Goal: Task Accomplishment & Management: Manage account settings

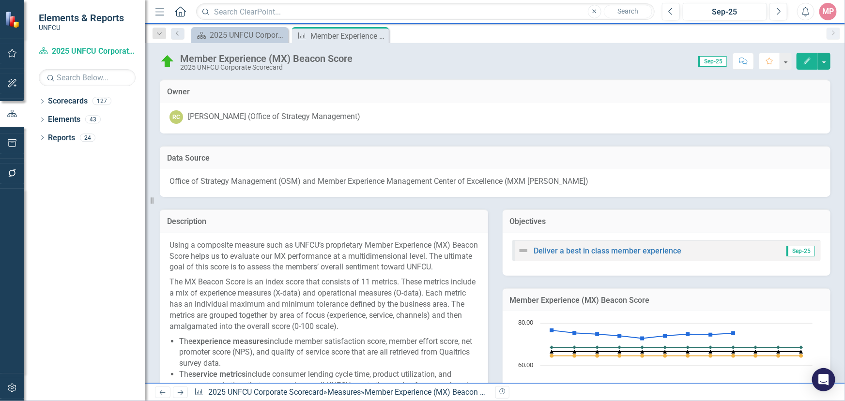
scroll to position [220, 0]
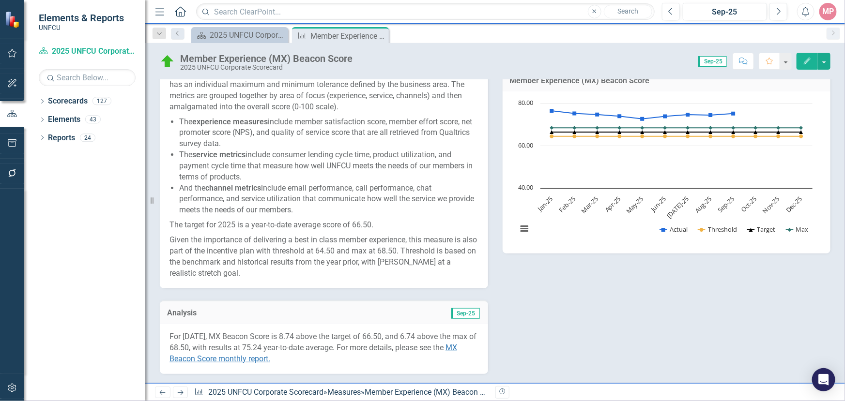
click at [179, 12] on icon at bounding box center [180, 11] width 11 height 10
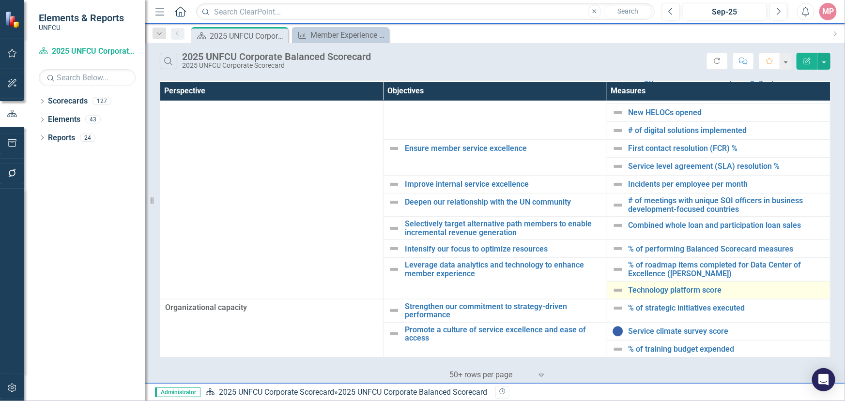
scroll to position [121, 0]
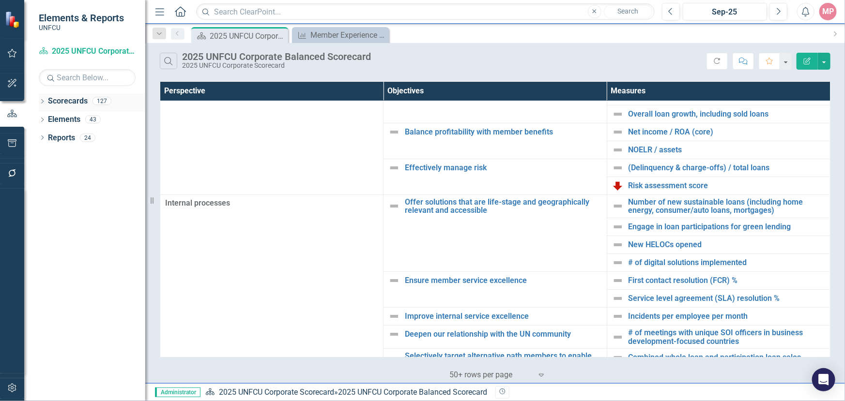
click at [44, 102] on icon "Dropdown" at bounding box center [42, 102] width 7 height 5
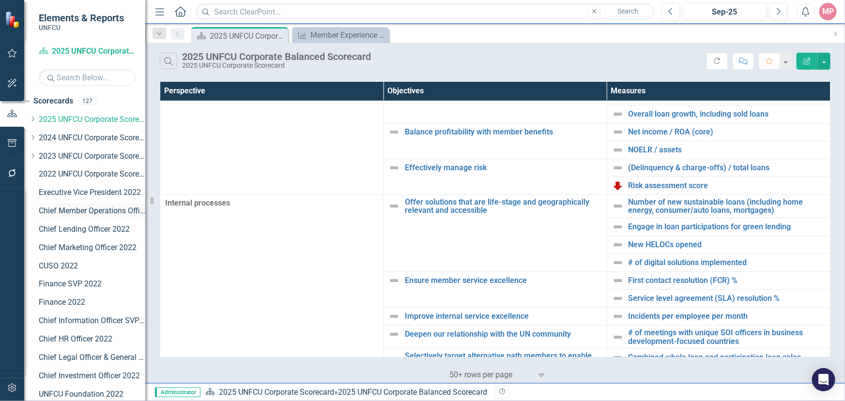
scroll to position [0, 0]
click at [36, 121] on icon "Dropdown" at bounding box center [32, 119] width 7 height 6
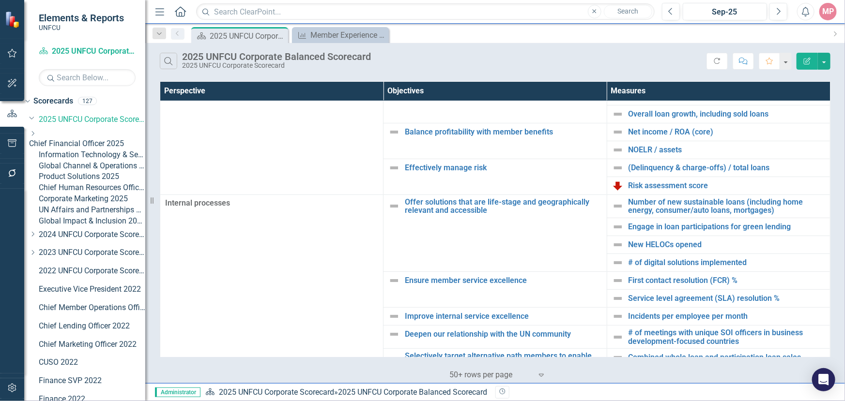
click at [91, 227] on link "Global Impact & Inclusion 2025" at bounding box center [92, 221] width 107 height 11
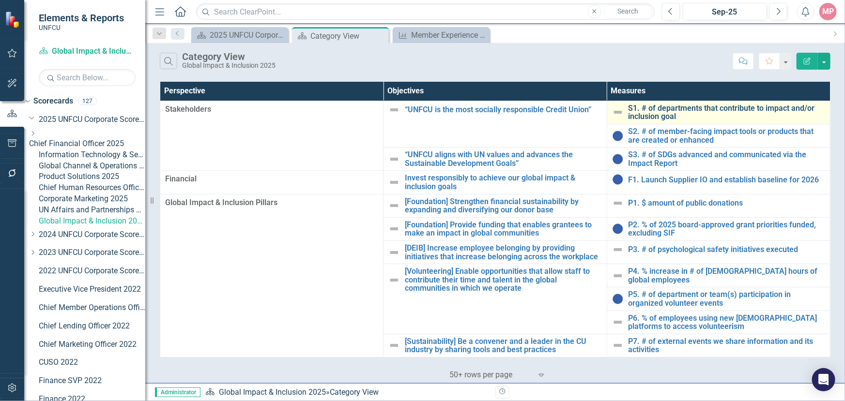
click at [656, 111] on link "S1. # of departments that contribute to impact and/or inclusion goal" at bounding box center [726, 112] width 197 height 17
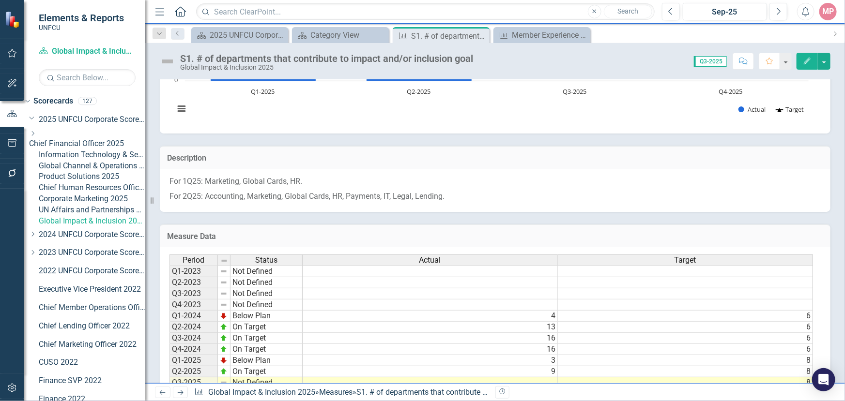
scroll to position [176, 0]
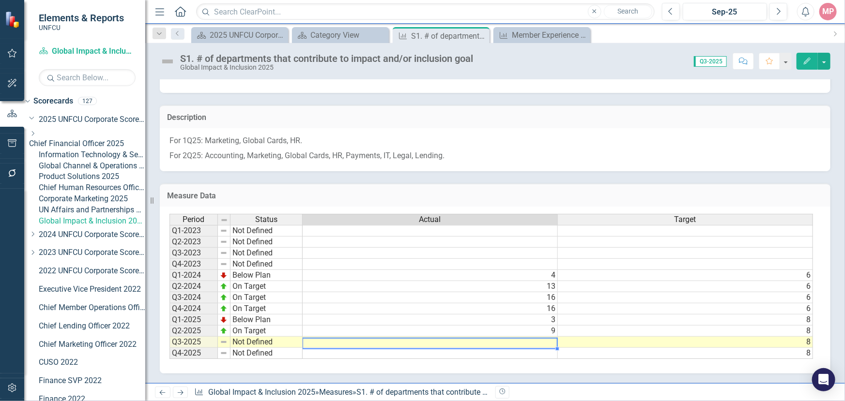
click at [546, 340] on td at bounding box center [430, 342] width 255 height 11
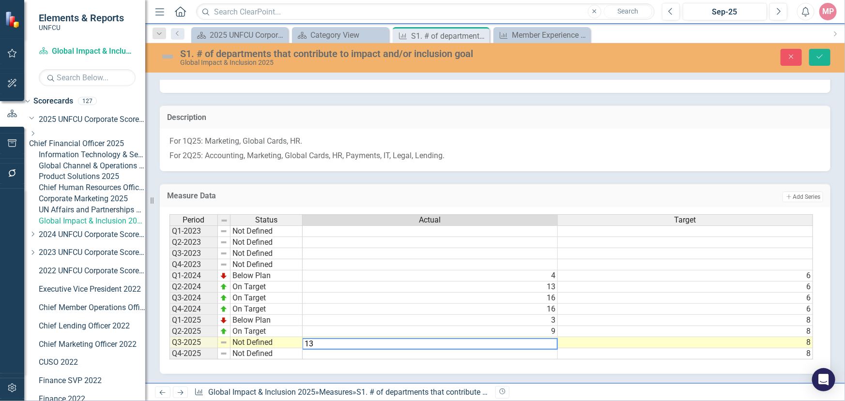
type textarea "13"
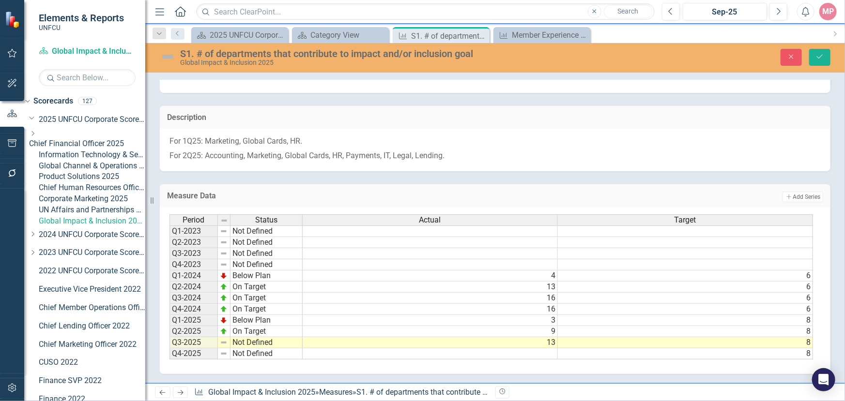
drag, startPoint x: 711, startPoint y: 380, endPoint x: 773, endPoint y: 371, distance: 62.7
click at [773, 371] on div "# of departments that contribute to impact goal Chart Combination chart with 2 …" at bounding box center [495, 139] width 700 height 489
click at [249, 341] on td "Not Defined" at bounding box center [266, 342] width 72 height 11
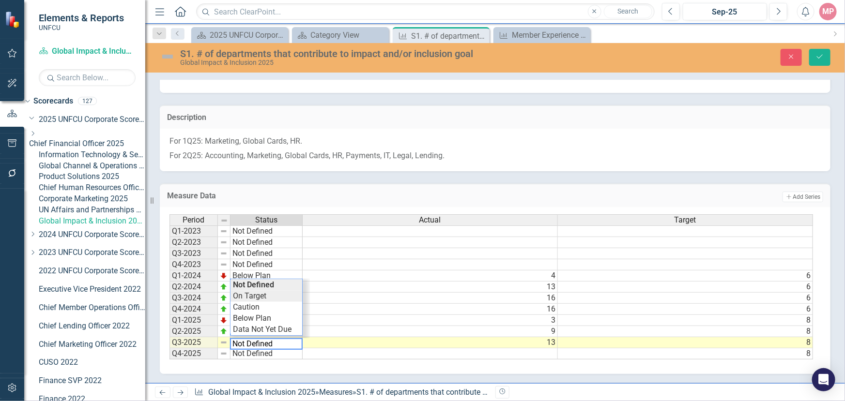
type textarea "On Target"
click at [256, 295] on div "Period Status Actual Target Q1-2023 Not Defined Q2-2023 Not Defined Q3-2023 Not…" at bounding box center [491, 287] width 644 height 146
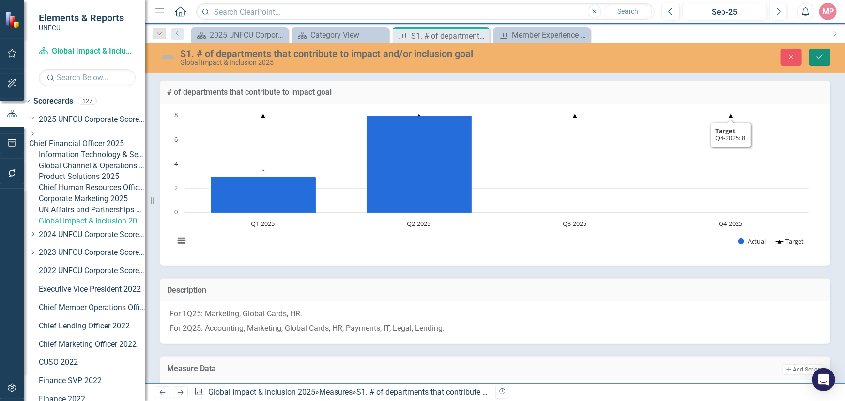
click at [821, 57] on icon "submit" at bounding box center [820, 57] width 6 height 4
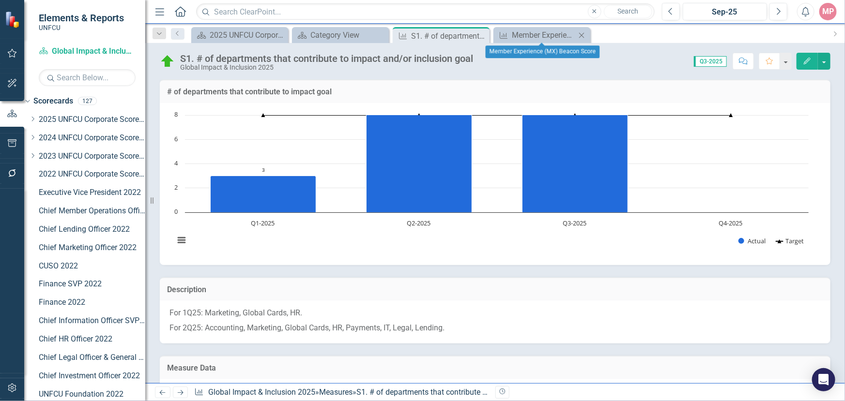
click at [581, 34] on icon "Close" at bounding box center [582, 35] width 10 height 8
click at [479, 37] on icon "Close" at bounding box center [480, 36] width 10 height 8
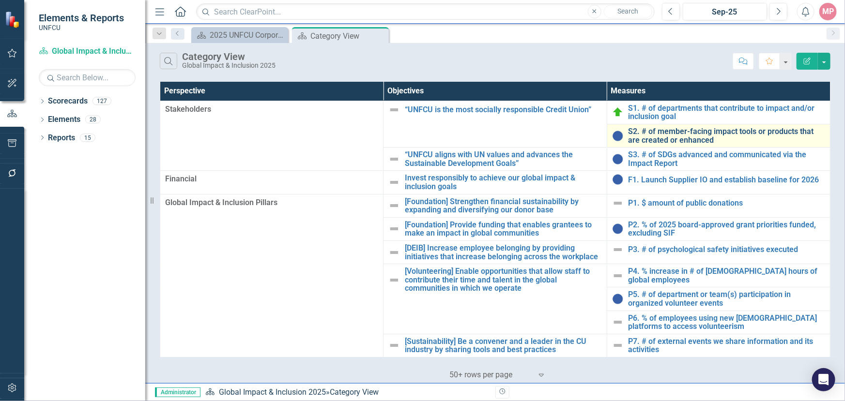
click at [688, 131] on link "S2. # of member-facing impact tools or products that are created or enhanced" at bounding box center [726, 135] width 197 height 17
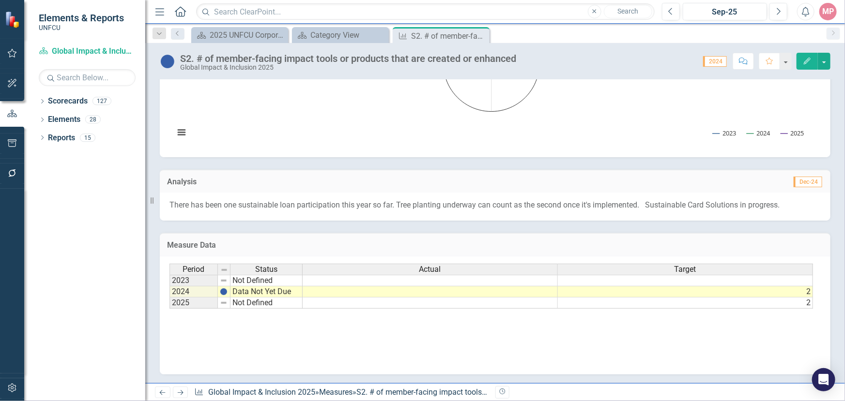
drag, startPoint x: 477, startPoint y: 312, endPoint x: 491, endPoint y: 313, distance: 14.6
click at [490, 309] on div "Period Status Actual Target 2023 Not Defined 2024 Data Not Yet Due 2 2025 Not D…" at bounding box center [491, 287] width 644 height 46
click at [481, 34] on icon "Close" at bounding box center [480, 36] width 10 height 8
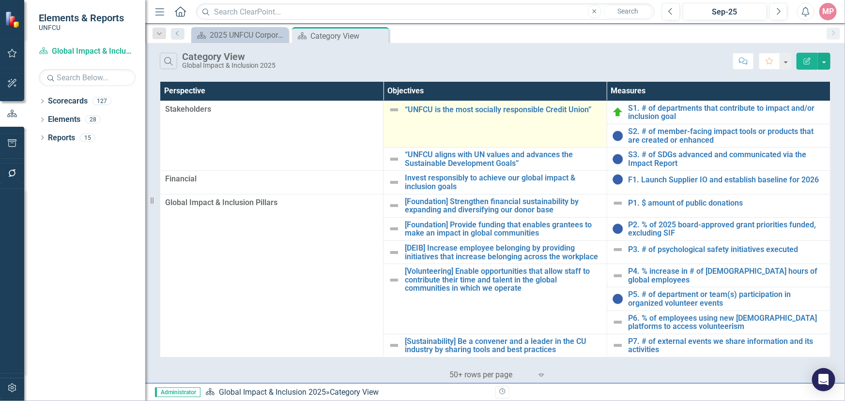
click at [388, 109] on img at bounding box center [394, 110] width 12 height 12
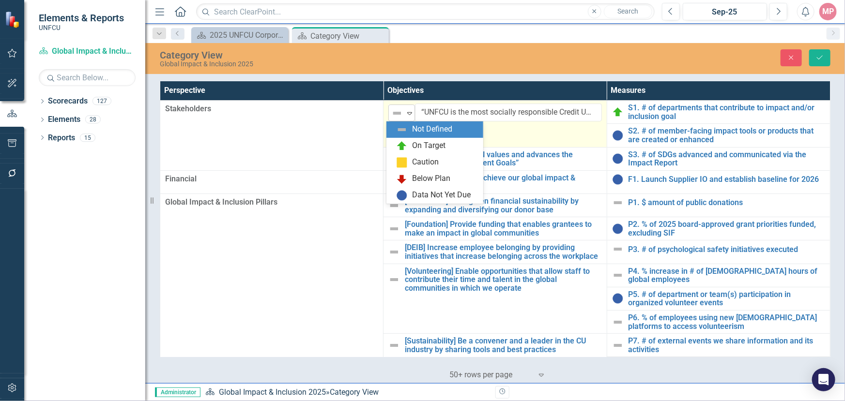
click at [407, 115] on icon "Expand" at bounding box center [410, 113] width 10 height 8
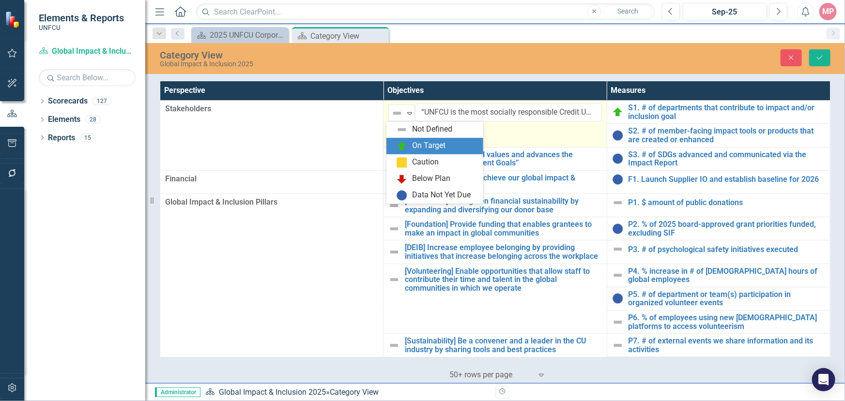
drag, startPoint x: 408, startPoint y: 140, endPoint x: 467, endPoint y: 142, distance: 58.6
click at [409, 141] on div "On Target" at bounding box center [436, 146] width 81 height 12
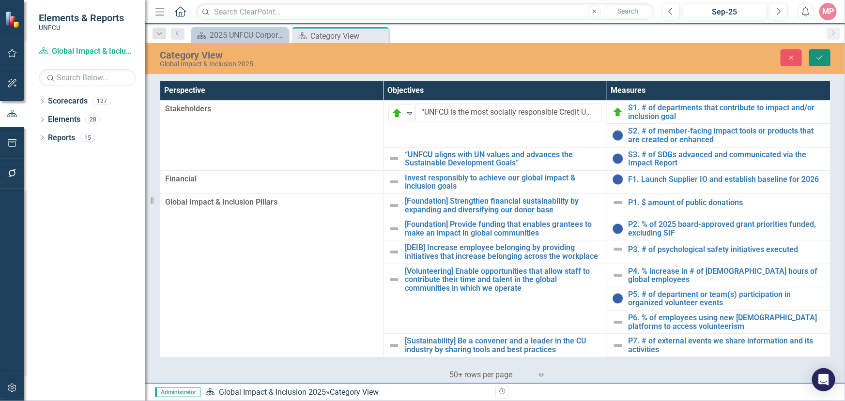
click at [824, 55] on button "Save" at bounding box center [819, 57] width 21 height 17
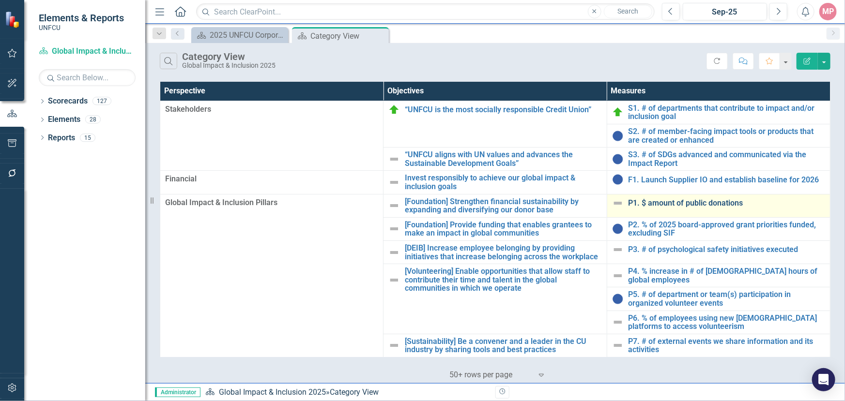
click at [679, 199] on link "P1. $ amount of public donations" at bounding box center [726, 203] width 197 height 9
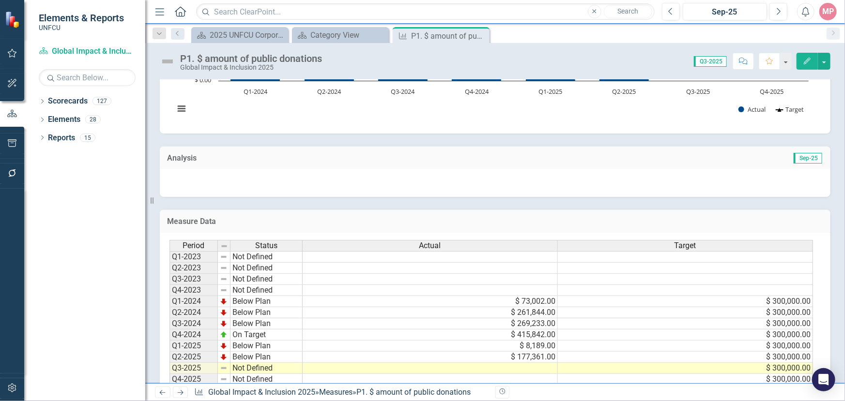
scroll to position [164, 0]
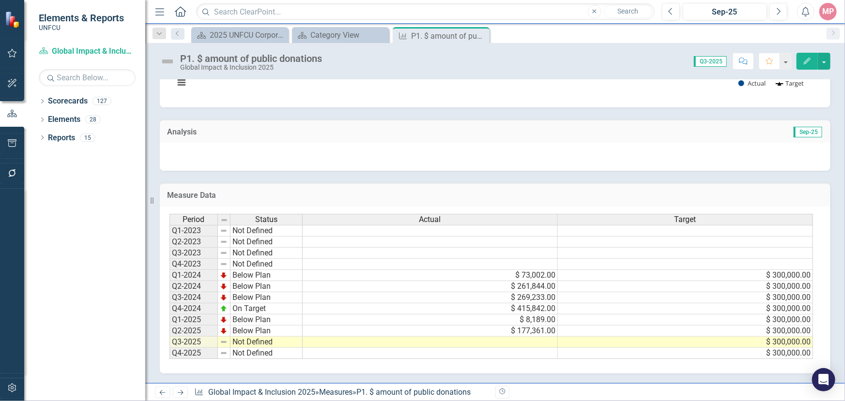
click at [522, 337] on td at bounding box center [430, 342] width 255 height 11
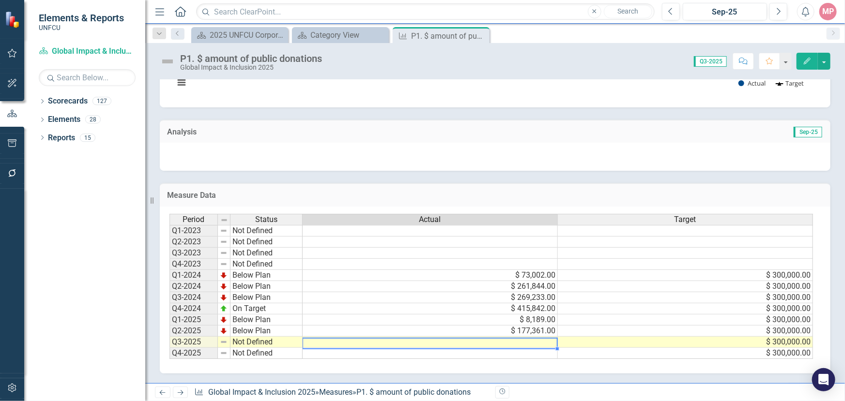
click at [522, 337] on td at bounding box center [430, 342] width 255 height 11
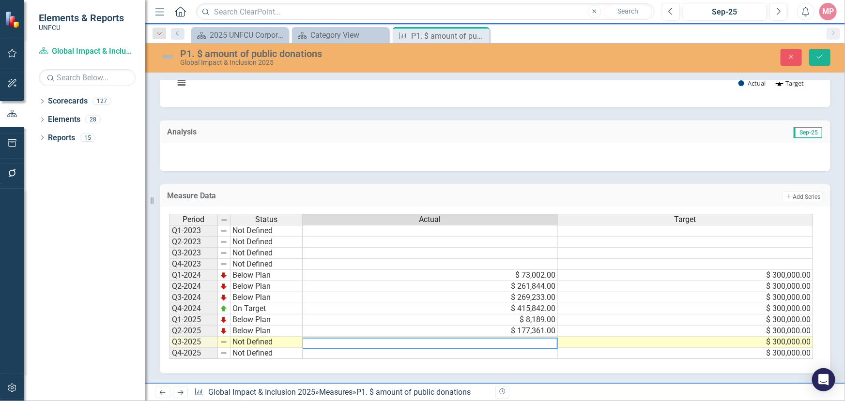
click at [528, 338] on textarea at bounding box center [430, 344] width 256 height 12
type textarea "387180"
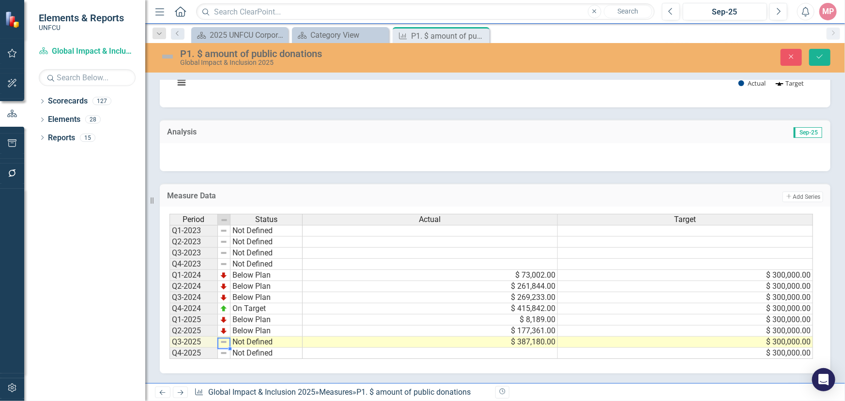
click at [224, 338] on img at bounding box center [224, 342] width 8 height 8
click at [241, 338] on td "Not Defined" at bounding box center [266, 342] width 72 height 11
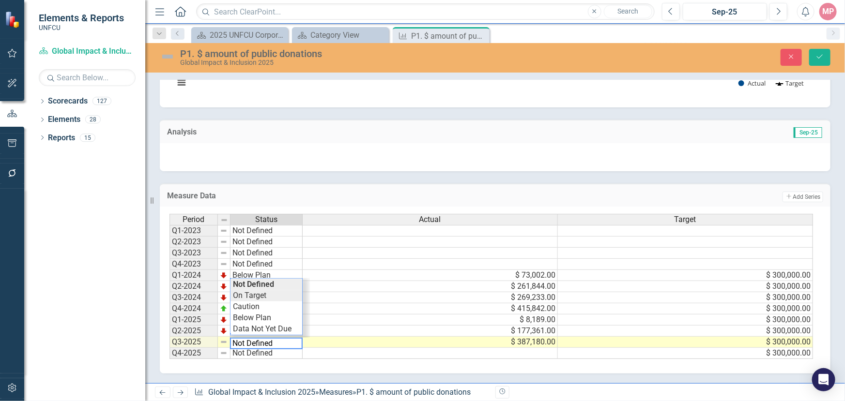
type textarea "On Target"
click at [256, 286] on div "Period Status Actual Target Q1-2023 Not Defined Q2-2023 Not Defined Q3-2023 Not…" at bounding box center [491, 287] width 644 height 146
click at [815, 57] on icon "Save" at bounding box center [819, 56] width 9 height 7
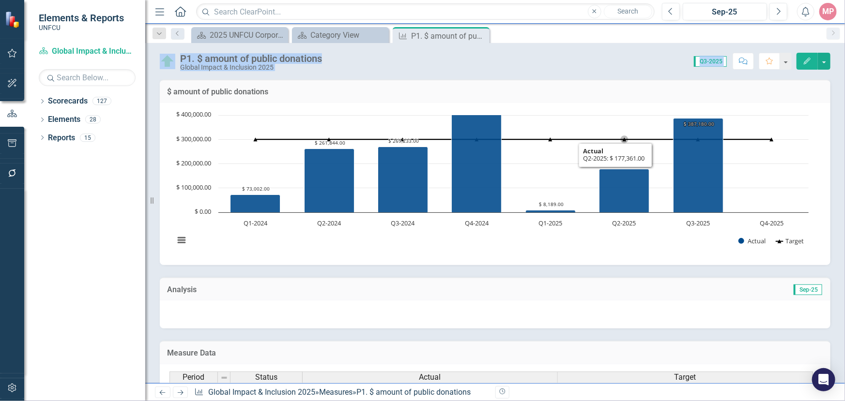
drag, startPoint x: 482, startPoint y: 34, endPoint x: 754, endPoint y: 292, distance: 375.4
click at [634, 313] on div "Menu Home Search Close Search Previous Sep-25 Next Alerts MP User Edit Profile …" at bounding box center [495, 200] width 700 height 401
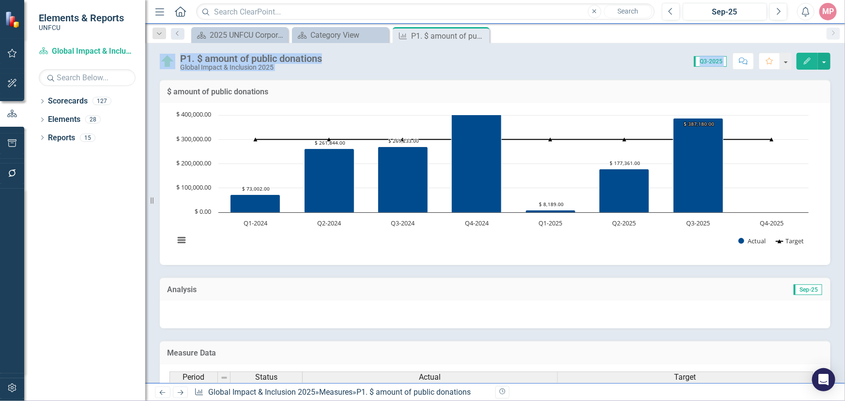
click at [797, 290] on span "Sep-25" at bounding box center [808, 290] width 29 height 11
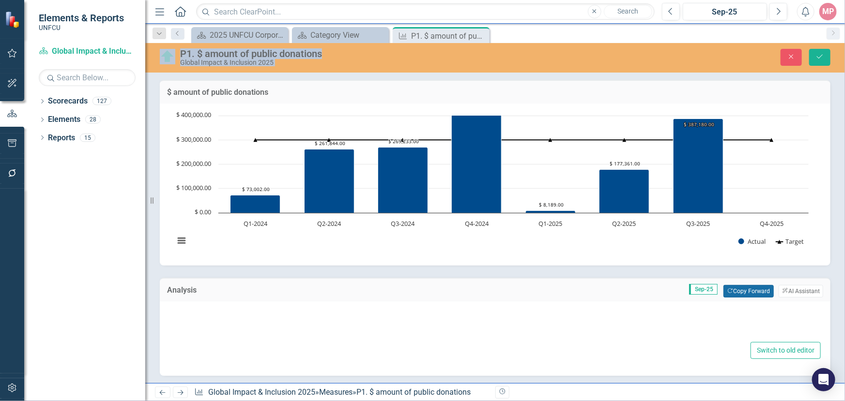
click at [737, 288] on button "Copy Forward Copy Forward" at bounding box center [748, 291] width 50 height 13
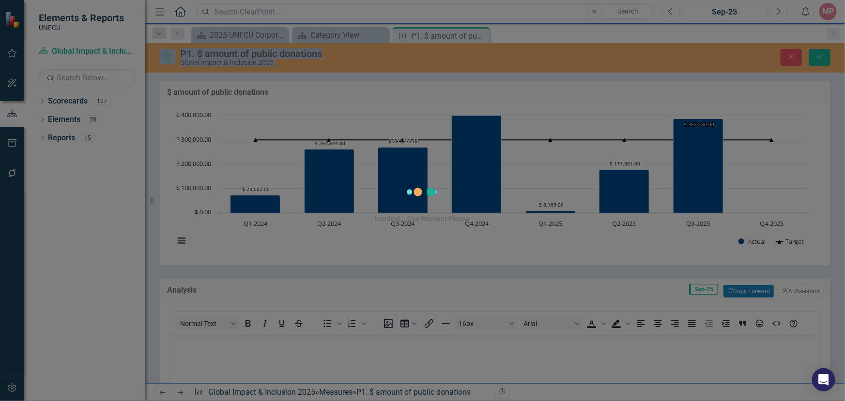
scroll to position [0, 0]
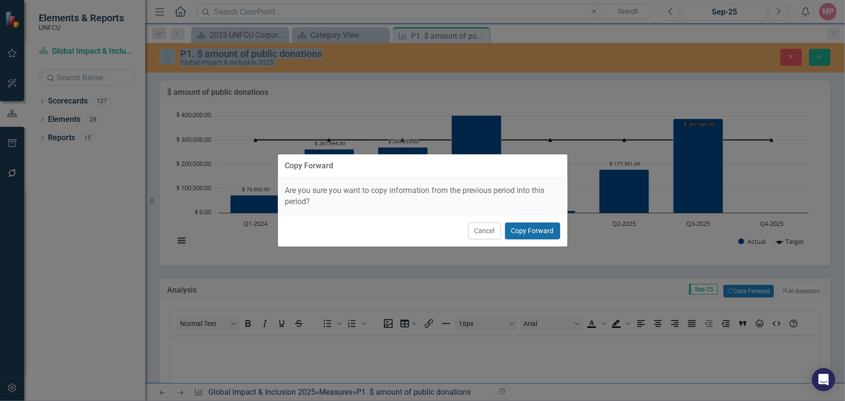
click at [526, 227] on button "Copy Forward" at bounding box center [532, 231] width 55 height 17
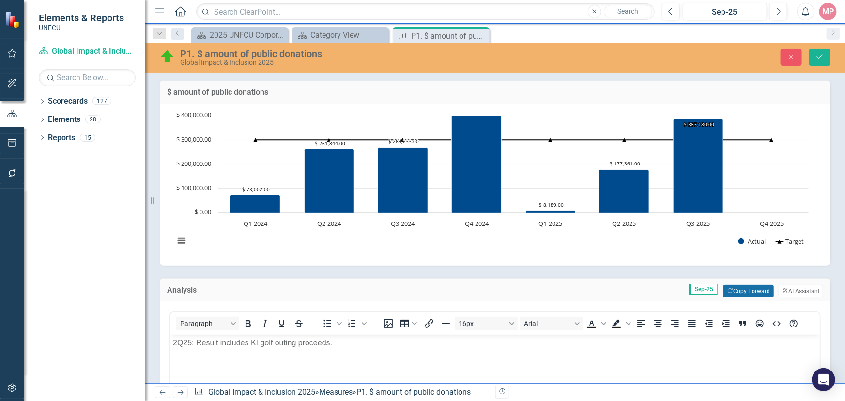
scroll to position [132, 0]
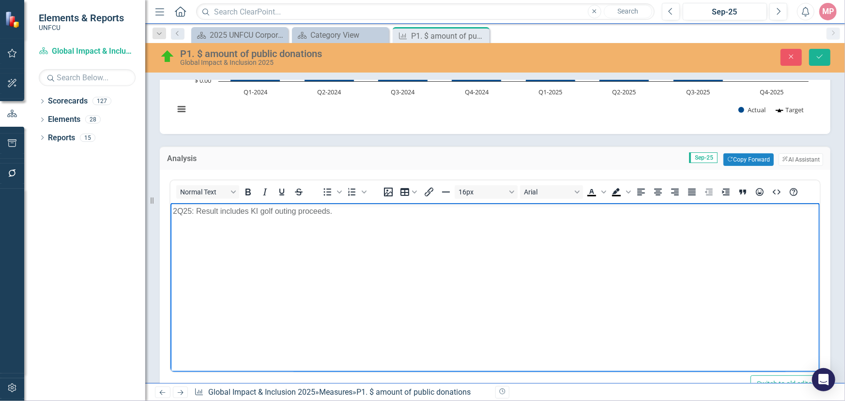
click at [177, 211] on p "2Q25: Result includes KI golf outing proceeds." at bounding box center [494, 211] width 644 height 12
click at [330, 211] on p "3Q25: Result includes KI golf outing proceeds." at bounding box center [494, 211] width 644 height 12
click at [296, 210] on p "3Q25: Result includes KI golf outing proceeds." at bounding box center [494, 211] width 644 height 12
click at [250, 207] on p "3Q25: Result includes KI golf outing proceeds." at bounding box center [494, 211] width 644 height 12
click at [451, 209] on p "3Q25: Result includes Google contribution of $150k, revenue from KI golf outing…" at bounding box center [494, 211] width 644 height 12
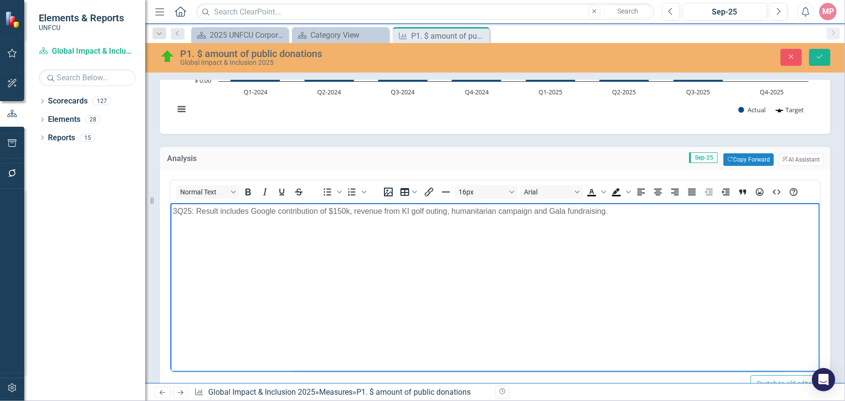
click at [446, 208] on p "3Q25: Result includes Google contribution of $150k, revenue from KI golf outing…" at bounding box center [494, 211] width 644 height 12
click at [823, 60] on icon "Save" at bounding box center [819, 56] width 9 height 7
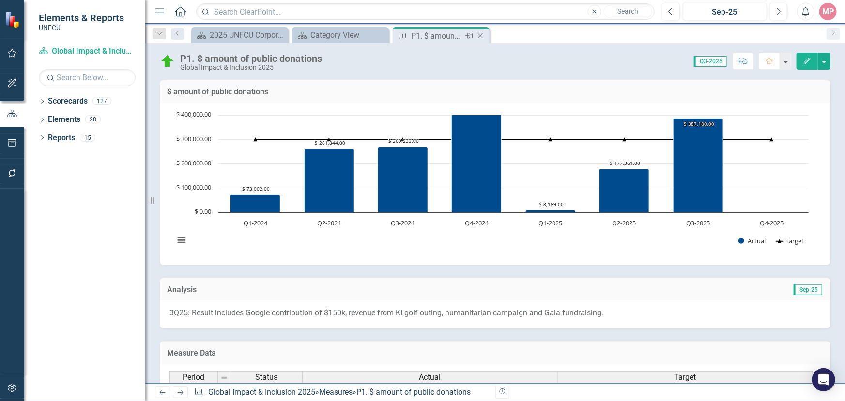
click at [480, 34] on icon "Close" at bounding box center [480, 36] width 10 height 8
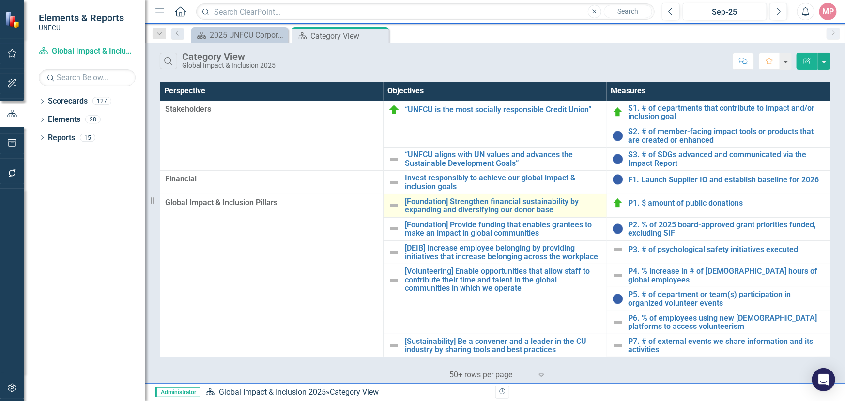
click at [393, 204] on img at bounding box center [394, 206] width 12 height 12
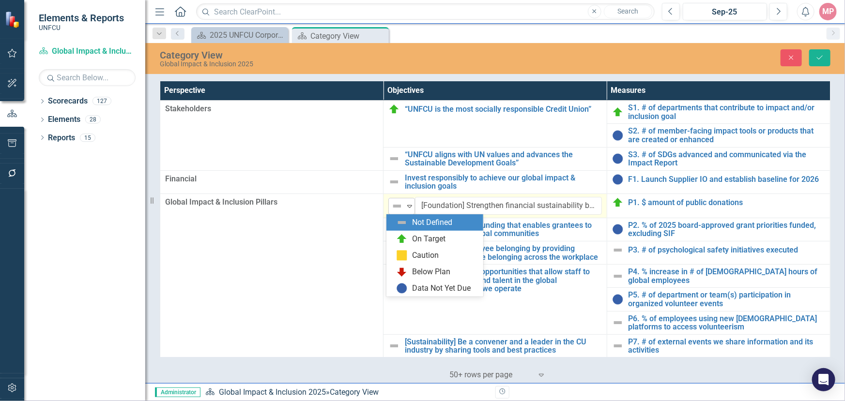
click at [410, 207] on icon "Expand" at bounding box center [410, 206] width 10 height 8
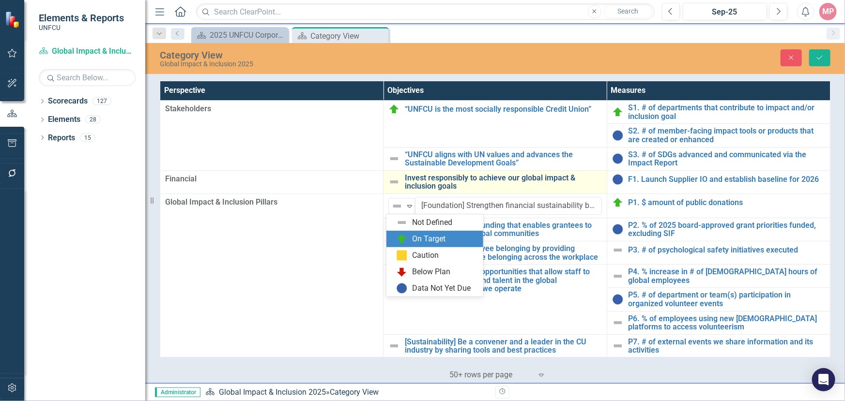
drag, startPoint x: 421, startPoint y: 233, endPoint x: 563, endPoint y: 187, distance: 149.1
click at [422, 234] on div "On Target" at bounding box center [429, 239] width 33 height 11
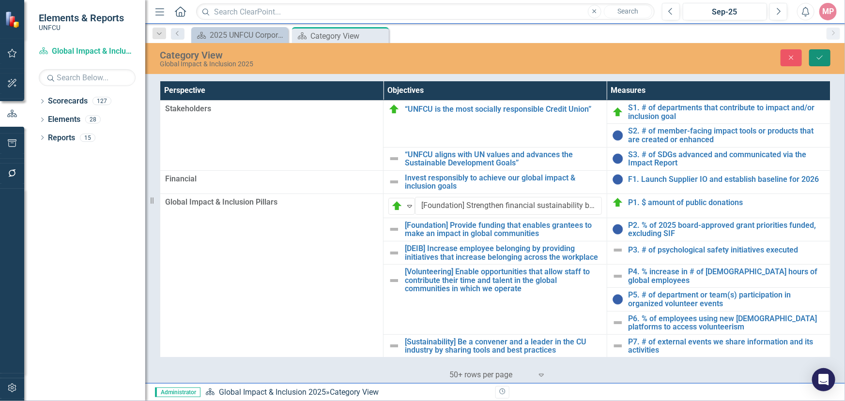
click at [817, 54] on icon "Save" at bounding box center [819, 57] width 9 height 7
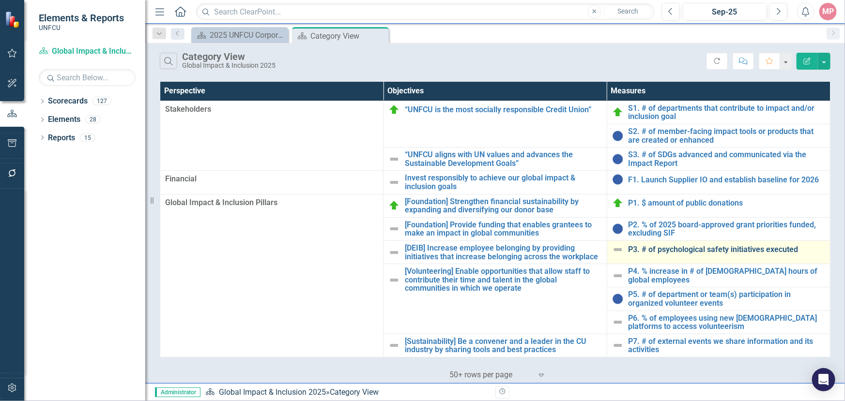
click at [678, 247] on link "P3. # of psychological safety initiatives executed" at bounding box center [726, 249] width 197 height 9
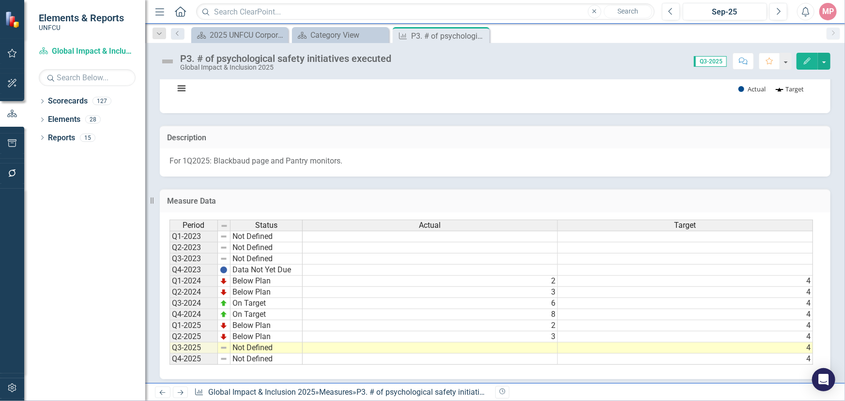
click at [520, 345] on td at bounding box center [430, 348] width 255 height 11
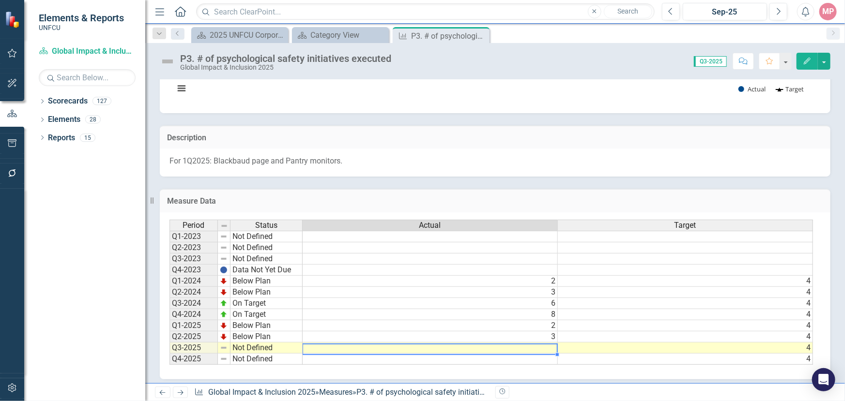
click at [520, 345] on td at bounding box center [430, 348] width 255 height 11
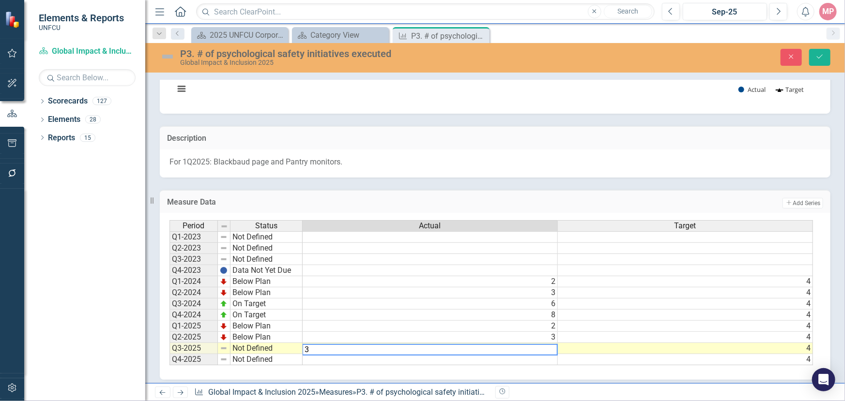
type textarea "3"
click at [254, 349] on td "Not Defined" at bounding box center [266, 348] width 72 height 11
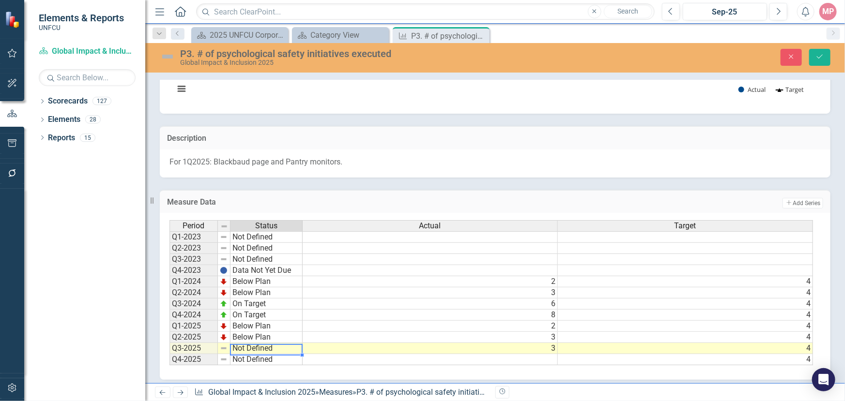
click at [253, 349] on td "Not Defined" at bounding box center [266, 348] width 72 height 11
type textarea "Below Plan"
click at [261, 321] on div "Period Status Actual Target Q1-2023 Not Defined Q2-2023 Not Defined Q3-2023 Not…" at bounding box center [491, 293] width 644 height 146
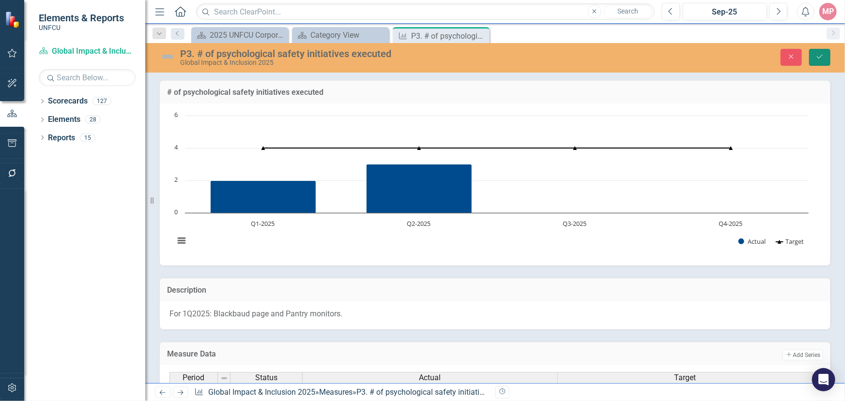
click at [820, 55] on icon "Save" at bounding box center [819, 56] width 9 height 7
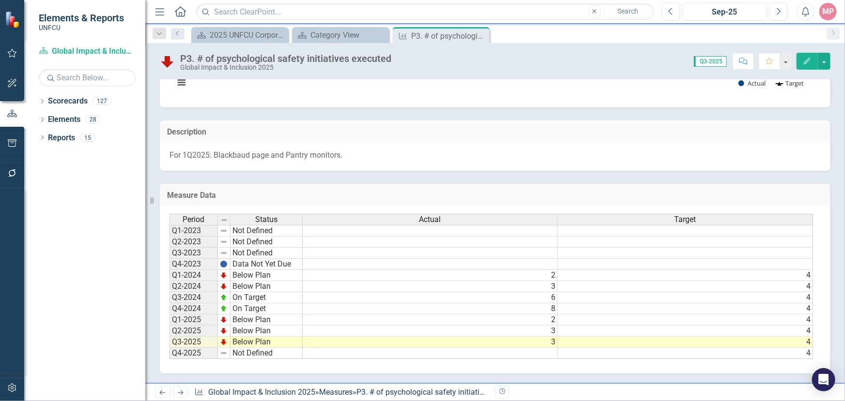
scroll to position [32, 0]
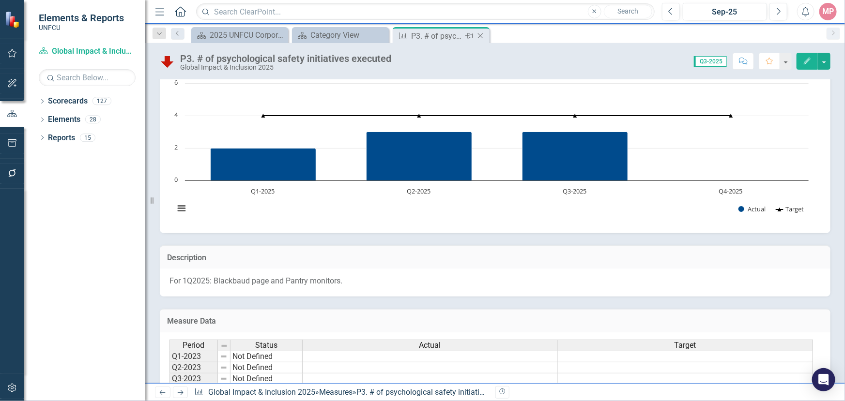
click at [481, 36] on icon "Close" at bounding box center [480, 36] width 10 height 8
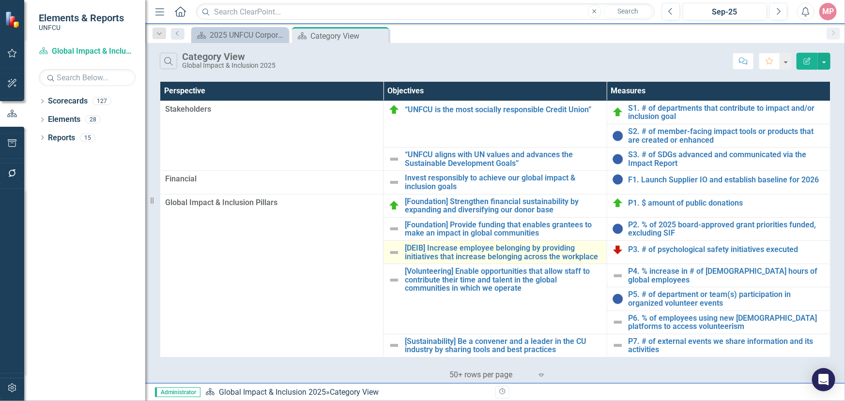
click at [391, 251] on img at bounding box center [394, 253] width 12 height 12
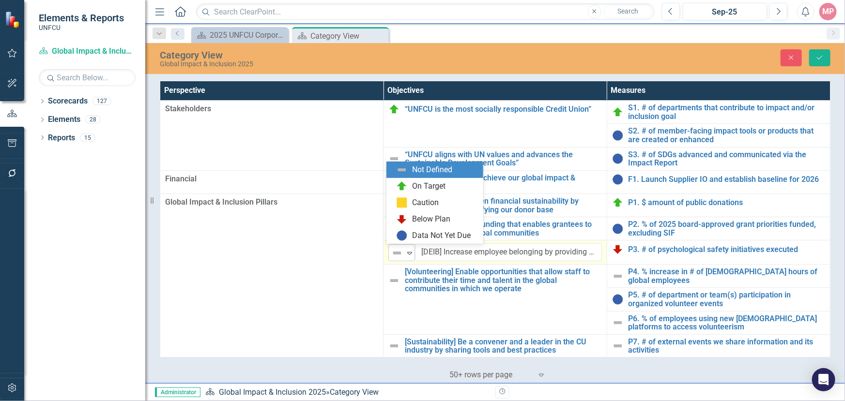
click at [411, 250] on icon "Expand" at bounding box center [410, 253] width 10 height 8
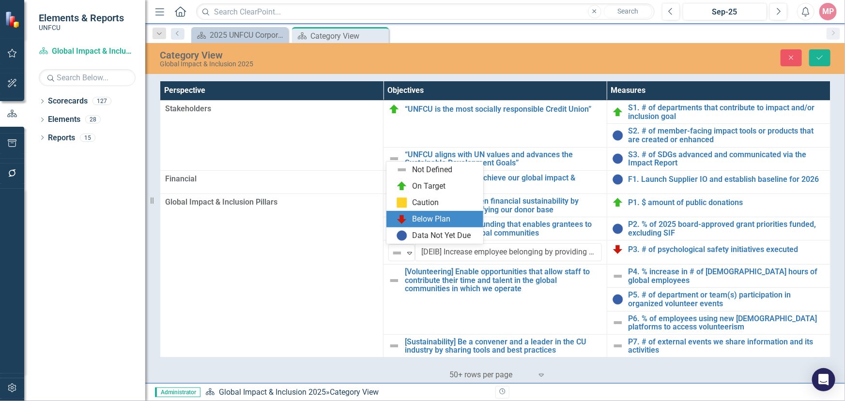
click at [415, 214] on div "Below Plan" at bounding box center [432, 219] width 38 height 11
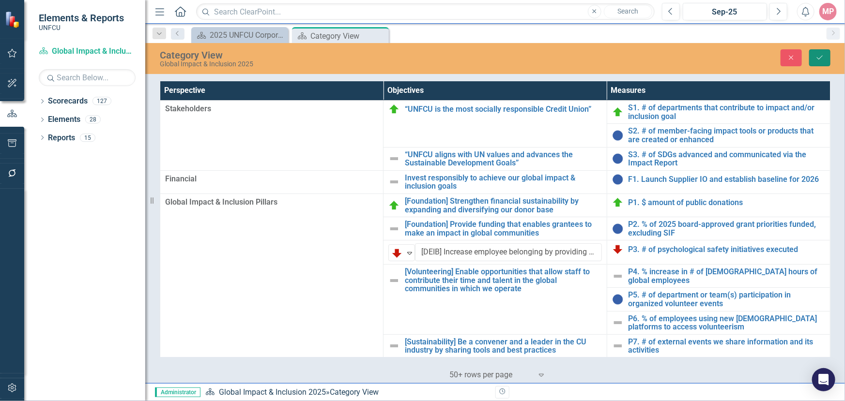
click at [822, 57] on icon "submit" at bounding box center [820, 58] width 6 height 4
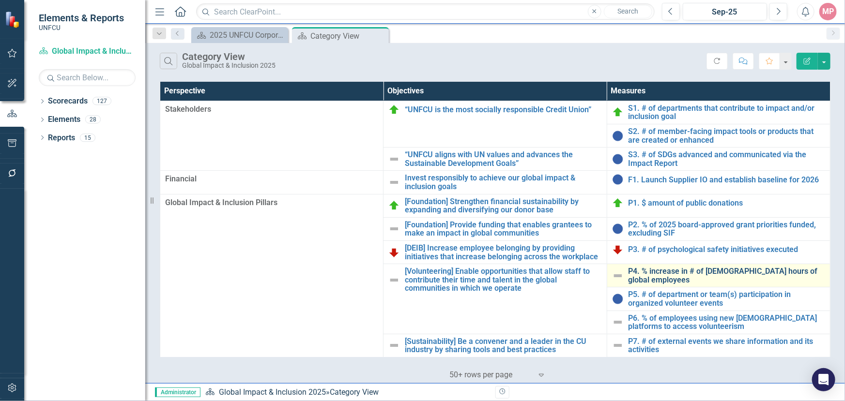
click at [666, 270] on link "P4. % increase in # of [DEMOGRAPHIC_DATA] hours of global employees" at bounding box center [726, 275] width 197 height 17
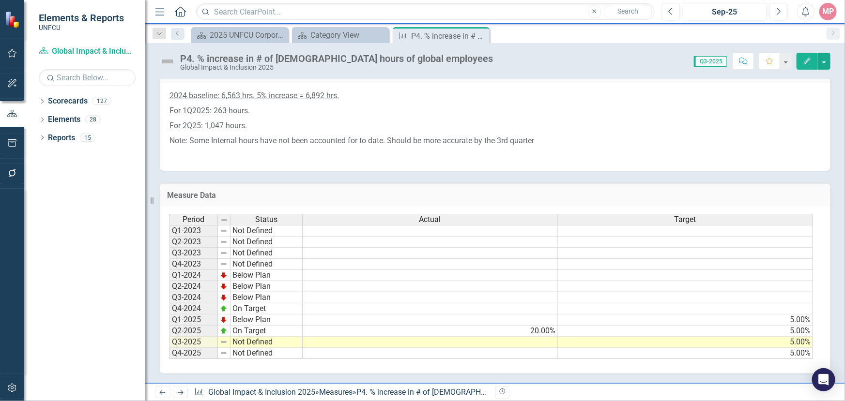
scroll to position [0, 6]
click at [492, 338] on td at bounding box center [430, 342] width 255 height 11
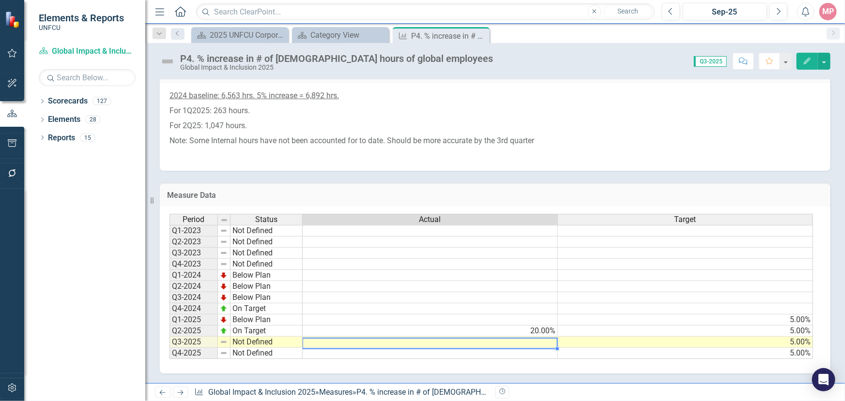
scroll to position [0, 0]
click at [491, 338] on td at bounding box center [430, 342] width 255 height 11
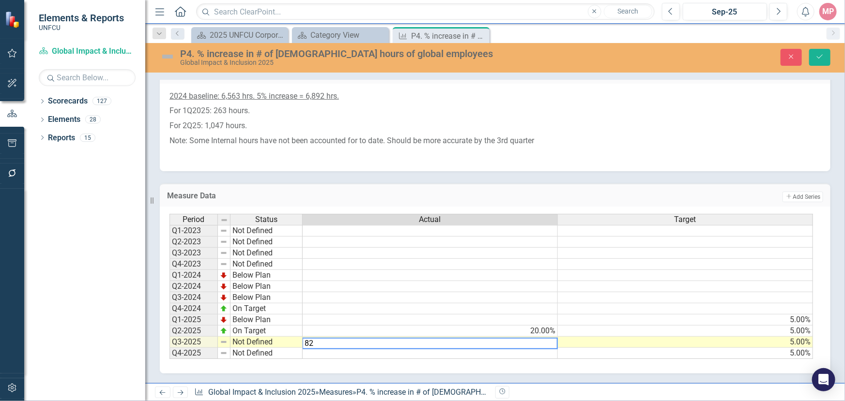
type textarea "82"
click at [254, 337] on td "Not Defined" at bounding box center [266, 342] width 72 height 11
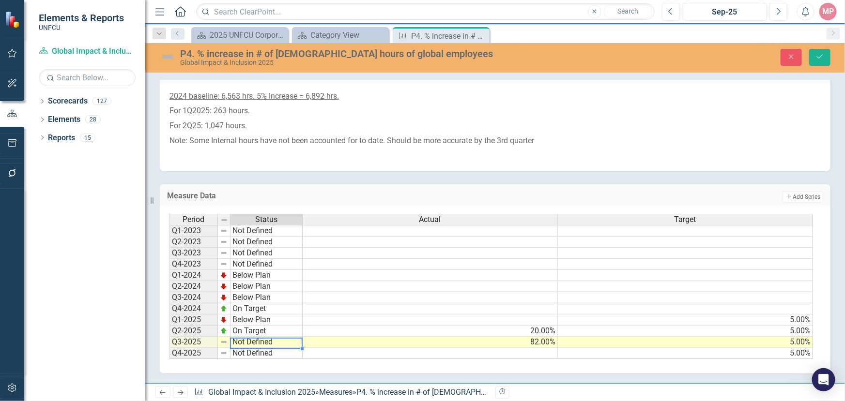
click at [254, 337] on td "Not Defined" at bounding box center [266, 342] width 72 height 11
type textarea "On Target"
click at [276, 291] on div "Period Status Actual Target Q1-2023 Not Defined Q2-2023 Not Defined Q3-2023 Not…" at bounding box center [491, 287] width 644 height 146
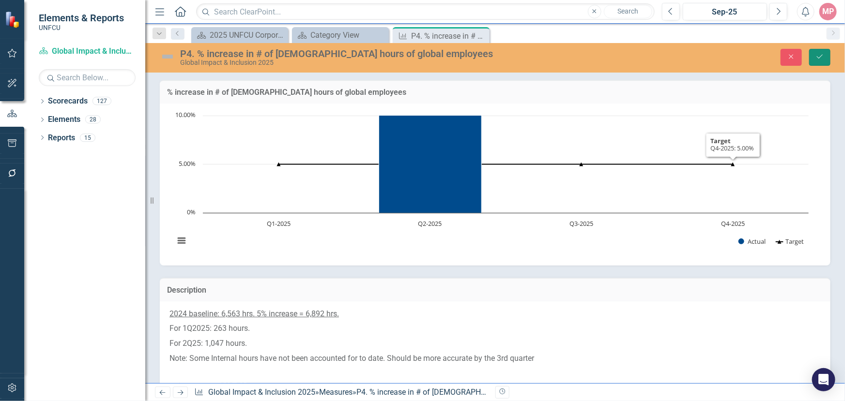
click at [820, 59] on icon "Save" at bounding box center [819, 56] width 9 height 7
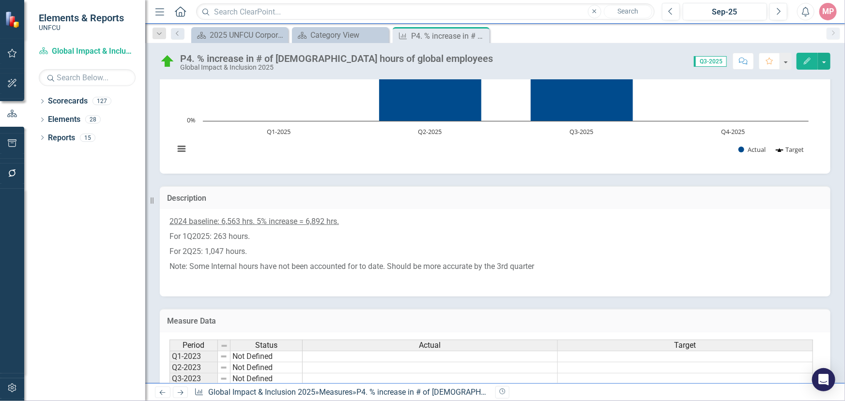
scroll to position [47, 0]
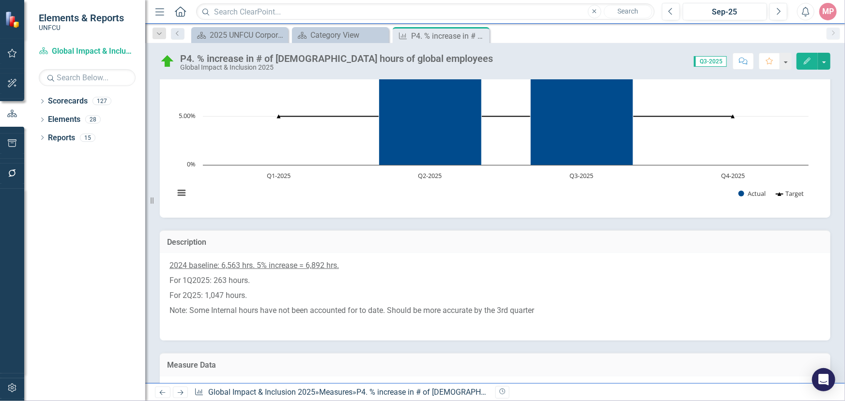
click at [252, 297] on p "For 2Q25: 1,047 hours." at bounding box center [494, 296] width 651 height 15
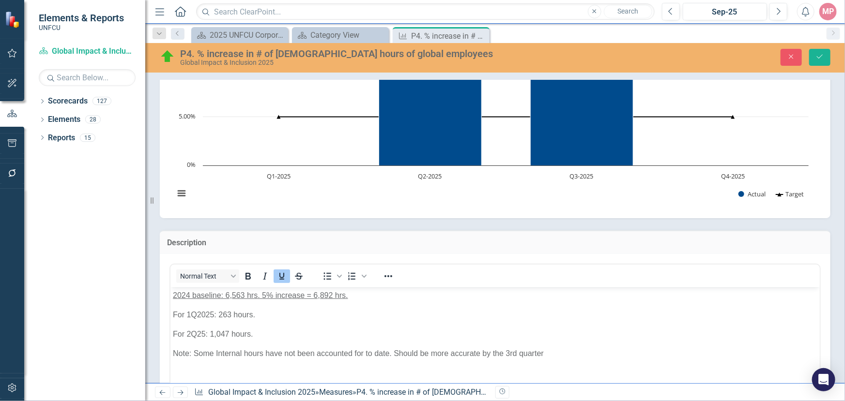
scroll to position [92, 0]
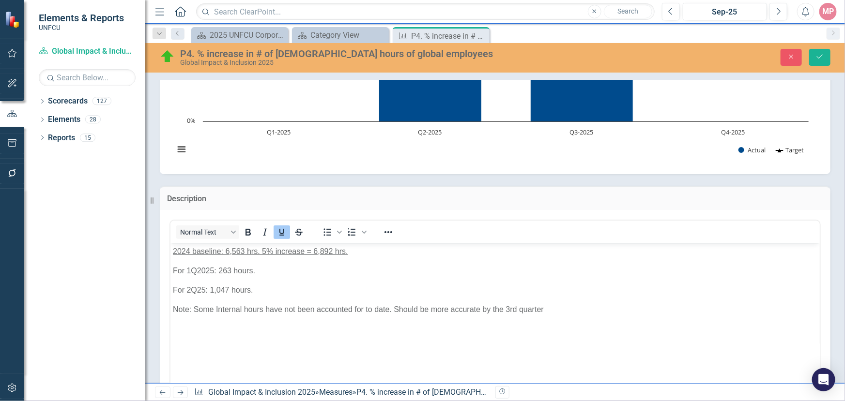
click at [259, 290] on p "For 2Q25: 1,047 hours." at bounding box center [494, 290] width 644 height 12
click at [479, 34] on icon "Close" at bounding box center [480, 36] width 10 height 8
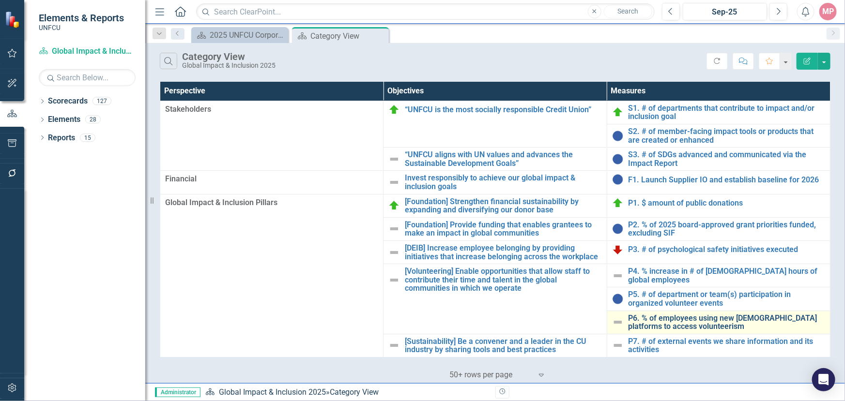
click at [683, 319] on link "P6. % of employees using new [DEMOGRAPHIC_DATA] platforms to access volunteerism" at bounding box center [726, 322] width 197 height 17
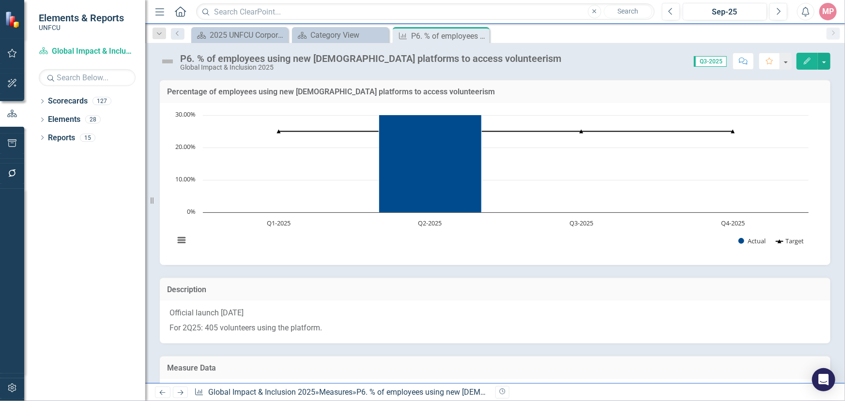
scroll to position [176, 0]
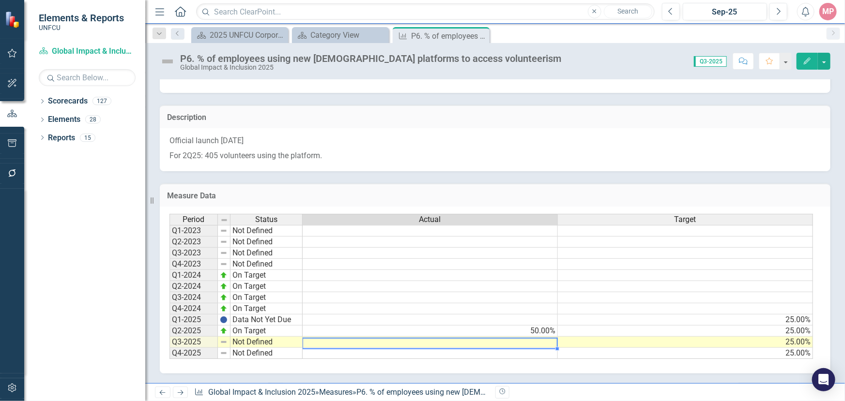
click at [530, 339] on td at bounding box center [430, 342] width 255 height 11
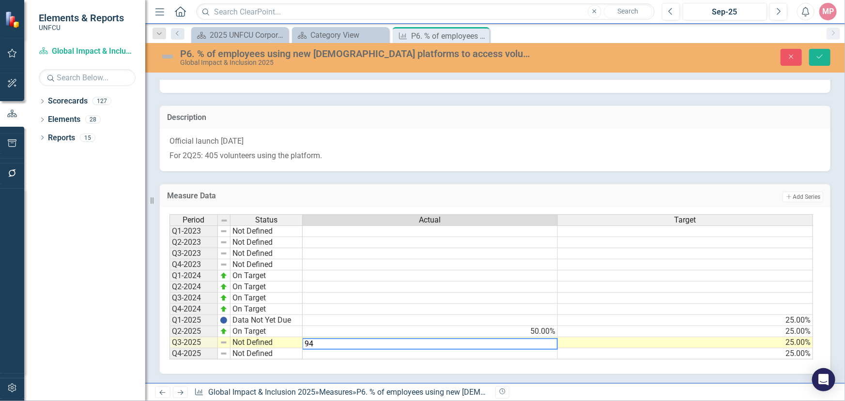
type textarea "94"
click at [272, 341] on td "Not Defined" at bounding box center [266, 342] width 72 height 11
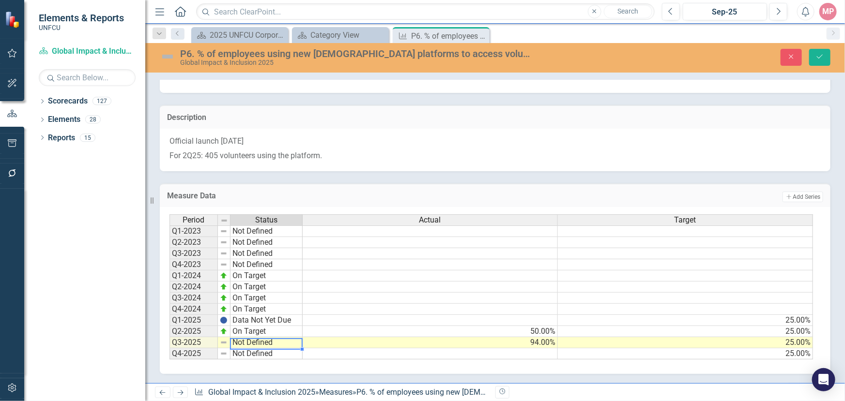
click at [272, 341] on td "Not Defined" at bounding box center [266, 342] width 72 height 11
type textarea "On Target"
click at [257, 290] on div "Period Status Actual Target Q1-2023 Not Defined Q2-2023 Not Defined Q3-2023 Not…" at bounding box center [491, 287] width 644 height 146
click at [715, 124] on div "Description" at bounding box center [495, 117] width 671 height 24
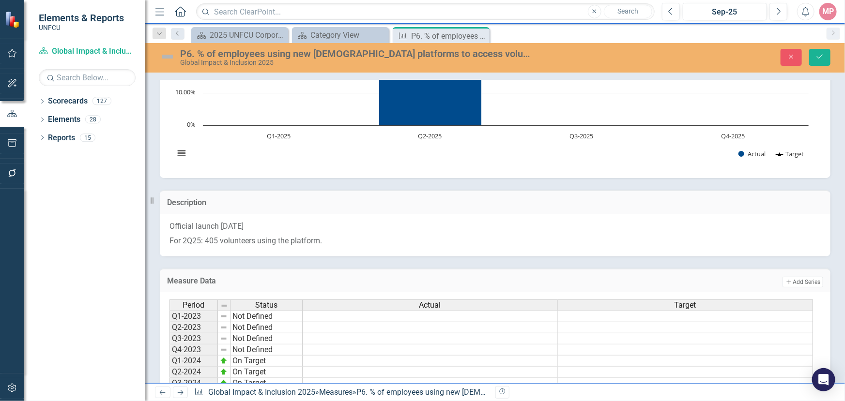
scroll to position [44, 0]
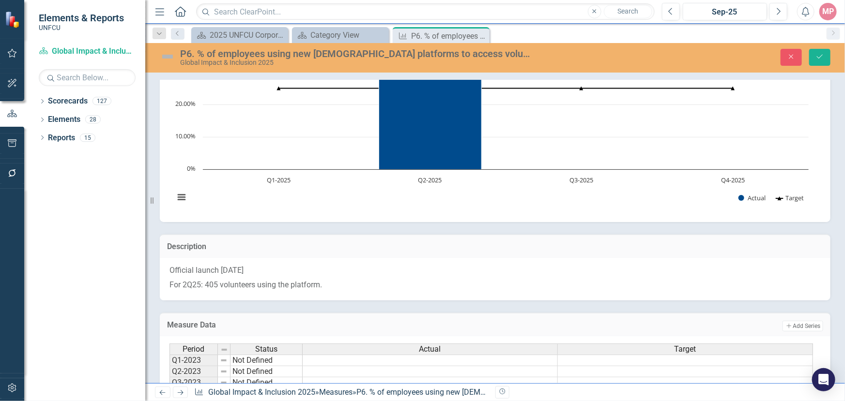
click at [420, 278] on p "For 2Q25: 405 volunteers using the platform." at bounding box center [494, 284] width 651 height 13
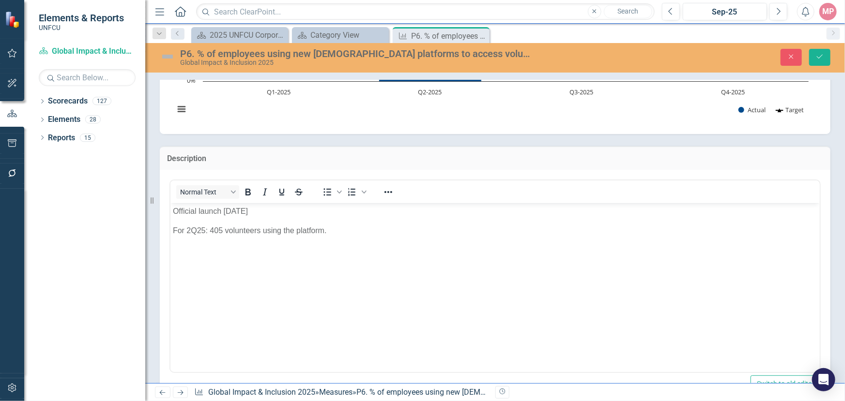
scroll to position [176, 0]
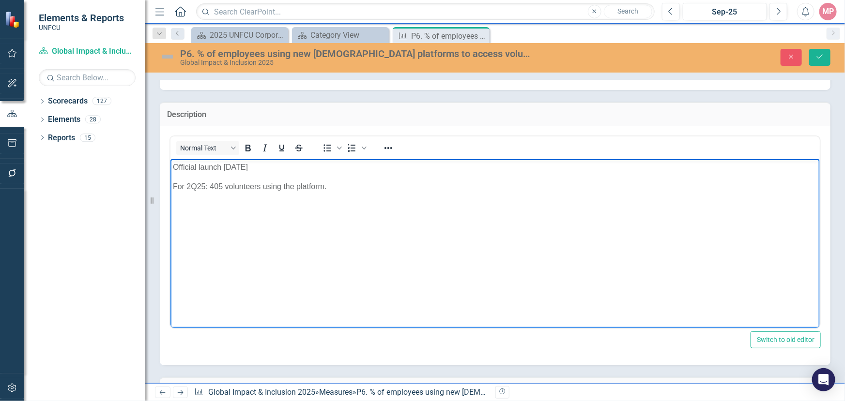
click at [335, 190] on p "For 2Q25: 405 volunteers using the platform." at bounding box center [494, 187] width 644 height 12
click at [257, 204] on p "For 3Q25: 479 Staff longged into Blackbaud" at bounding box center [494, 206] width 644 height 12
click at [334, 206] on p "For 3Q25: 479 Staff logged into Blackbaud" at bounding box center [494, 206] width 644 height 12
click at [824, 60] on button "Save" at bounding box center [819, 57] width 21 height 17
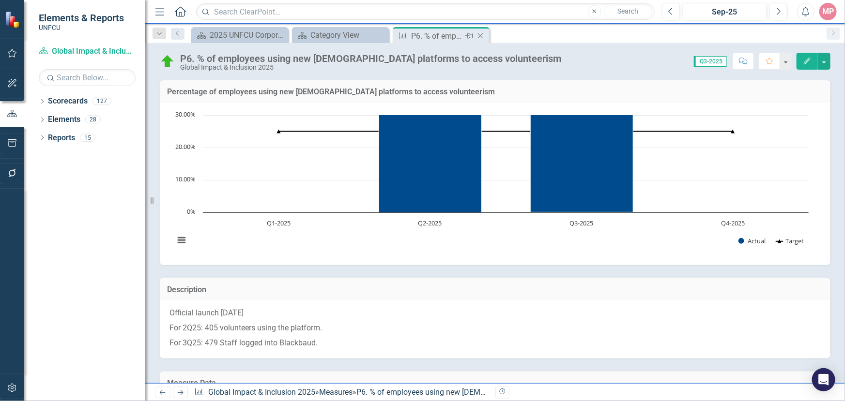
click at [481, 35] on icon "Close" at bounding box center [480, 36] width 10 height 8
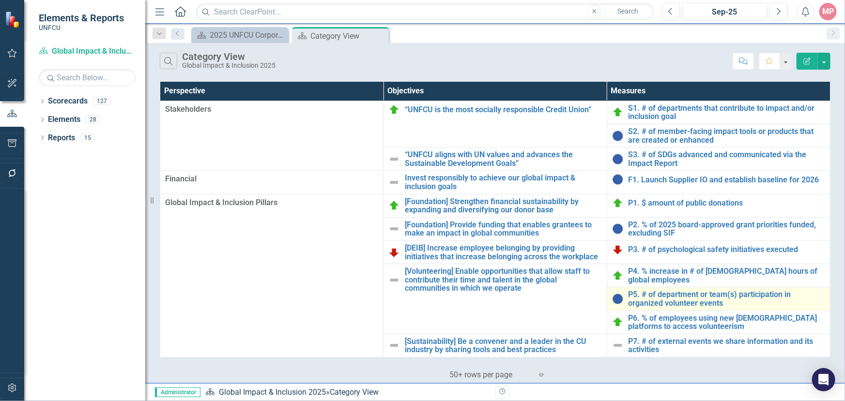
scroll to position [88, 0]
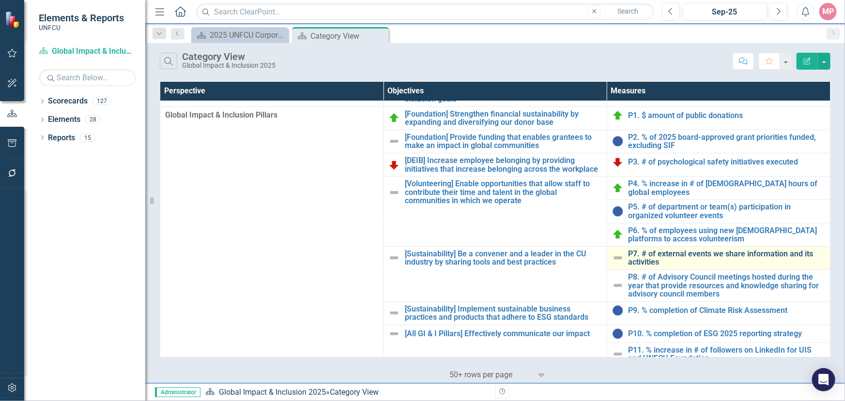
click at [667, 256] on link "P7. # of external events we share information and its activities" at bounding box center [726, 258] width 197 height 17
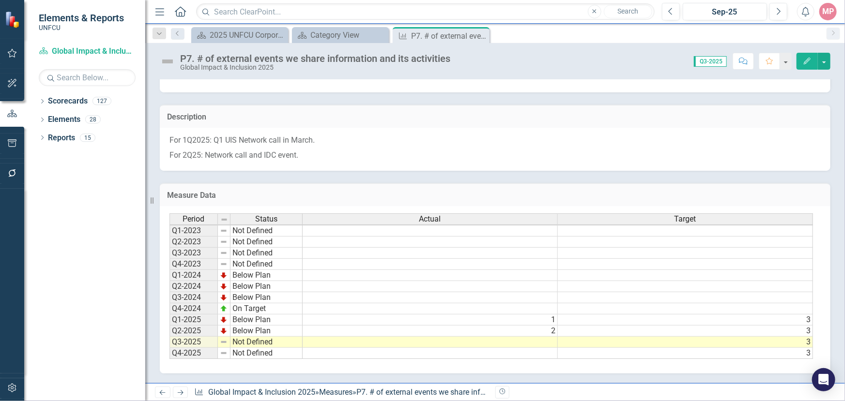
scroll to position [179, 0]
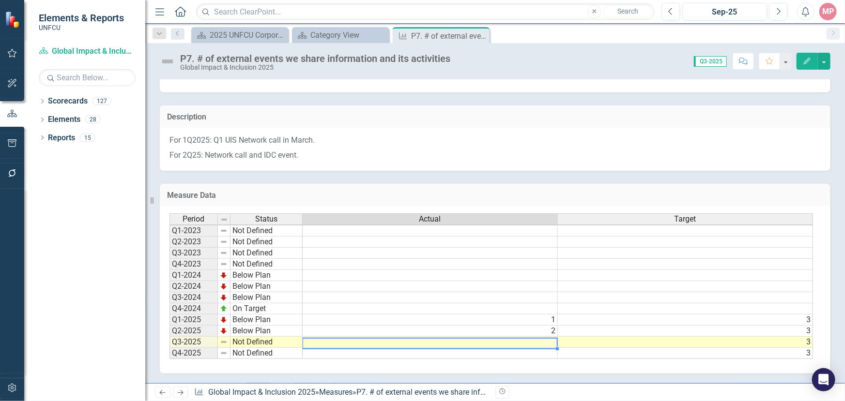
click at [541, 337] on td at bounding box center [430, 342] width 255 height 11
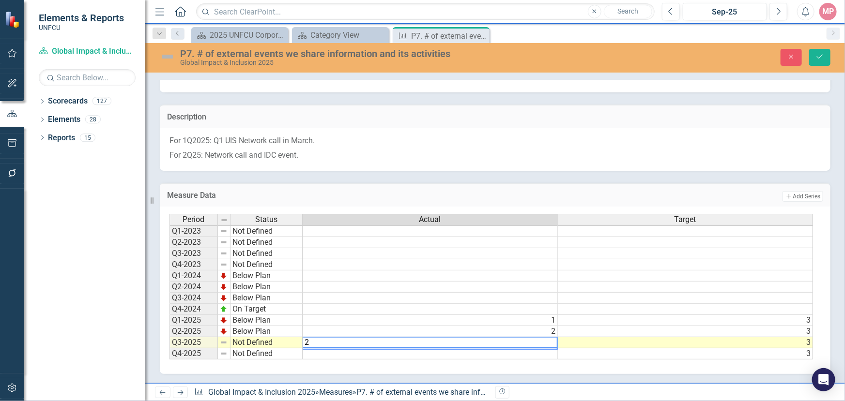
scroll to position [1, 6]
type textarea "2"
click at [242, 337] on td "Not Defined" at bounding box center [266, 342] width 72 height 11
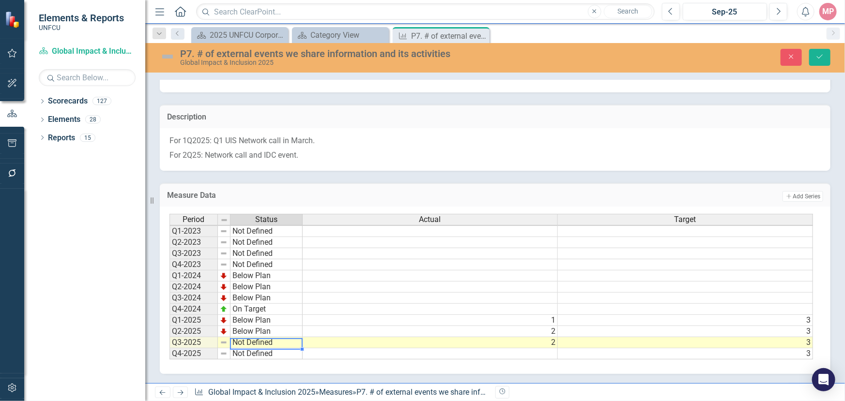
click at [242, 337] on td "Not Defined" at bounding box center [266, 342] width 72 height 11
type textarea "Below Plan"
click at [255, 312] on div "Period Status Actual Target Q1-2023 Not Defined Q2-2023 Not Defined Q3-2023 Not…" at bounding box center [491, 287] width 644 height 146
click at [513, 139] on p "For 1Q2025: Q1 UIS Network call in March." at bounding box center [494, 142] width 651 height 13
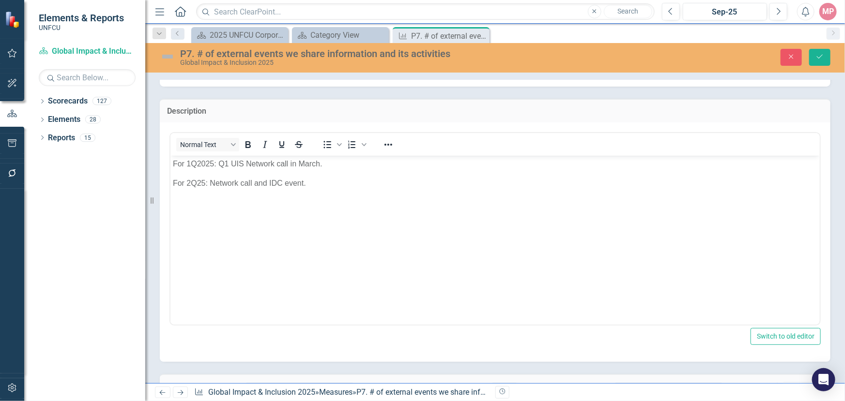
scroll to position [0, 0]
click at [317, 182] on p "For 2Q25: Network call and IDC event." at bounding box center [494, 183] width 644 height 12
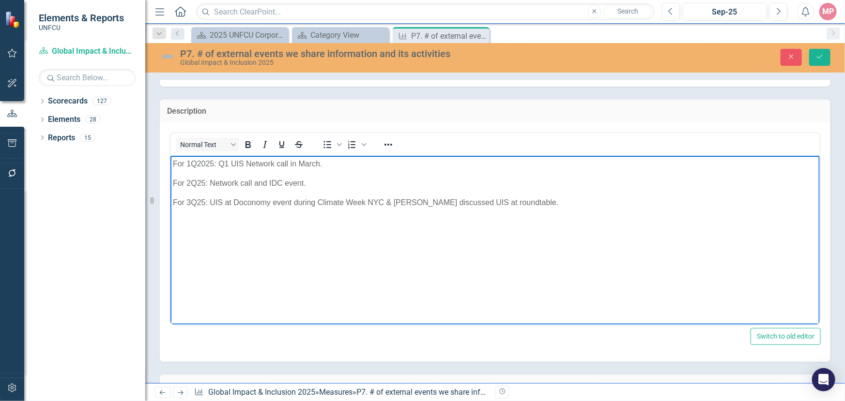
click at [209, 200] on p "For 3Q25: UIS at Doconomy event during Climate Week NYC & David Honick discusse…" at bounding box center [494, 203] width 644 height 12
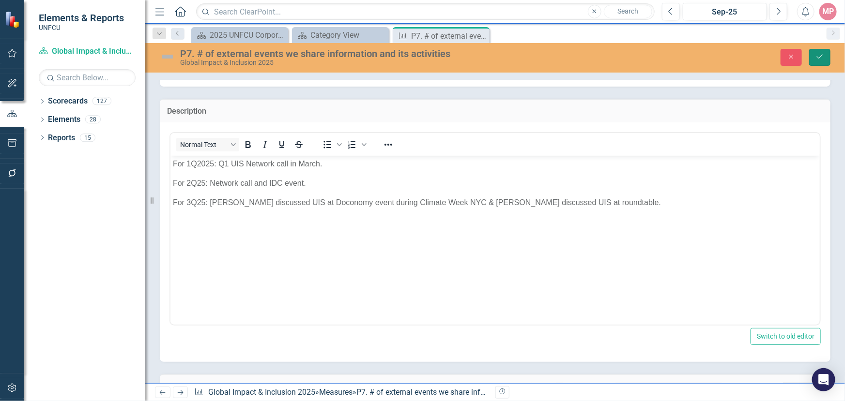
click at [822, 58] on icon "Save" at bounding box center [819, 56] width 9 height 7
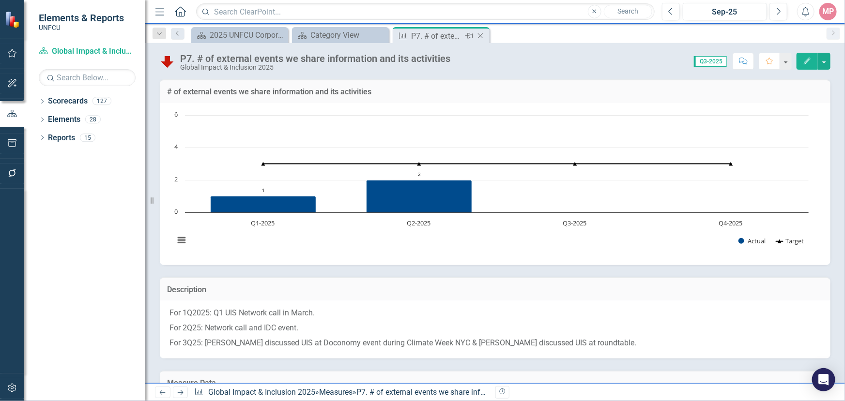
click at [481, 39] on icon "Close" at bounding box center [480, 36] width 10 height 8
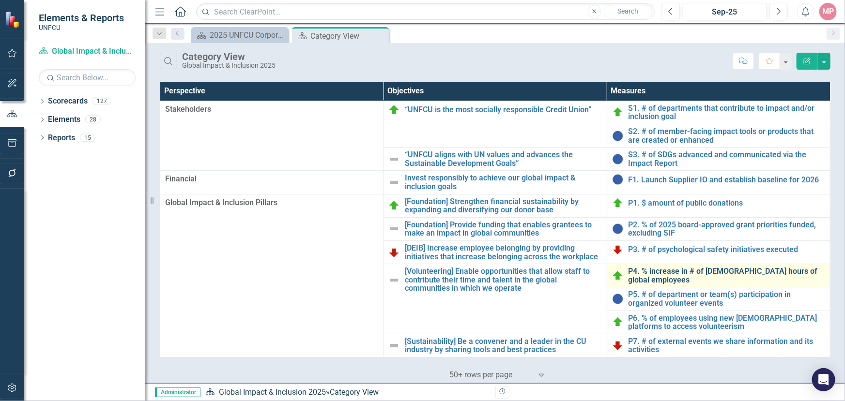
click at [670, 270] on link "P4. % increase in # of [DEMOGRAPHIC_DATA] hours of global employees" at bounding box center [726, 275] width 197 height 17
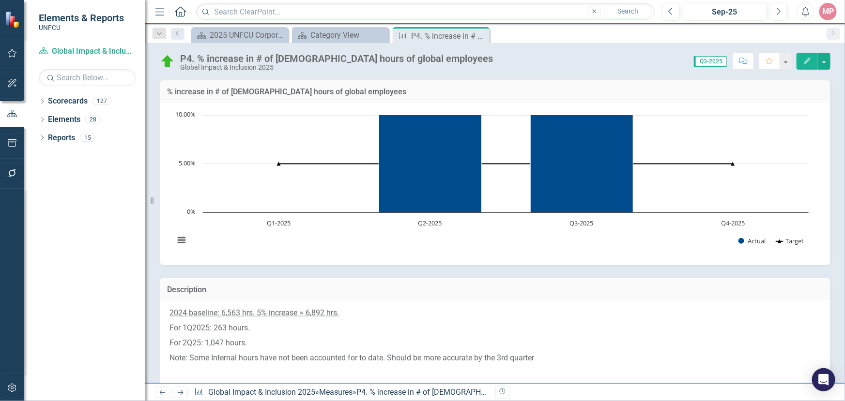
scroll to position [88, 0]
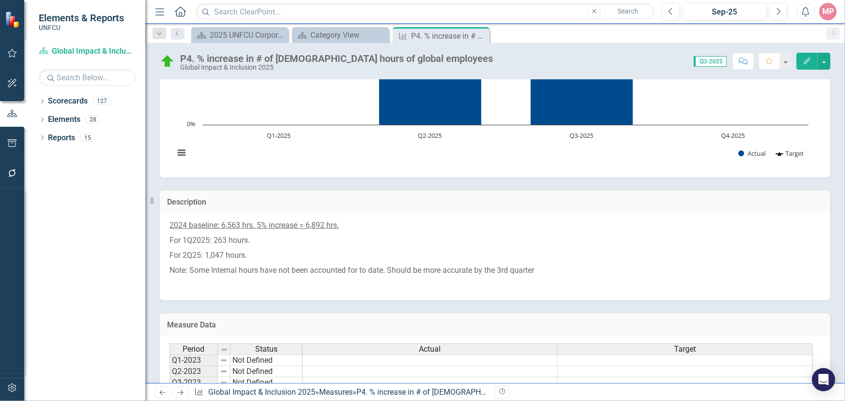
click at [590, 235] on p "For 1Q2025: 263 hours." at bounding box center [494, 240] width 651 height 15
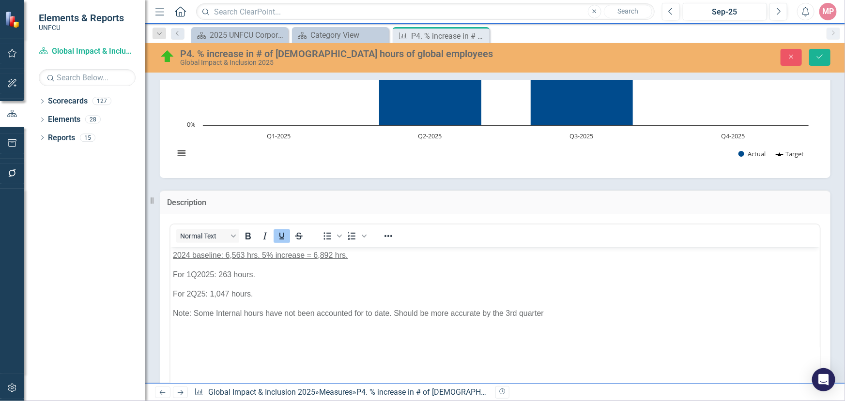
scroll to position [0, 0]
click at [257, 296] on p "For 2Q25: 1,047 hours." at bounding box center [494, 294] width 644 height 12
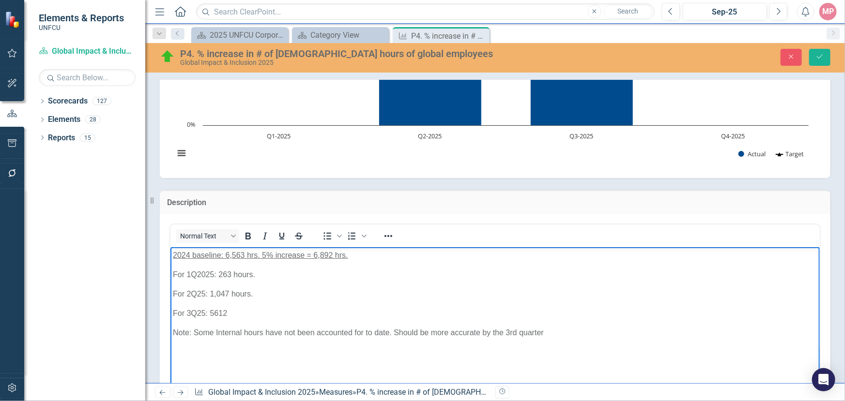
click at [517, 330] on p "Note: Some Internal hours have not been accounted for to date. Should be more a…" at bounding box center [494, 333] width 644 height 12
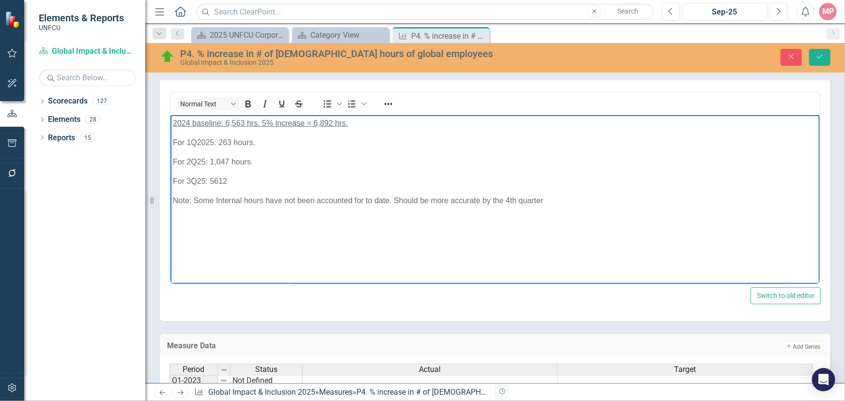
scroll to position [176, 0]
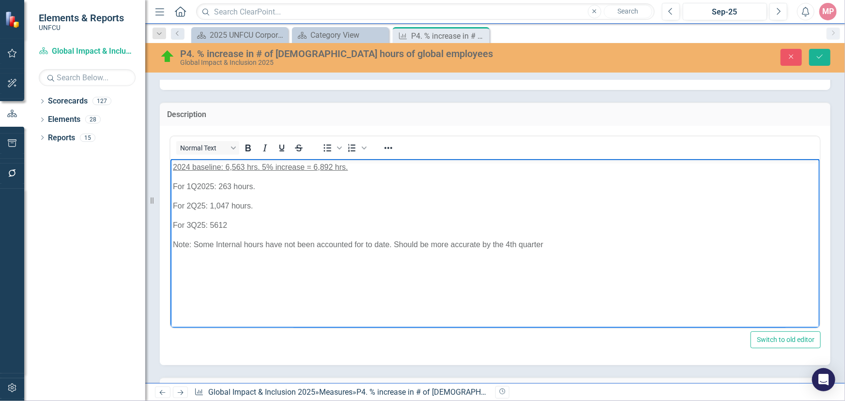
click at [234, 224] on p "For 3Q25: 5612" at bounding box center [494, 225] width 644 height 12
click at [815, 58] on icon "Save" at bounding box center [819, 56] width 9 height 7
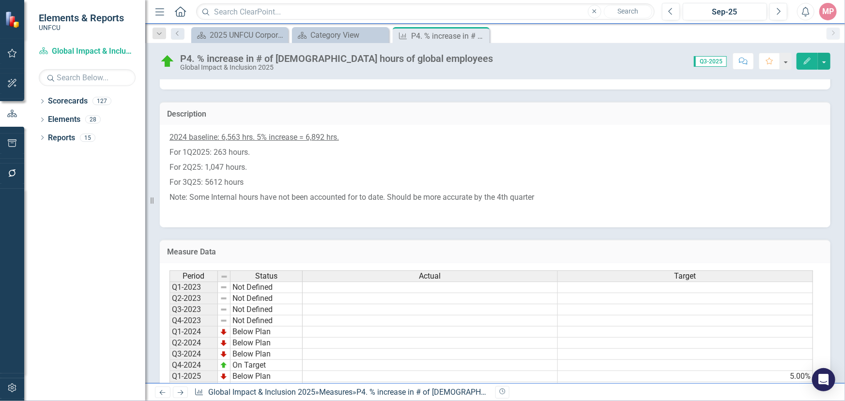
scroll to position [238, 0]
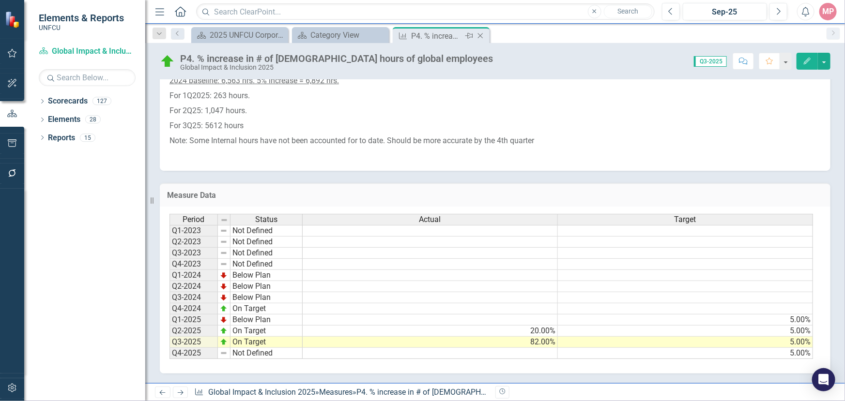
click at [479, 34] on icon "Close" at bounding box center [480, 36] width 10 height 8
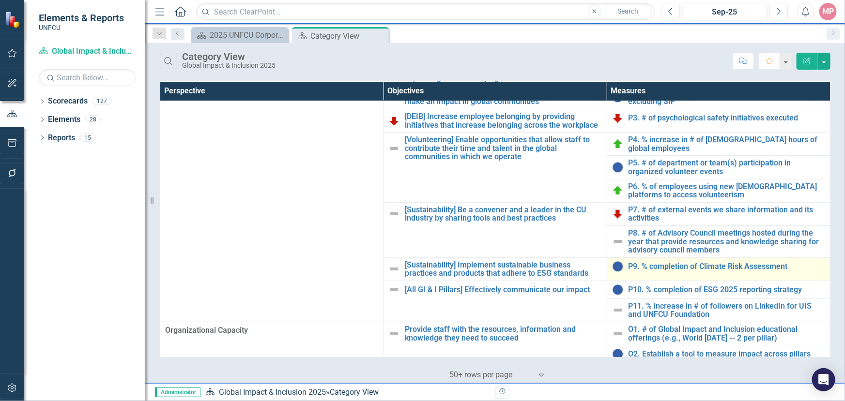
scroll to position [137, 0]
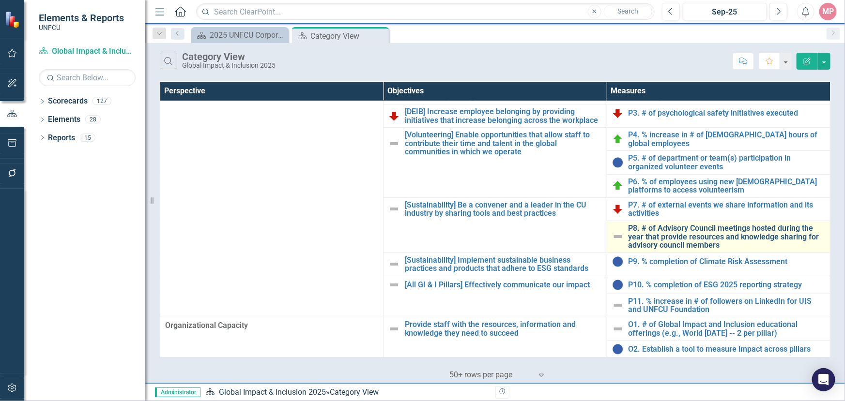
click at [676, 229] on link "P8. # of Advisory Council meetings hosted during the year that provide resource…" at bounding box center [726, 237] width 197 height 26
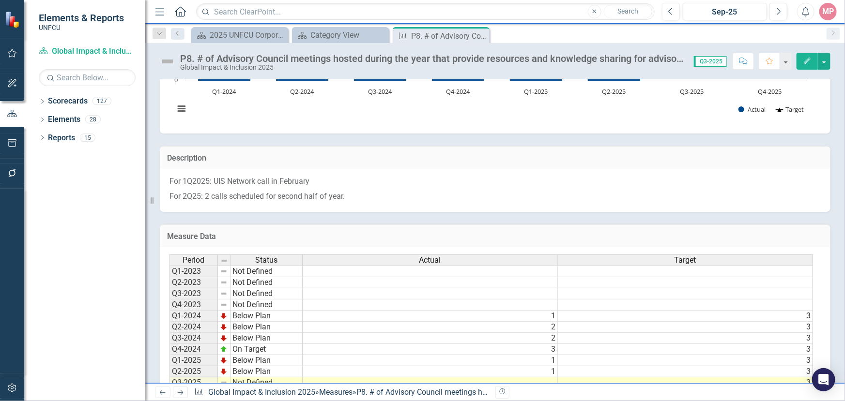
scroll to position [179, 0]
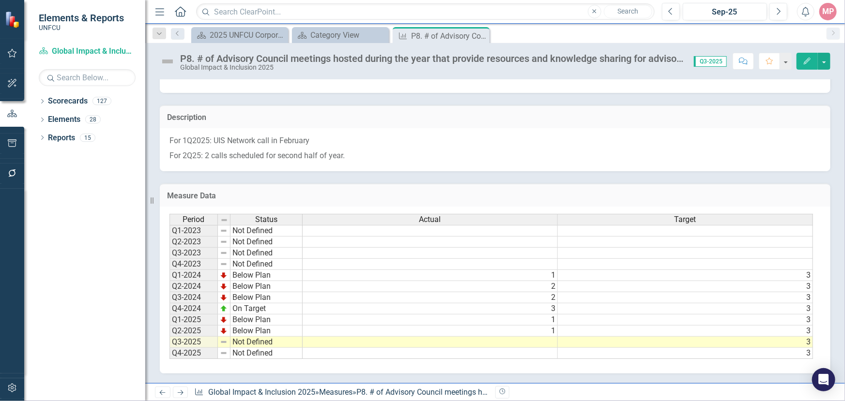
click at [538, 339] on td at bounding box center [430, 342] width 255 height 11
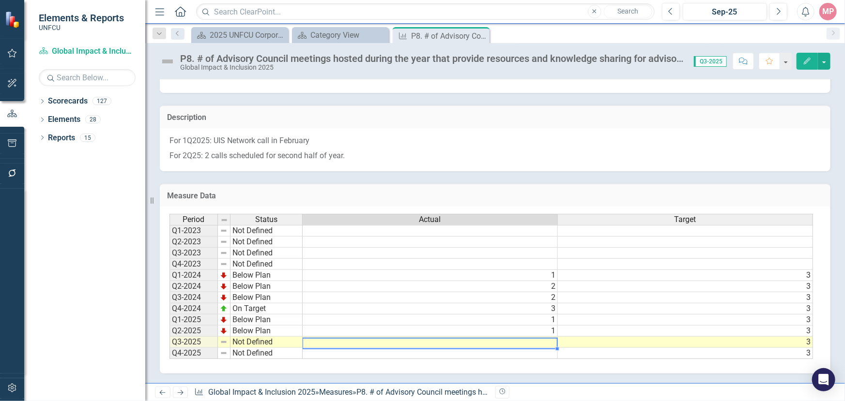
click at [538, 339] on td at bounding box center [430, 342] width 255 height 11
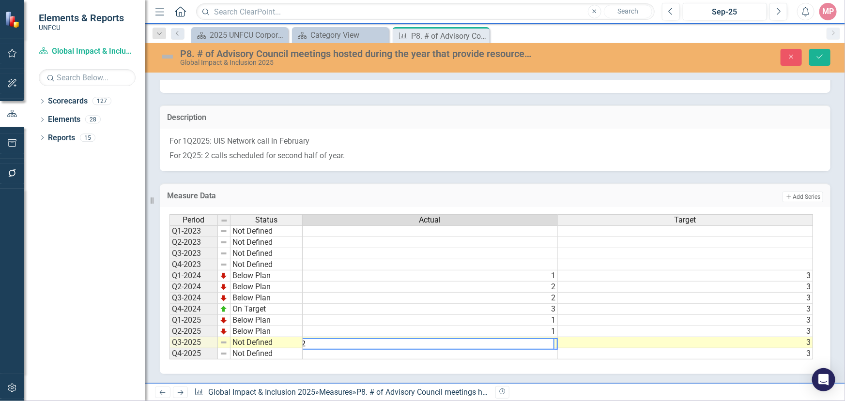
scroll to position [0, 6]
type textarea "2"
click at [254, 337] on td "Not Defined" at bounding box center [266, 342] width 72 height 11
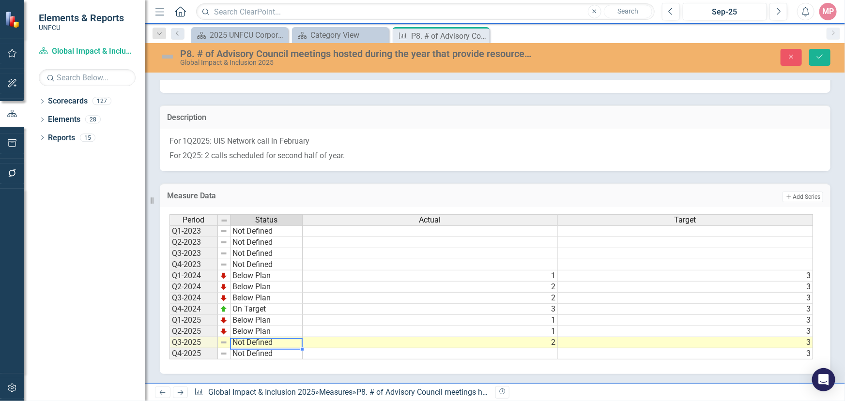
click at [254, 337] on td "Not Defined" at bounding box center [266, 342] width 72 height 11
type textarea "Below Plan"
click at [259, 309] on div "Period Status Actual Target Q1-2023 Not Defined Q2-2023 Not Defined Q3-2023 Not…" at bounding box center [491, 287] width 644 height 146
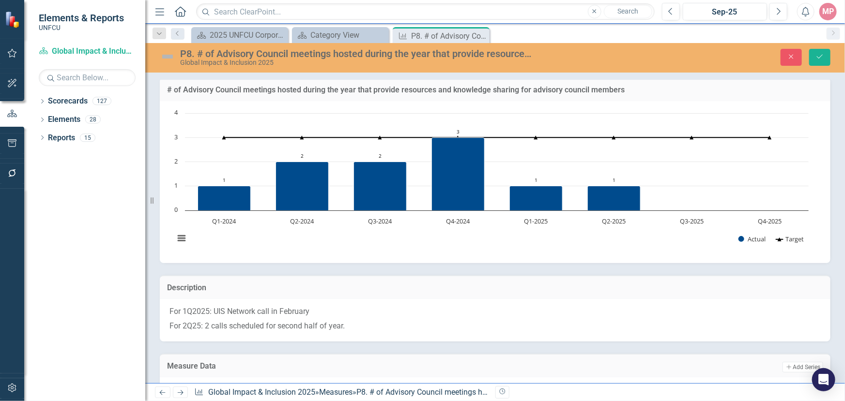
click at [373, 325] on p "For 2Q25: 2 calls scheduled for second half of year." at bounding box center [494, 325] width 651 height 13
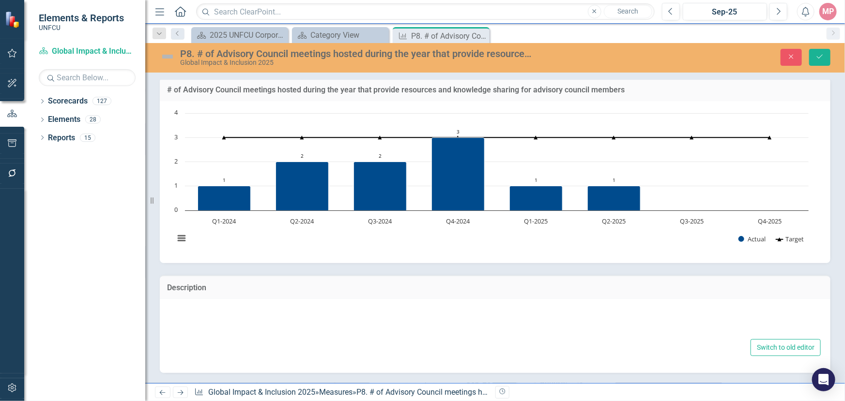
type textarea "<p>For 1Q2025: UIS Network call in February</p> <p>For 2Q25: 2 calls scheduled …"
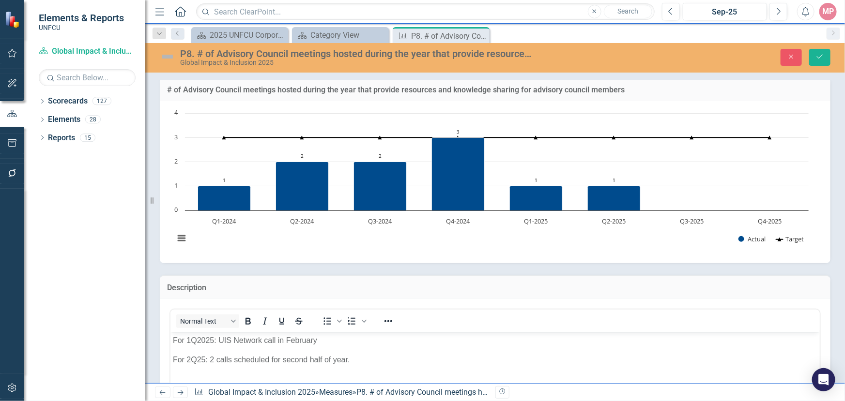
scroll to position [135, 0]
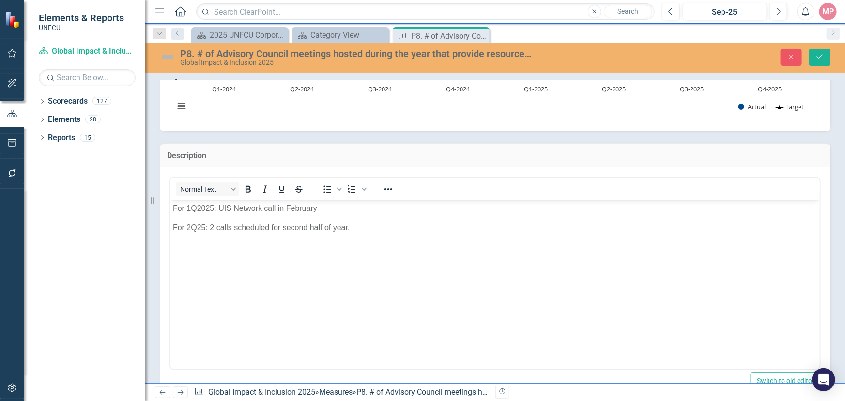
click at [372, 227] on p "For 2Q25: 2 calls scheduled for second half of year." at bounding box center [494, 228] width 644 height 12
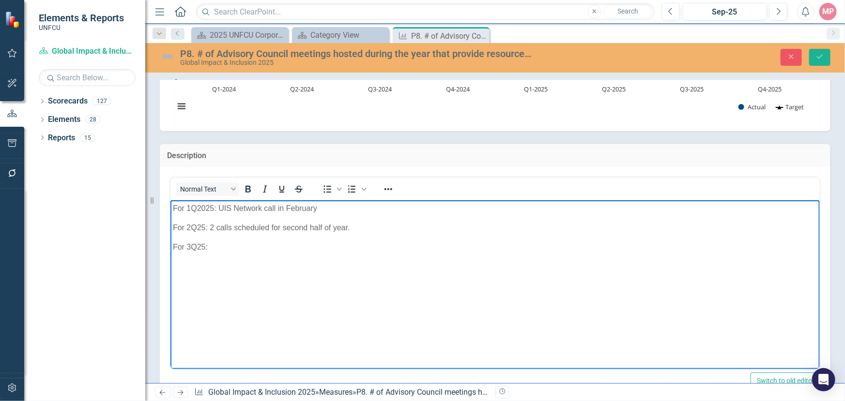
click at [214, 244] on p "For 3Q25:" at bounding box center [494, 247] width 644 height 12
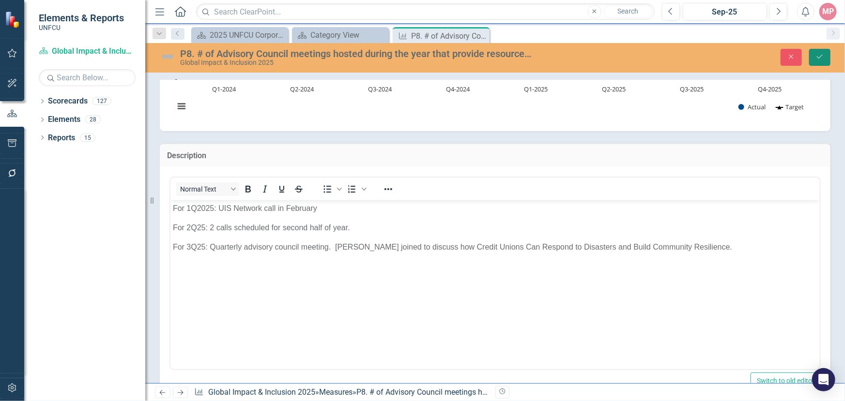
click at [817, 54] on icon "Save" at bounding box center [819, 56] width 9 height 7
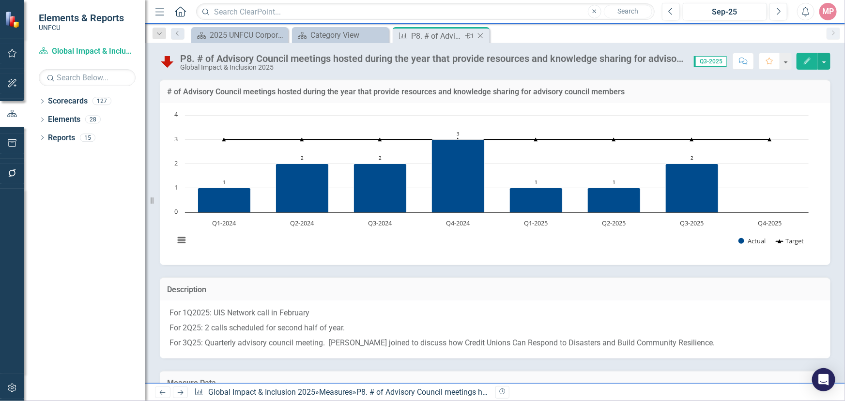
click at [484, 37] on icon "Close" at bounding box center [480, 36] width 10 height 8
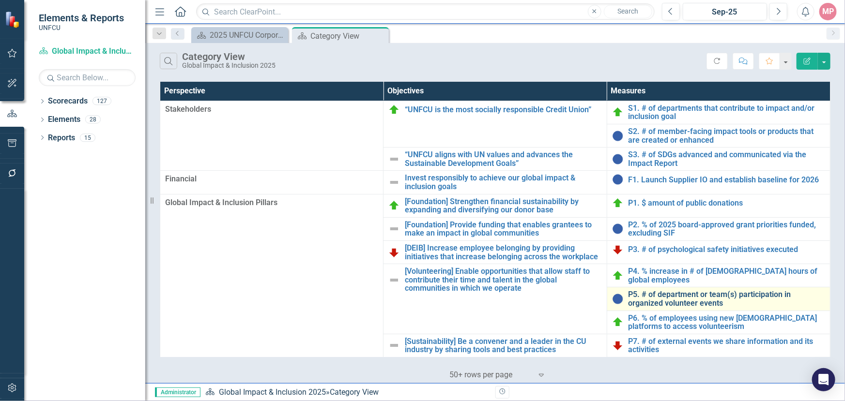
scroll to position [132, 0]
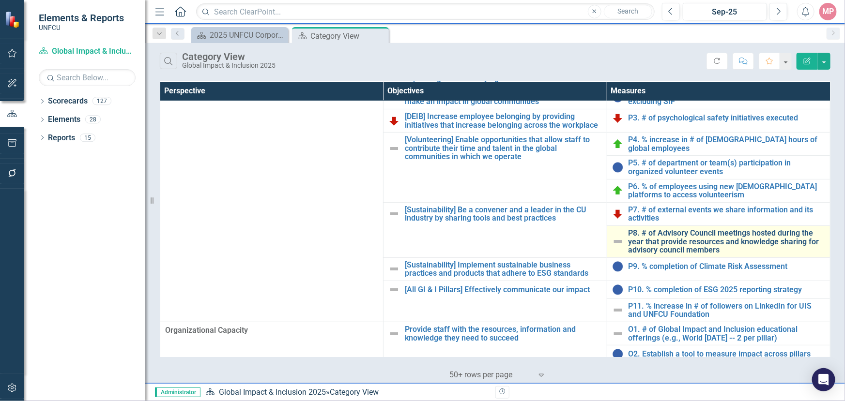
click at [683, 240] on link "P8. # of Advisory Council meetings hosted during the year that provide resource…" at bounding box center [726, 242] width 197 height 26
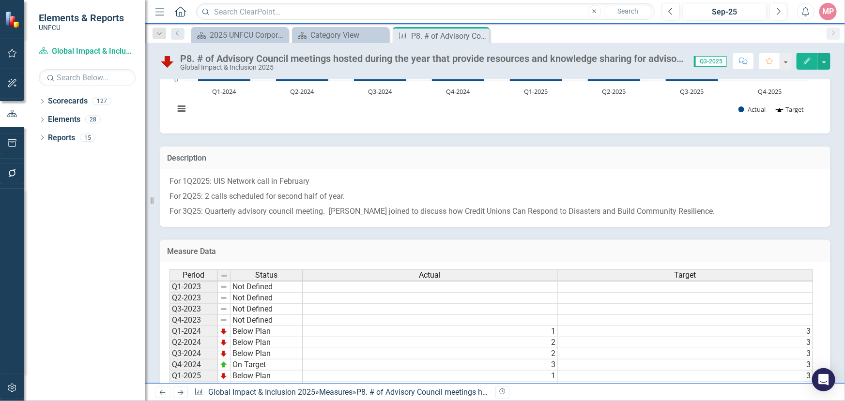
scroll to position [1, 0]
click at [478, 34] on icon "Close" at bounding box center [480, 36] width 10 height 8
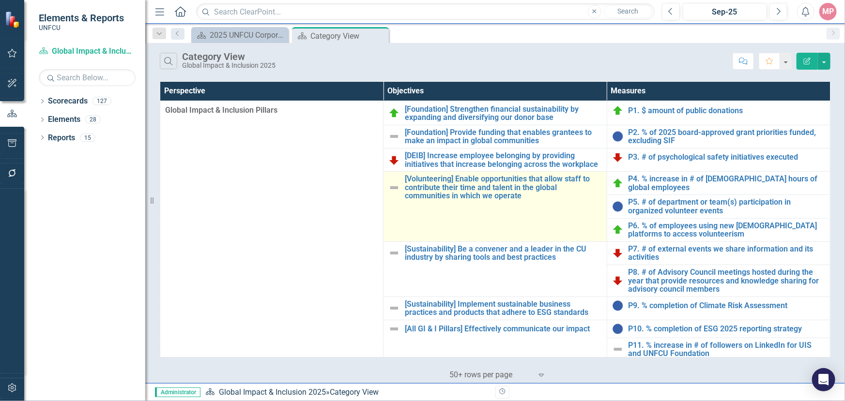
scroll to position [137, 0]
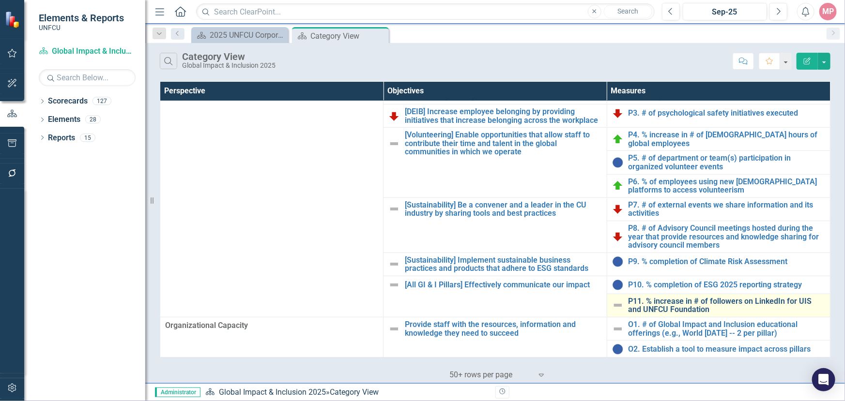
click at [667, 300] on link "P11. % increase in # of followers on LinkedIn for UIS and UNFCU Foundation" at bounding box center [726, 305] width 197 height 17
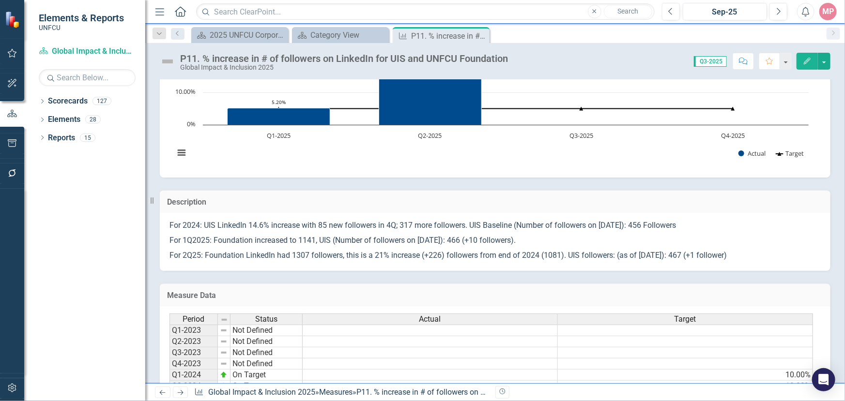
scroll to position [176, 0]
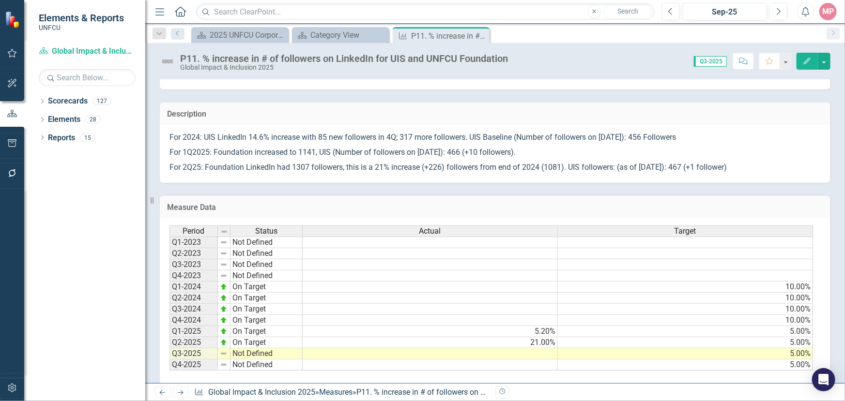
click at [541, 355] on td at bounding box center [430, 354] width 255 height 11
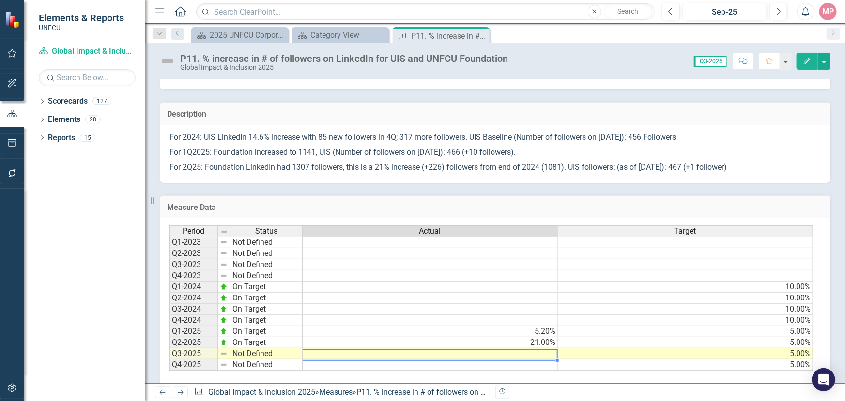
click at [541, 355] on td at bounding box center [430, 354] width 255 height 11
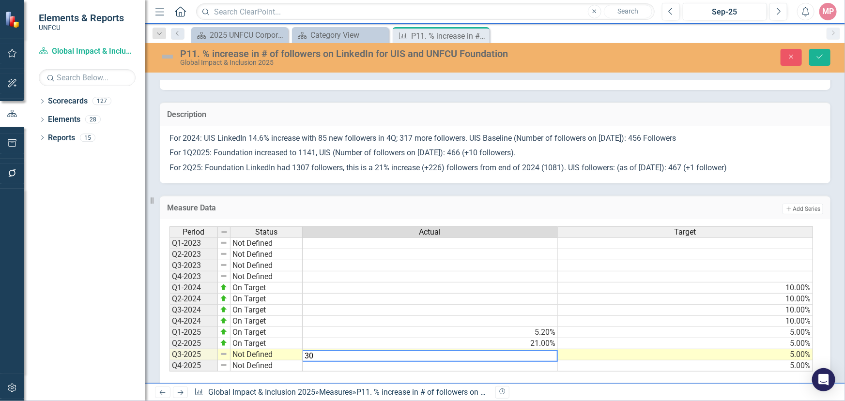
type textarea "30"
click at [261, 354] on td "Not Defined" at bounding box center [266, 355] width 72 height 11
click at [261, 353] on td "Not Defined" at bounding box center [266, 355] width 72 height 11
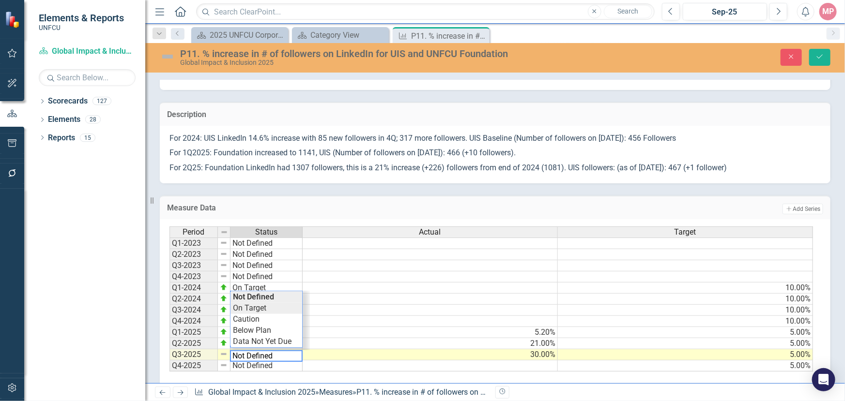
type textarea "On Target"
click at [260, 308] on div "Period Status Actual Target Q1-2023 Not Defined Q2-2023 Not Defined Q3-2023 Not…" at bounding box center [491, 300] width 644 height 146
click at [768, 157] on p "For 1Q2025: Foundation increased to 1141, UIS (Number of followers on 31 March …" at bounding box center [494, 153] width 651 height 15
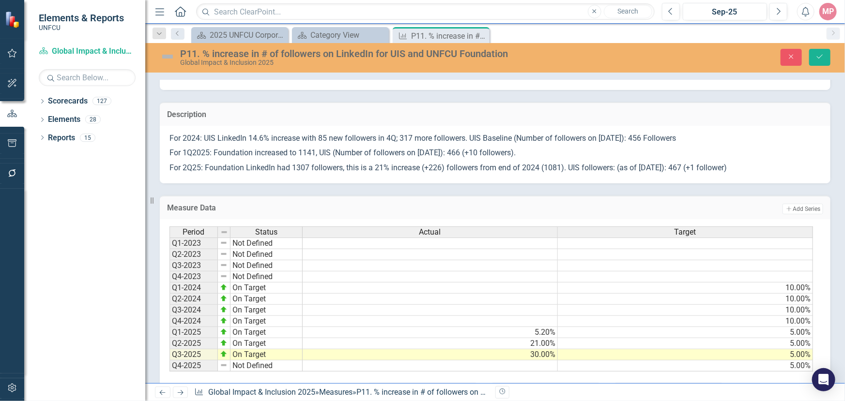
click at [768, 157] on p "For 1Q2025: Foundation increased to 1141, UIS (Number of followers on 31 March …" at bounding box center [494, 153] width 651 height 15
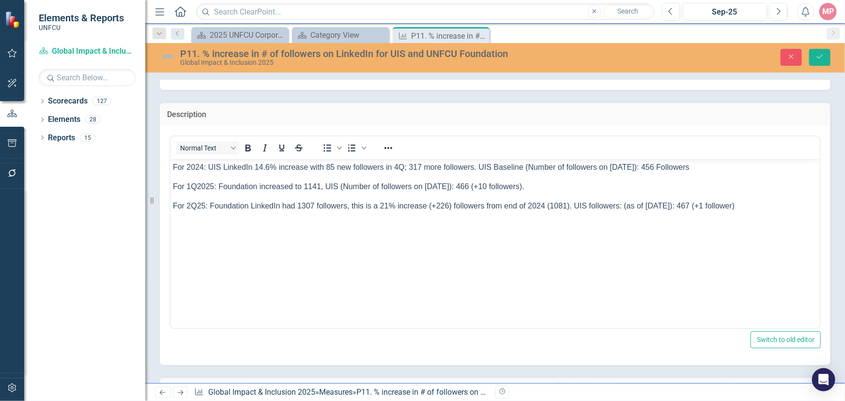
scroll to position [0, 0]
click at [766, 203] on p "For 2Q25: Foundation LinkedIn had 1307 followers, this is a 21% increase (+226)…" at bounding box center [494, 206] width 644 height 12
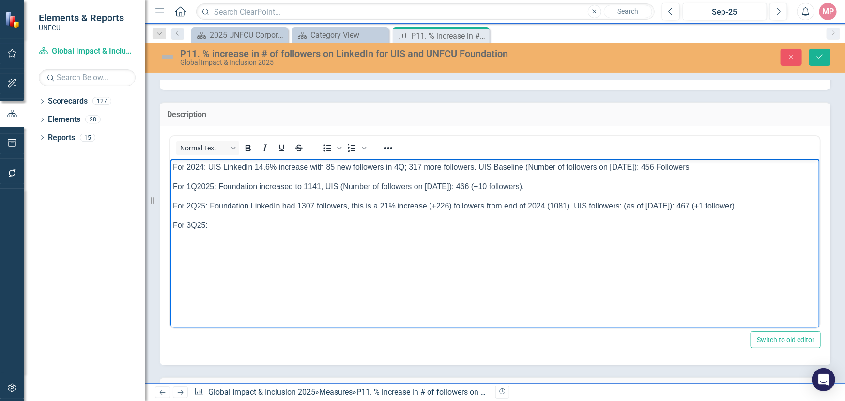
click at [225, 229] on p "For 3Q25:" at bounding box center [494, 225] width 644 height 12
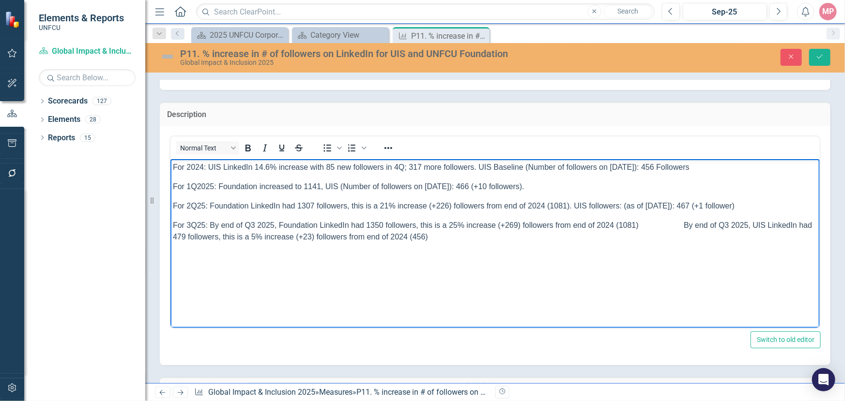
click at [676, 222] on span "For 3Q25: By end of Q3 2025, Foundation LinkedIn had 1350 followers, this is a …" at bounding box center [491, 231] width 639 height 20
click at [447, 239] on p "For 3Q25: By end of Q3 2025, Foundation LinkedIn had 1350 followers, this is a …" at bounding box center [494, 230] width 644 height 23
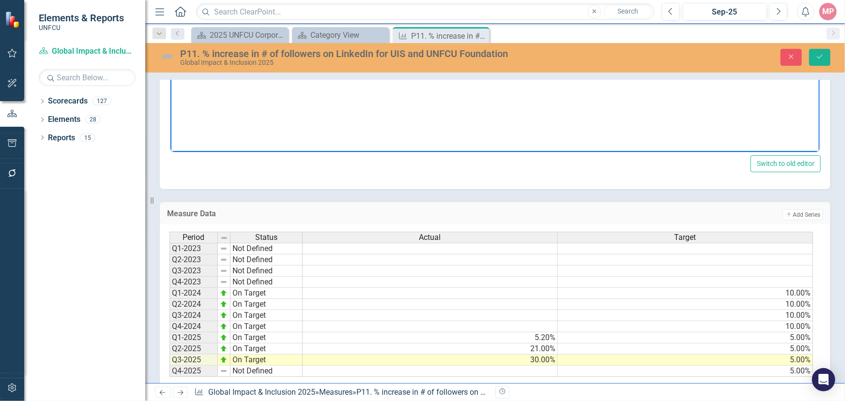
scroll to position [176, 0]
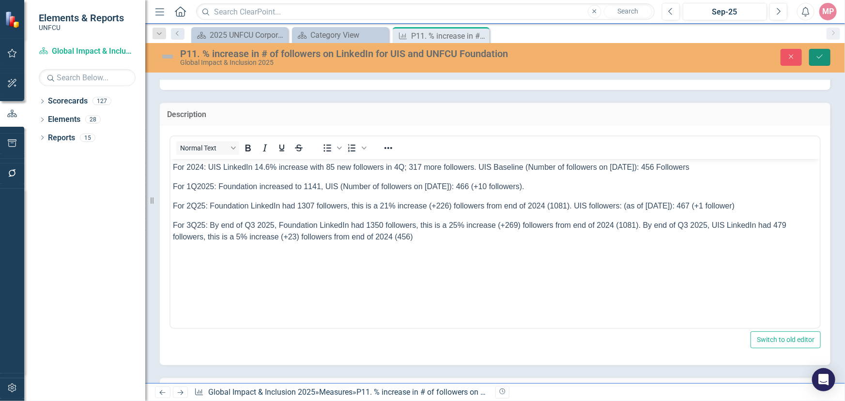
click at [816, 56] on icon "Save" at bounding box center [819, 56] width 9 height 7
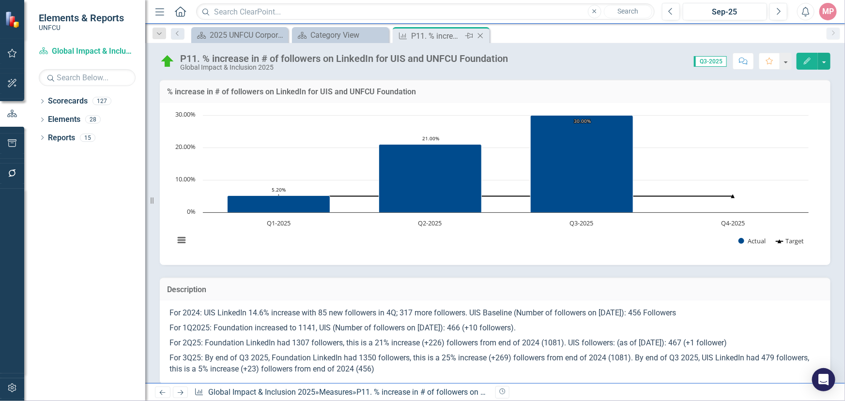
click at [480, 34] on icon "Close" at bounding box center [480, 36] width 10 height 8
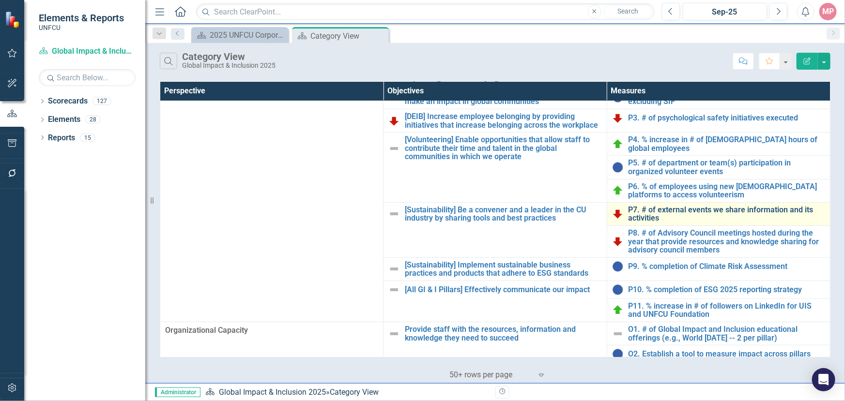
scroll to position [137, 0]
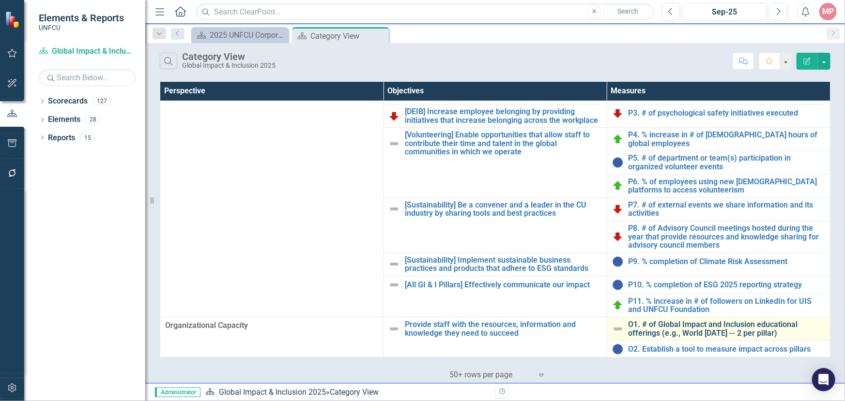
click at [681, 329] on link "O1. # of Global Impact and Inclusion educational offerings (e.g., World [DATE] …" at bounding box center [726, 329] width 197 height 17
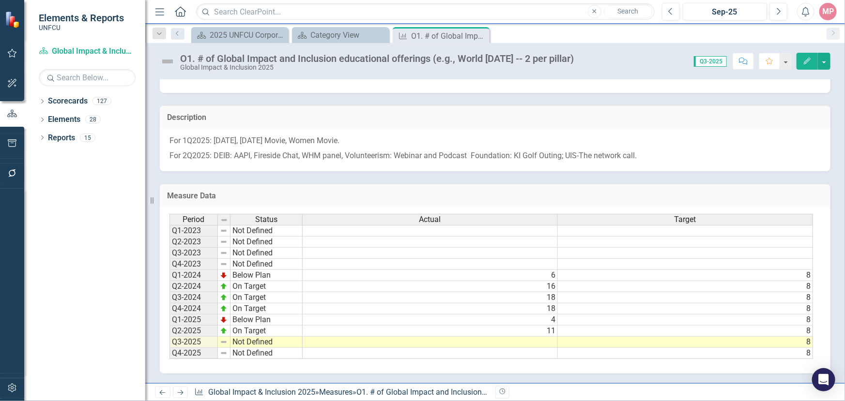
scroll to position [1, 0]
click at [535, 337] on td at bounding box center [430, 342] width 255 height 11
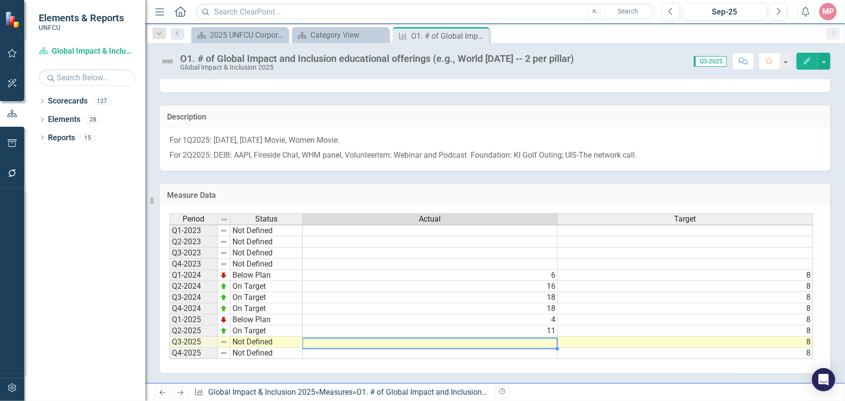
click at [535, 337] on td at bounding box center [430, 342] width 255 height 11
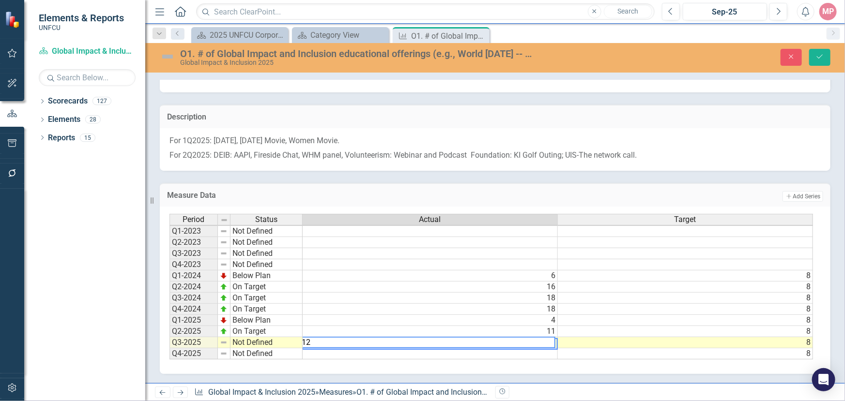
scroll to position [1, 6]
type textarea "12"
click at [267, 337] on td "Not Defined" at bounding box center [266, 342] width 72 height 11
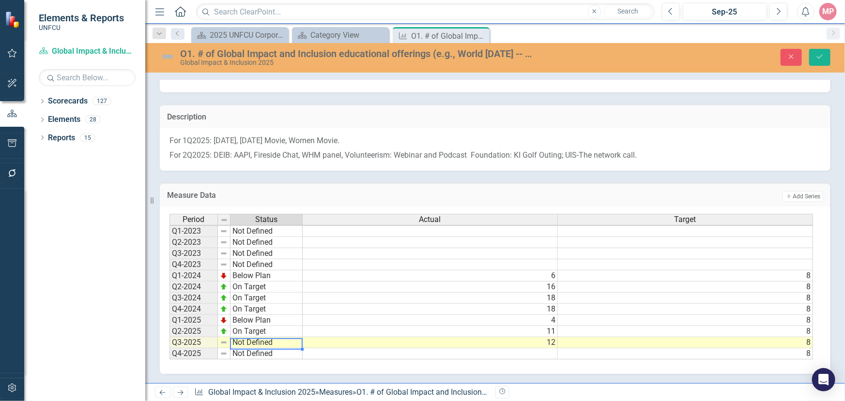
click at [267, 337] on td "Not Defined" at bounding box center [266, 342] width 72 height 11
type textarea "On Target"
click at [267, 290] on div "Period Status Actual Target Q1-2023 Not Defined Q2-2023 Not Defined Q3-2023 Not…" at bounding box center [491, 287] width 644 height 146
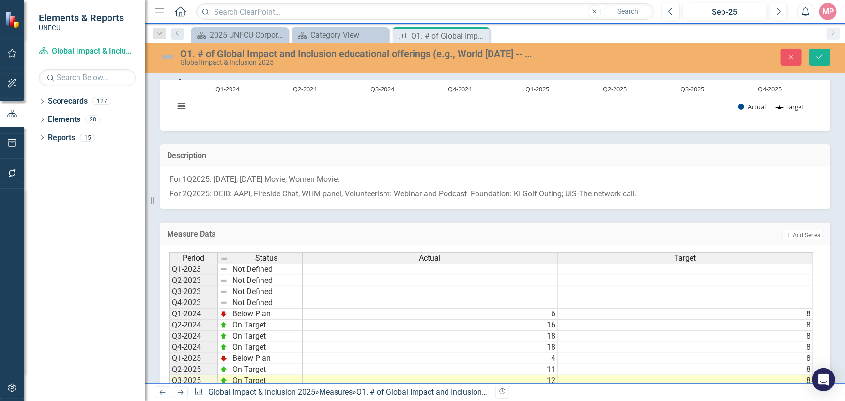
click at [649, 194] on p "For 2Q2025: DEIB: AAPI, Fireside Chat, WHM panel, Volunteerism: Webinar and Pod…" at bounding box center [494, 193] width 651 height 13
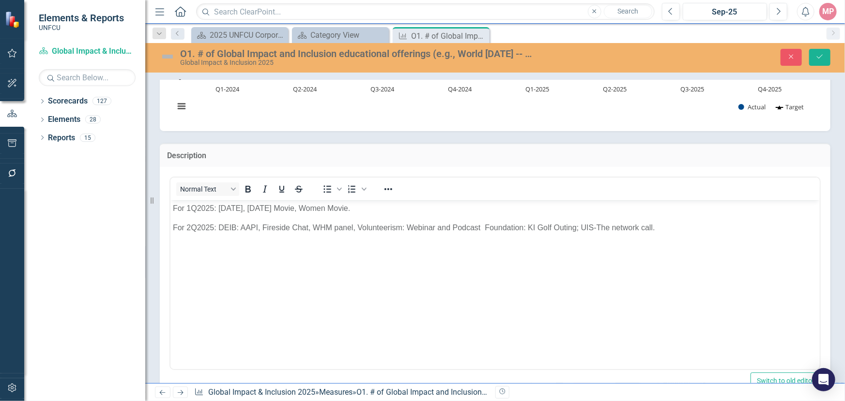
scroll to position [0, 0]
click at [663, 229] on p "For 2Q2025: DEIB: AAPI, Fireside Chat, WHM panel, Volunteerism: Webinar and Pod…" at bounding box center [494, 228] width 644 height 12
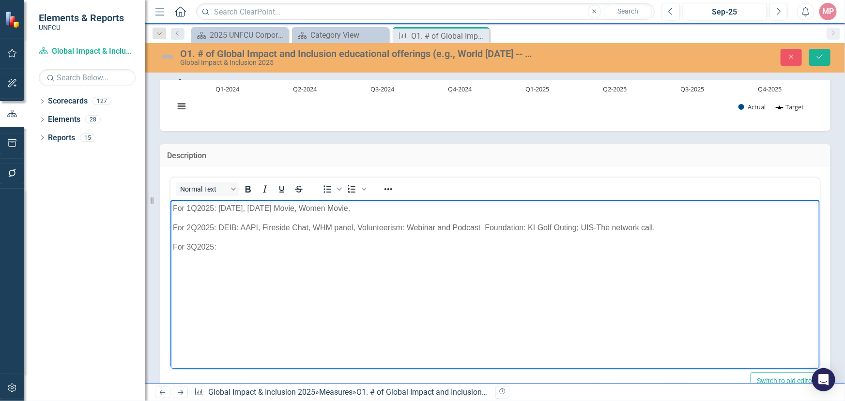
click at [231, 244] on p "For 3Q2025:" at bounding box center [494, 247] width 644 height 12
drag, startPoint x: 223, startPoint y: 245, endPoint x: 232, endPoint y: 237, distance: 12.4
click at [224, 243] on p "For 3Q2025:" at bounding box center [494, 247] width 644 height 12
drag, startPoint x: 226, startPoint y: 245, endPoint x: 230, endPoint y: 229, distance: 17.0
click at [226, 243] on p "For 3Q2025: Foundation- 1 (Lunch & Learn), Workplace Culture: Women Financial W…" at bounding box center [494, 247] width 644 height 12
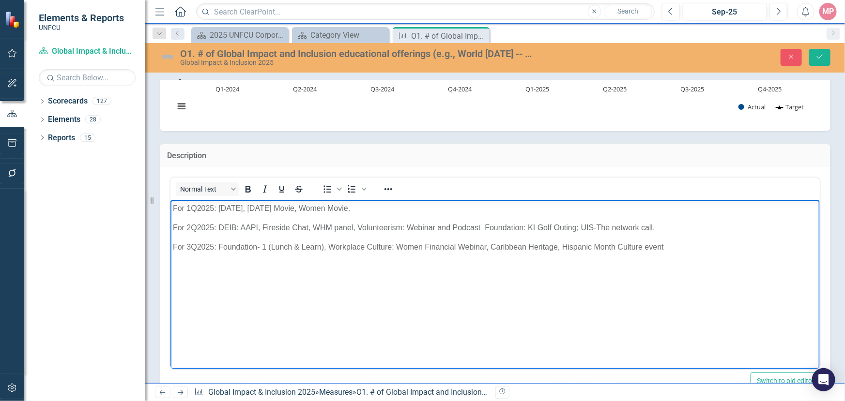
drag, startPoint x: 662, startPoint y: 245, endPoint x: 671, endPoint y: 233, distance: 15.2
click at [663, 243] on p "For 3Q2025: Foundation- 1 (Lunch & Learn), Workplace Culture: Women Financial W…" at bounding box center [494, 247] width 644 height 12
click at [814, 53] on button "Save" at bounding box center [819, 57] width 21 height 17
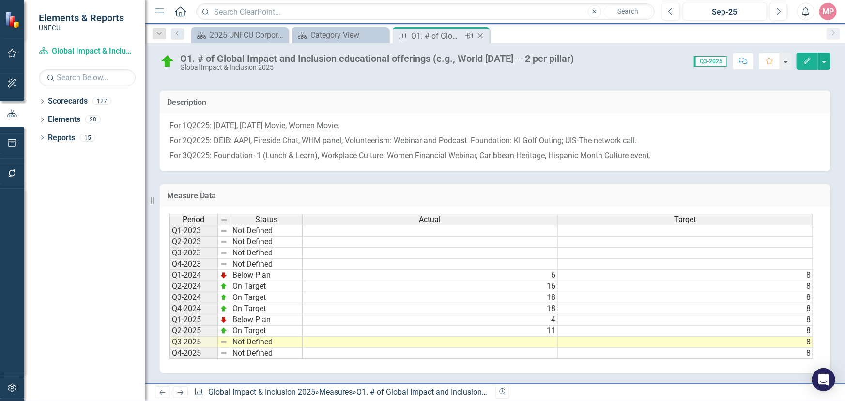
click at [477, 34] on icon "Close" at bounding box center [480, 36] width 10 height 8
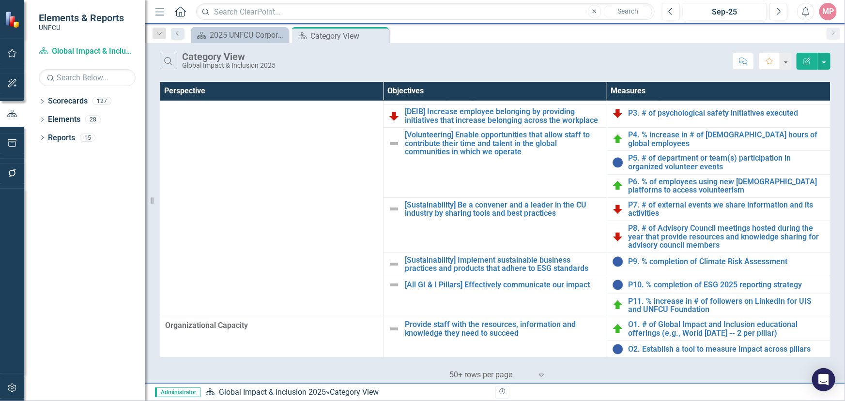
scroll to position [137, 0]
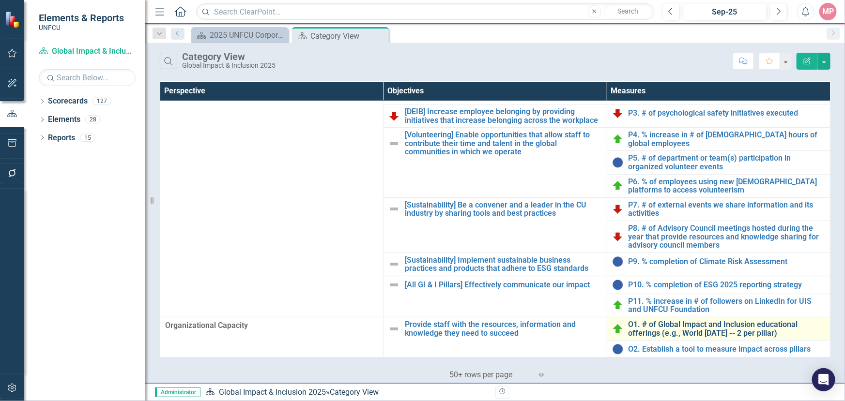
click at [706, 328] on link "O1. # of Global Impact and Inclusion educational offerings (e.g., World [DATE] …" at bounding box center [726, 329] width 197 height 17
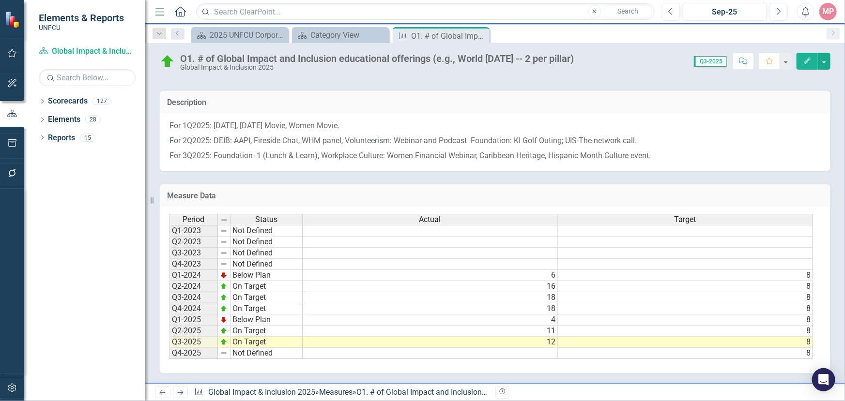
scroll to position [150, 0]
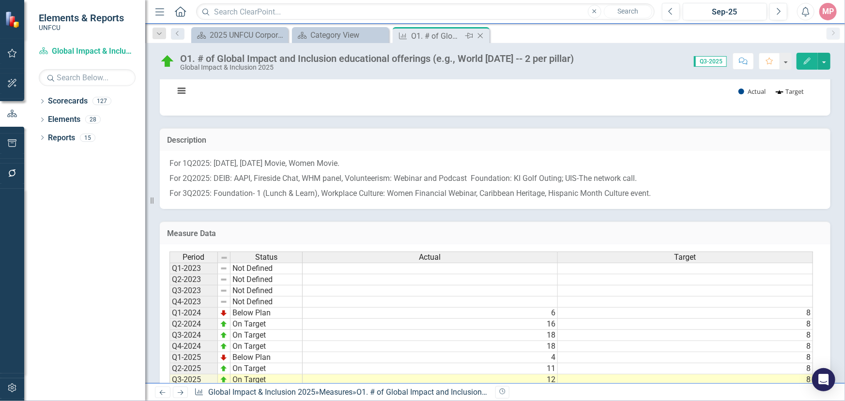
click at [479, 37] on icon "Close" at bounding box center [480, 36] width 10 height 8
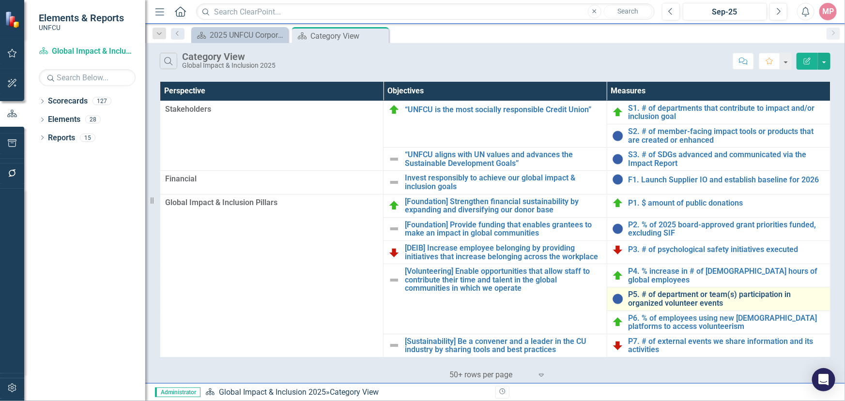
click at [657, 296] on link "P5. # of department or team(s) participation in organized volunteer events" at bounding box center [726, 298] width 197 height 17
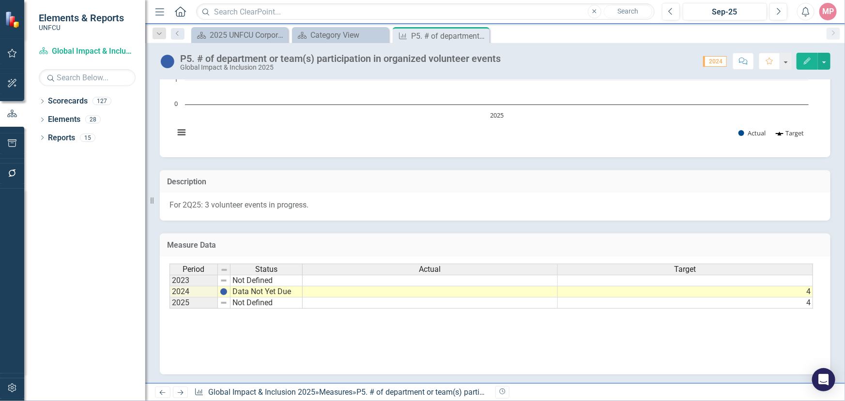
drag, startPoint x: 548, startPoint y: 312, endPoint x: 668, endPoint y: 309, distance: 120.1
click at [661, 309] on div "Period Status Actual Target 2023 Not Defined 2024 Data Not Yet Due 4 2025 Not D…" at bounding box center [491, 287] width 644 height 46
drag, startPoint x: 680, startPoint y: 311, endPoint x: 791, endPoint y: 315, distance: 111.4
click at [760, 309] on div "Period Status Actual Target 2023 Not Defined 2024 Data Not Yet Due 4 2025 Not D…" at bounding box center [491, 287] width 644 height 46
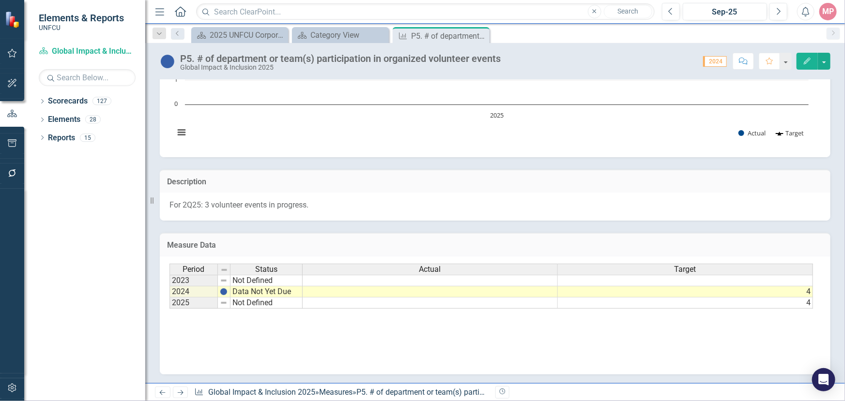
click at [522, 300] on td at bounding box center [430, 303] width 255 height 11
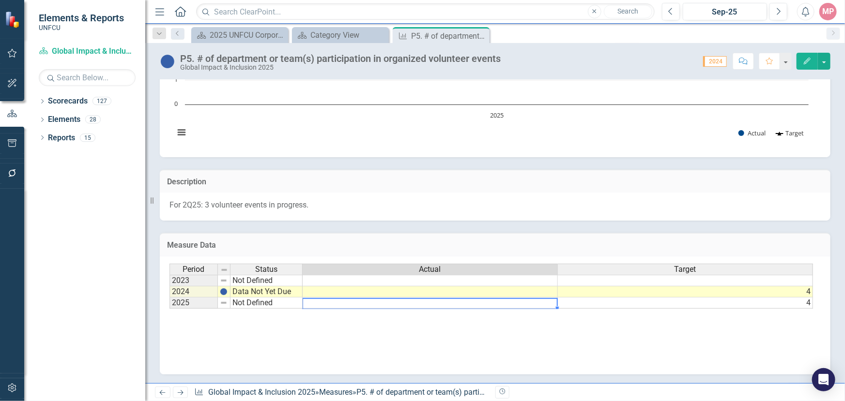
click at [522, 300] on td at bounding box center [430, 303] width 255 height 11
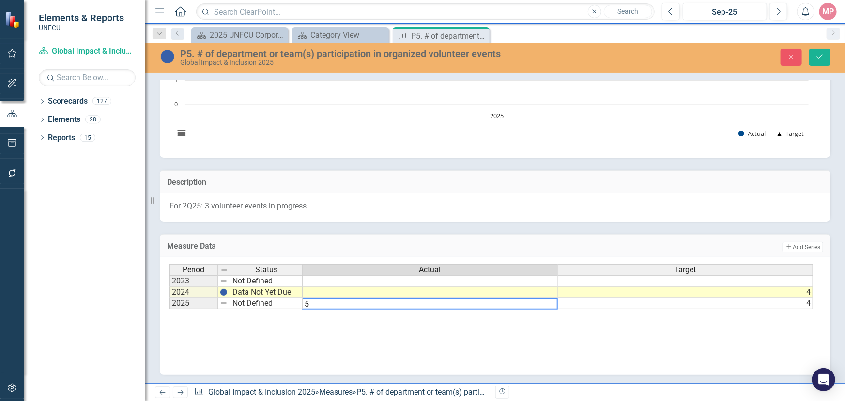
type textarea "5"
click at [261, 304] on td "Not Defined" at bounding box center [266, 303] width 72 height 11
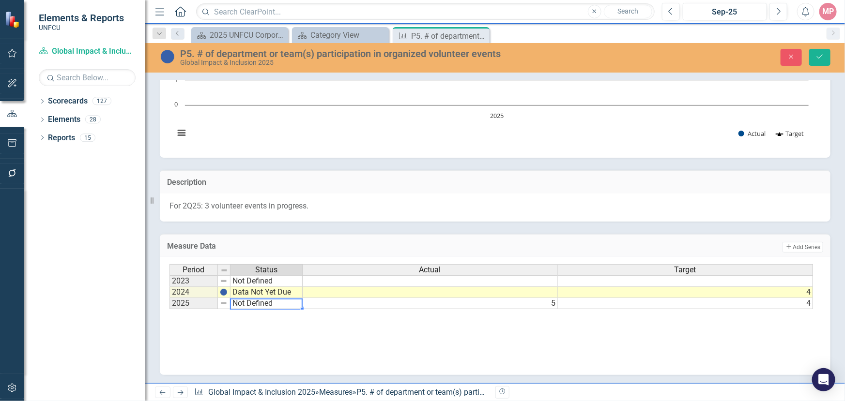
click at [261, 304] on td "Not Defined" at bounding box center [266, 303] width 72 height 11
type textarea "On Target"
click at [249, 291] on div "Period Status Actual Target 2023 Not Defined 2024 Data Not Yet Due 4 2025 Not D…" at bounding box center [491, 287] width 644 height 46
click at [599, 208] on p "For 2Q25: 3 volunteer events in progress." at bounding box center [494, 206] width 651 height 11
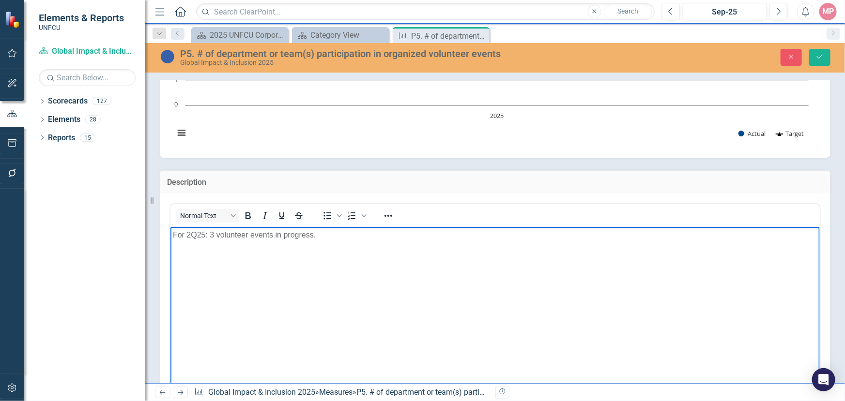
click at [320, 236] on p "For 2Q25: 3 volunteer events in progress." at bounding box center [494, 235] width 644 height 12
click at [351, 253] on p "For 3Q25: The following departments participated:" at bounding box center [494, 254] width 644 height 12
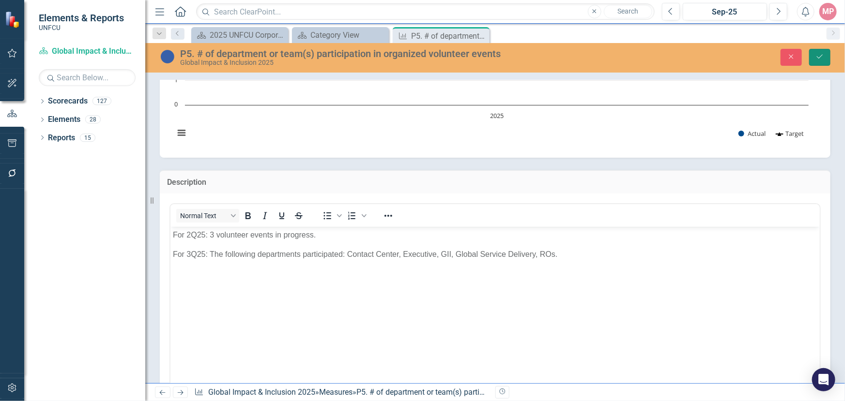
click at [815, 52] on button "Save" at bounding box center [819, 57] width 21 height 17
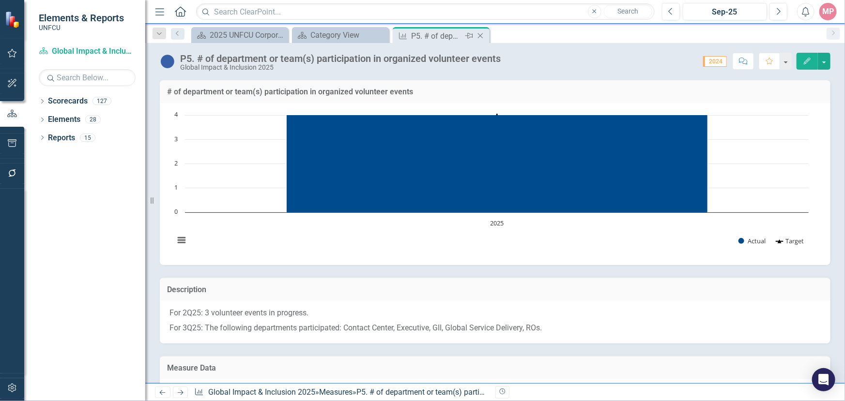
click at [480, 35] on icon at bounding box center [480, 35] width 5 height 5
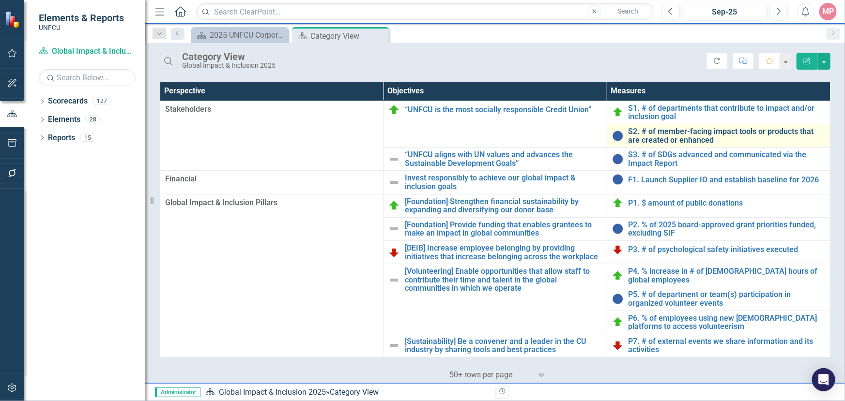
click at [669, 134] on link "S2. # of member-facing impact tools or products that are created or enhanced" at bounding box center [726, 135] width 197 height 17
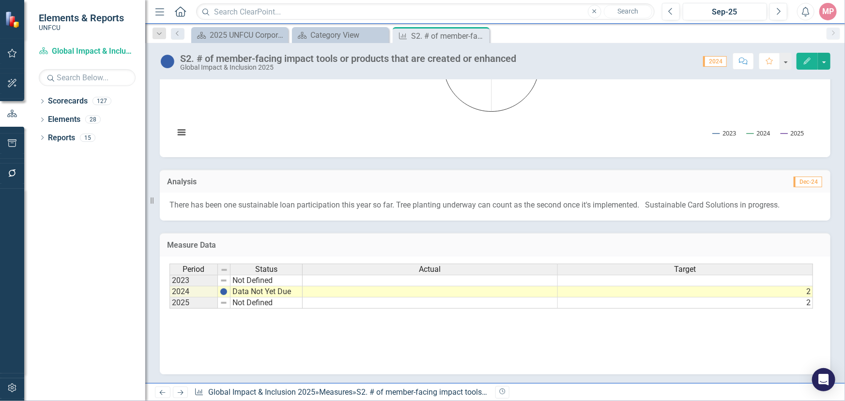
drag, startPoint x: 446, startPoint y: 310, endPoint x: 576, endPoint y: 311, distance: 129.8
click at [533, 307] on div "Period Status Actual Target 2023 Not Defined 2024 Data Not Yet Due 2 2025 Not D…" at bounding box center [491, 287] width 644 height 46
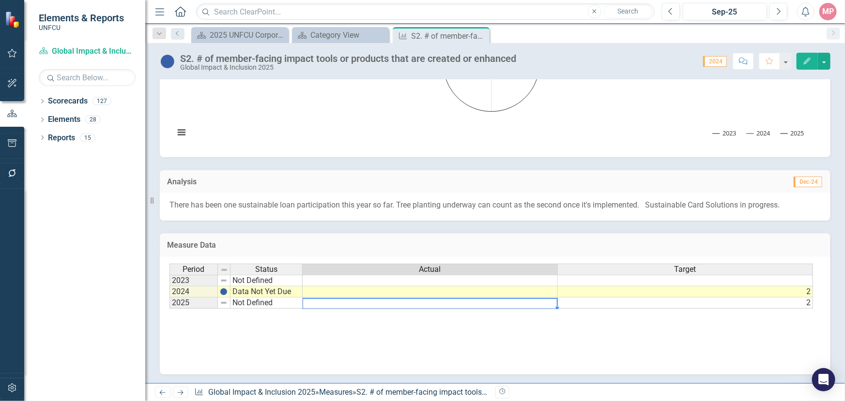
click at [501, 302] on td at bounding box center [430, 303] width 255 height 11
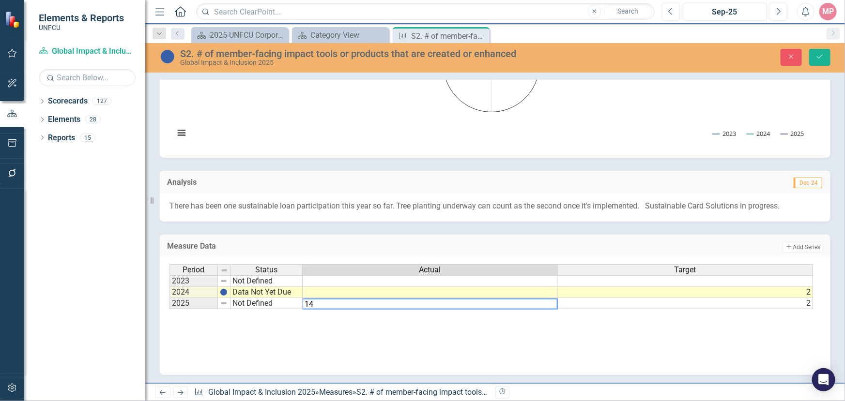
type textarea "14"
click at [265, 303] on td "Not Defined" at bounding box center [266, 303] width 72 height 11
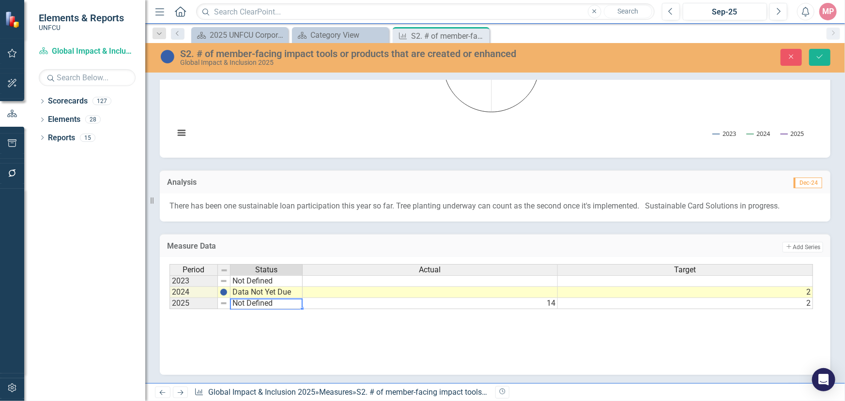
click at [265, 303] on td "Not Defined" at bounding box center [266, 303] width 72 height 11
type textarea "On Target"
click at [256, 289] on div "Period Status Actual Target 2023 Not Defined 2024 Data Not Yet Due 2 2025 Not D…" at bounding box center [491, 287] width 644 height 46
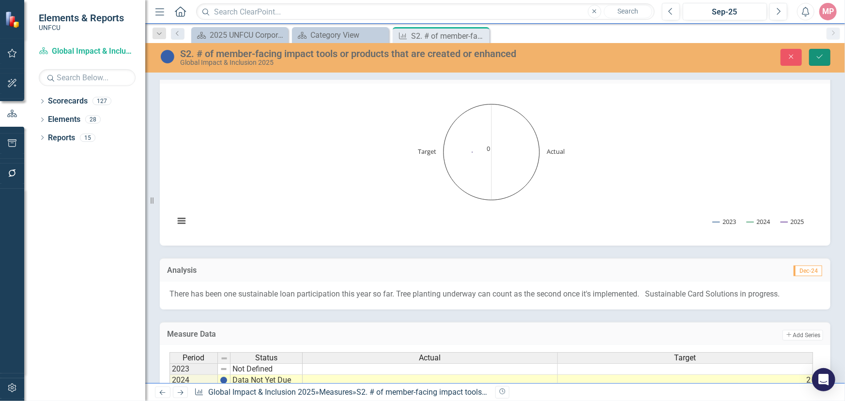
click at [818, 60] on icon "Save" at bounding box center [819, 56] width 9 height 7
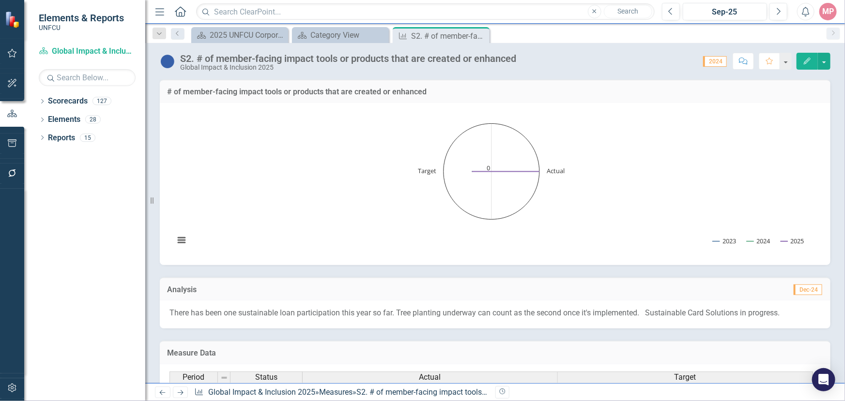
scroll to position [108, 0]
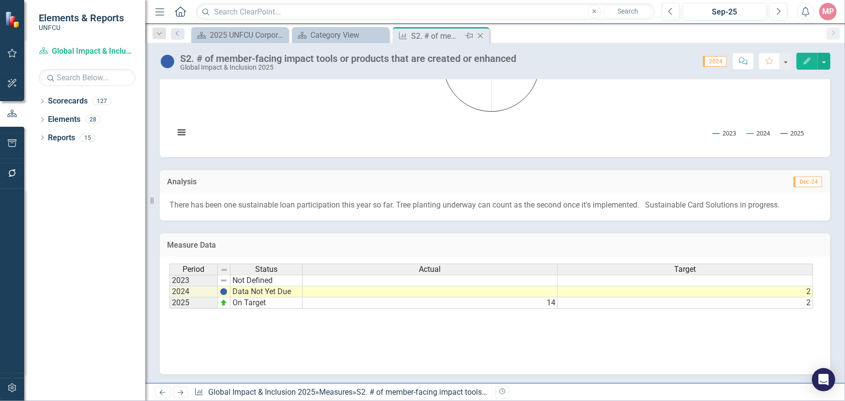
click at [479, 35] on icon at bounding box center [480, 35] width 5 height 5
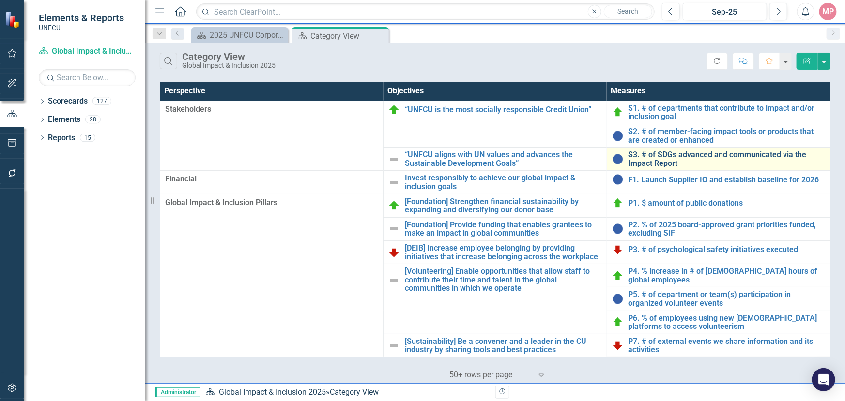
click at [657, 155] on link "S3. # of SDGs advanced and communicated via the Impact Report" at bounding box center [726, 159] width 197 height 17
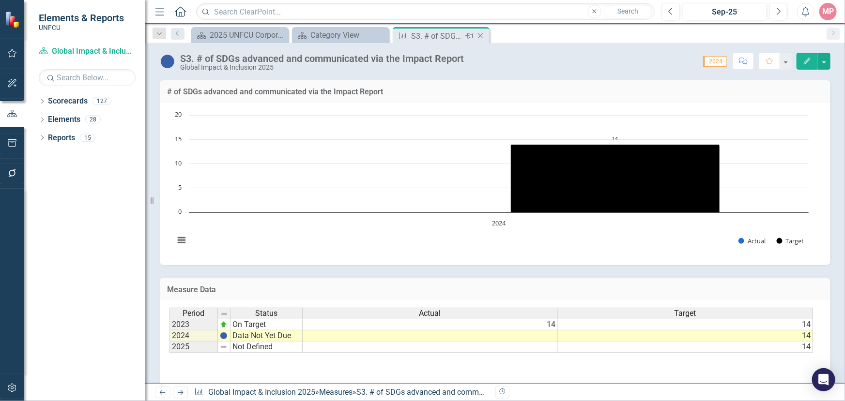
click at [480, 36] on icon "Close" at bounding box center [480, 36] width 10 height 8
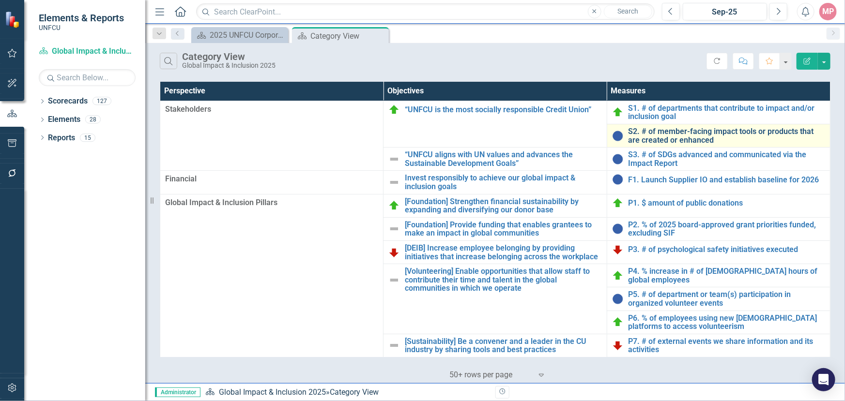
click at [667, 131] on link "S2. # of member-facing impact tools or products that are created or enhanced" at bounding box center [726, 135] width 197 height 17
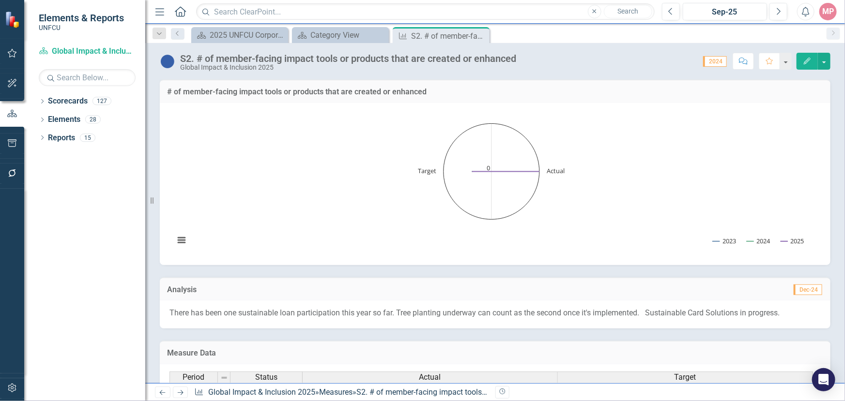
scroll to position [108, 0]
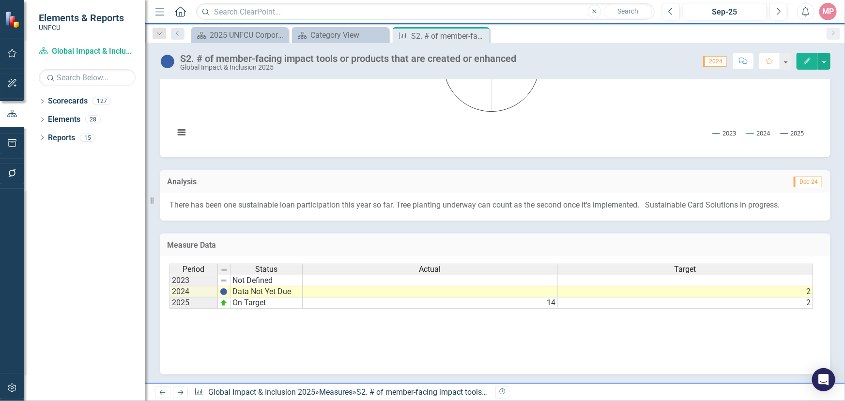
click at [551, 303] on td "14" at bounding box center [430, 303] width 255 height 11
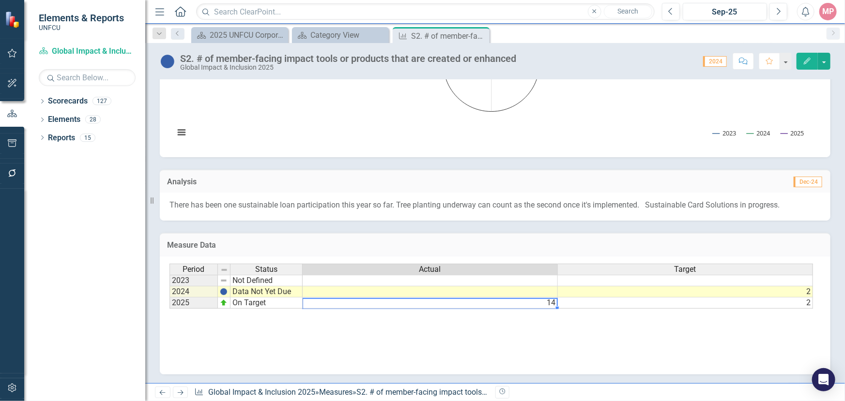
click at [551, 303] on td "14" at bounding box center [430, 303] width 255 height 11
type textarea "14"
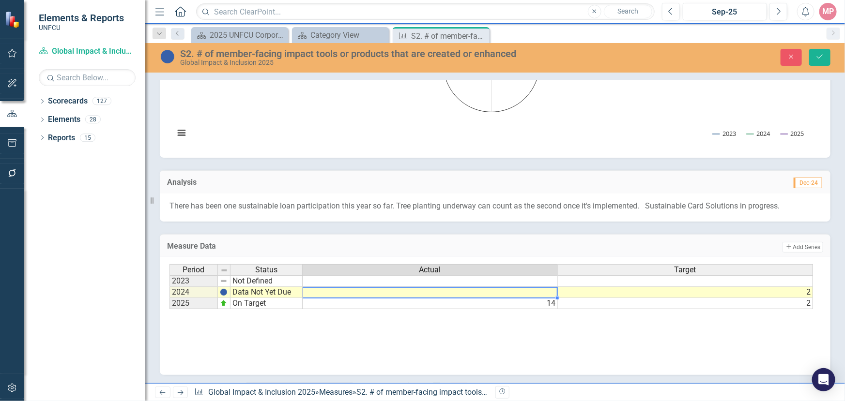
click at [531, 292] on td at bounding box center [430, 292] width 255 height 11
drag, startPoint x: 541, startPoint y: 310, endPoint x: 679, endPoint y: 317, distance: 137.6
click at [635, 310] on div "Period Status Actual Target 2023 Not Defined 2024 Data Not Yet Due 2 2025 On Ta…" at bounding box center [491, 287] width 644 height 46
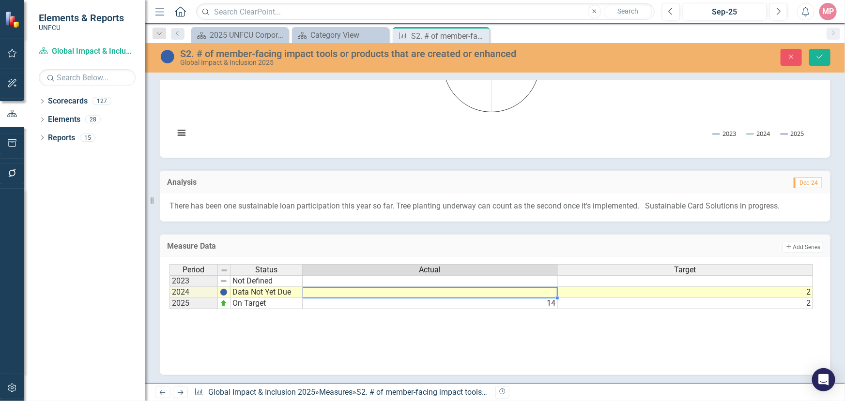
click at [532, 294] on td at bounding box center [430, 292] width 255 height 11
click at [549, 304] on td "14" at bounding box center [430, 303] width 255 height 11
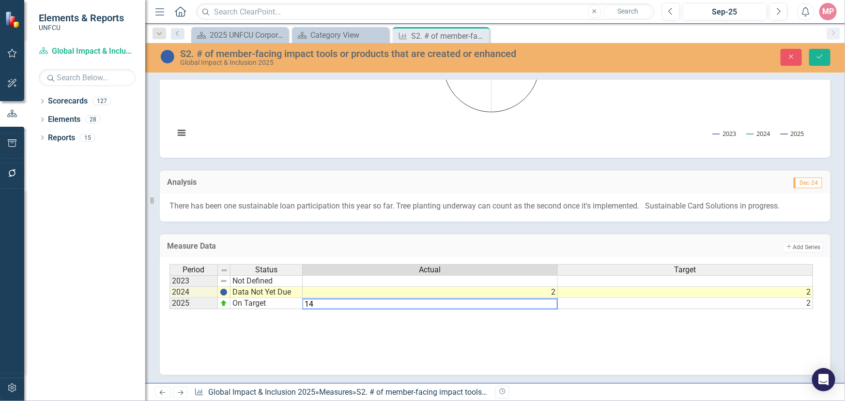
type textarea "1"
click at [256, 306] on td "On Target" at bounding box center [266, 303] width 72 height 11
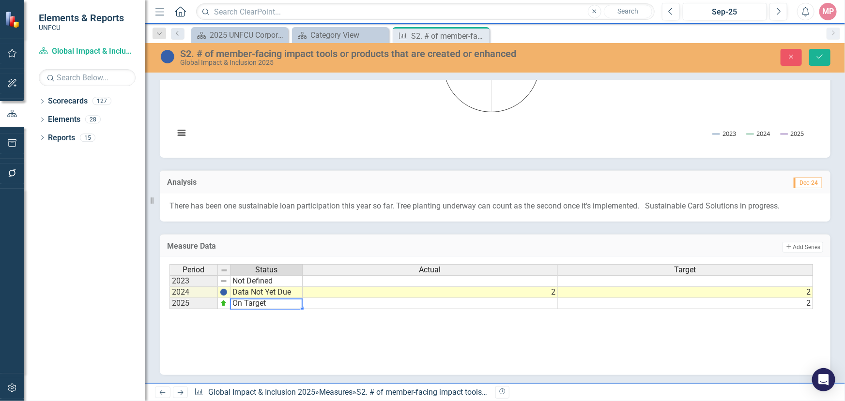
click at [268, 306] on td "On Target" at bounding box center [266, 303] width 72 height 11
click at [247, 306] on textarea "On Target" at bounding box center [266, 304] width 73 height 11
click at [287, 306] on textarea "On Target" at bounding box center [266, 304] width 73 height 11
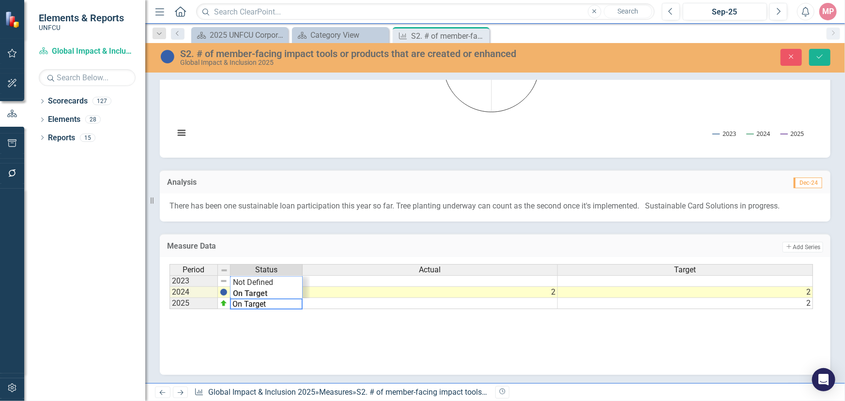
drag, startPoint x: 287, startPoint y: 306, endPoint x: 257, endPoint y: 306, distance: 30.0
click at [284, 306] on textarea "On Target" at bounding box center [266, 304] width 73 height 11
click at [254, 306] on td "On Target" at bounding box center [266, 303] width 72 height 11
click at [256, 287] on div "Period Status Actual Target 2023 Not Defined 2024 Data Not Yet Due 2 2 2025 On …" at bounding box center [491, 287] width 644 height 46
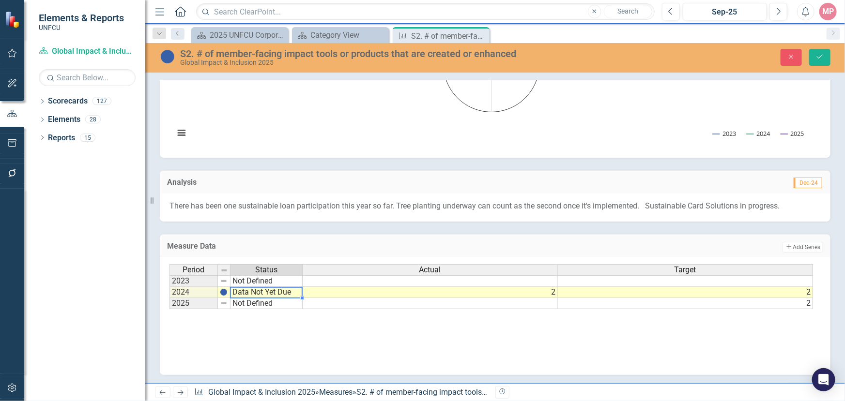
click at [287, 292] on td "Data Not Yet Due" at bounding box center [266, 292] width 72 height 11
click at [225, 292] on img at bounding box center [224, 293] width 8 height 8
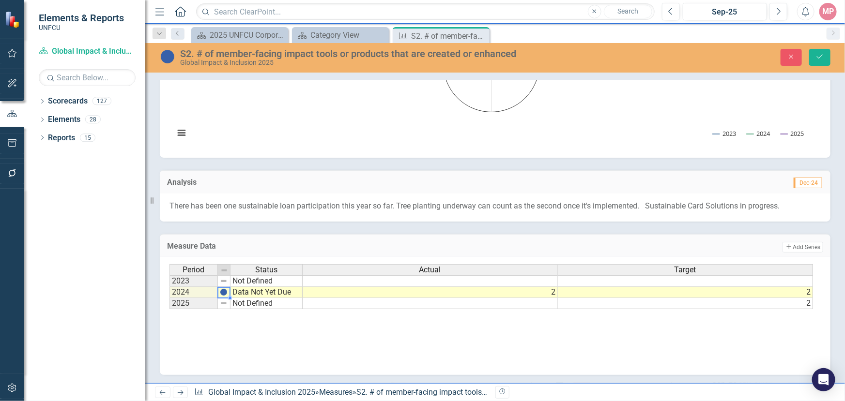
click at [225, 292] on img at bounding box center [224, 293] width 8 height 8
click at [286, 295] on td "Data Not Yet Due" at bounding box center [266, 292] width 72 height 11
click at [225, 292] on img at bounding box center [224, 293] width 8 height 8
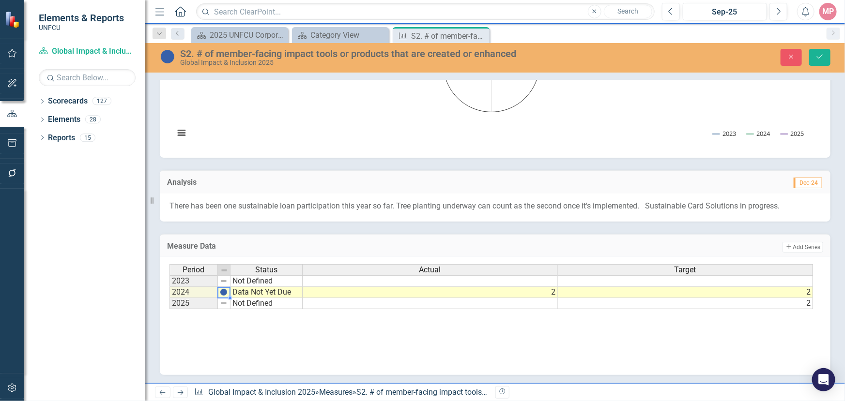
click at [225, 292] on img at bounding box center [224, 293] width 8 height 8
click at [246, 295] on td "Data Not Yet Due" at bounding box center [266, 292] width 72 height 11
click at [246, 295] on textarea "Data Not Yet Due" at bounding box center [266, 293] width 73 height 12
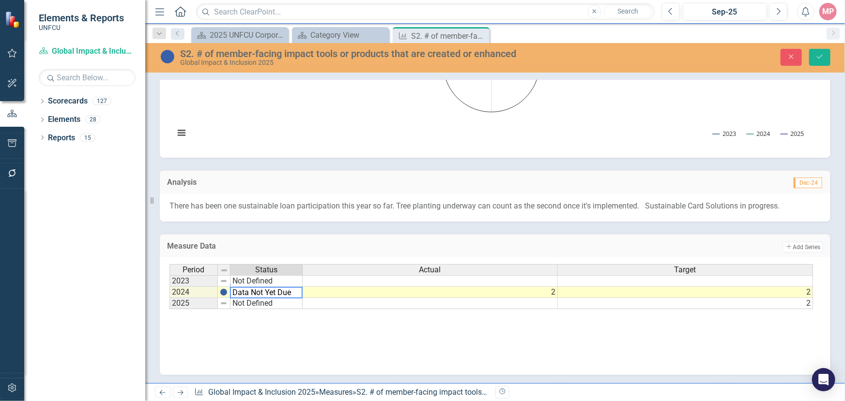
click at [299, 294] on div "Not Defined" at bounding box center [266, 268] width 72 height 56
click at [297, 292] on div "Not Defined" at bounding box center [266, 268] width 72 height 56
click at [312, 293] on td "2" at bounding box center [430, 292] width 255 height 11
click at [286, 294] on td "Data Not Yet Due" at bounding box center [266, 292] width 72 height 11
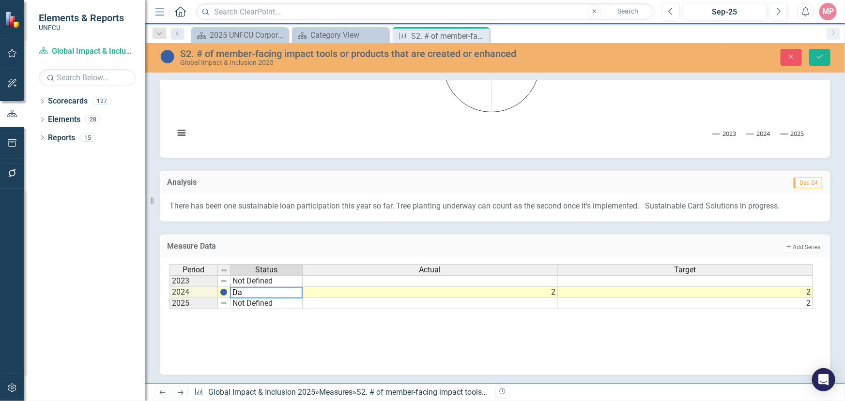
type textarea "D"
click at [298, 291] on div "Period Status Actual Target 2023 Not Defined 2024 Data Not Yet Due 2 2 2025 Not…" at bounding box center [491, 287] width 644 height 46
click at [273, 294] on td "Not Defined" at bounding box center [266, 292] width 72 height 11
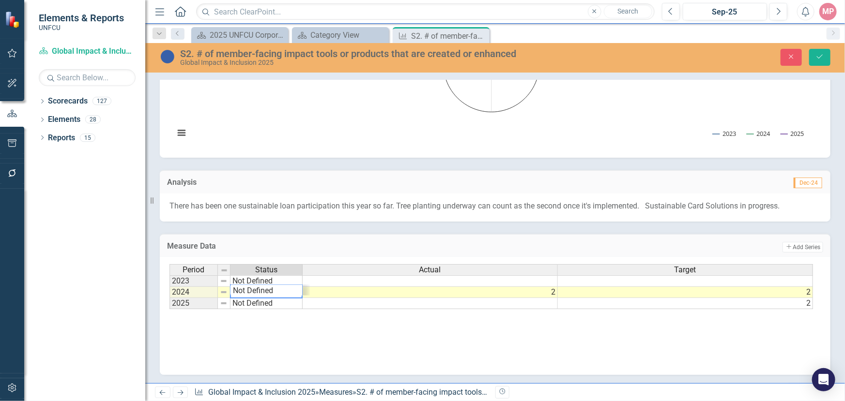
click at [341, 302] on td at bounding box center [430, 303] width 255 height 11
type textarea "N"
click at [288, 294] on div "Period Status Actual Target 2023 Not Defined 2024 On Target 2 2 2025 Not Define…" at bounding box center [491, 287] width 644 height 46
type textarea "On Target"
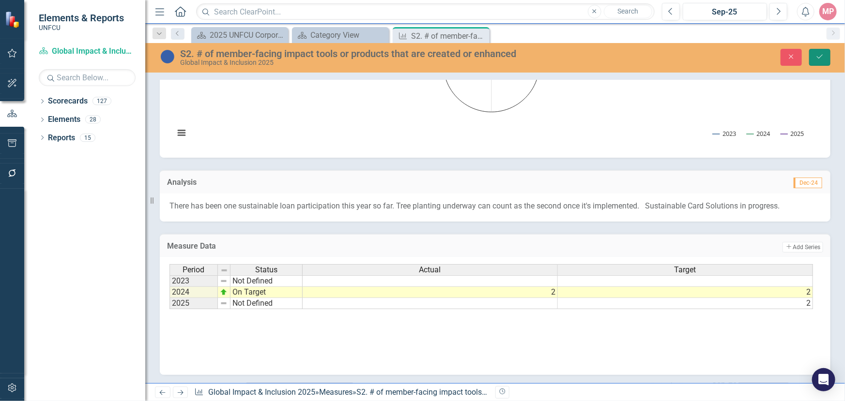
click at [821, 54] on icon "Save" at bounding box center [819, 56] width 9 height 7
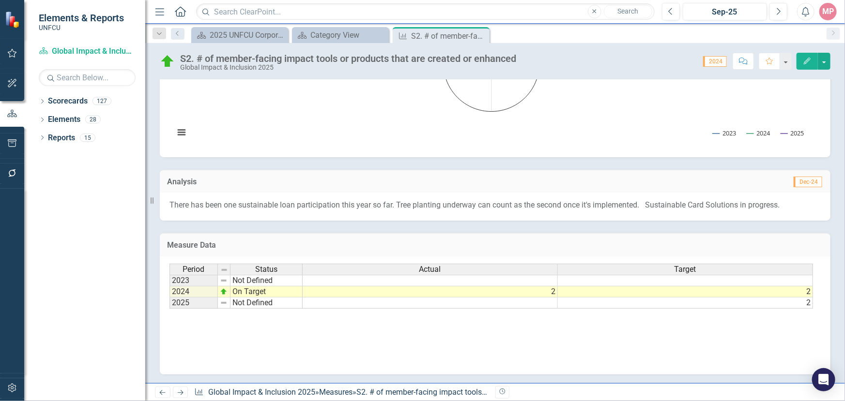
scroll to position [0, 0]
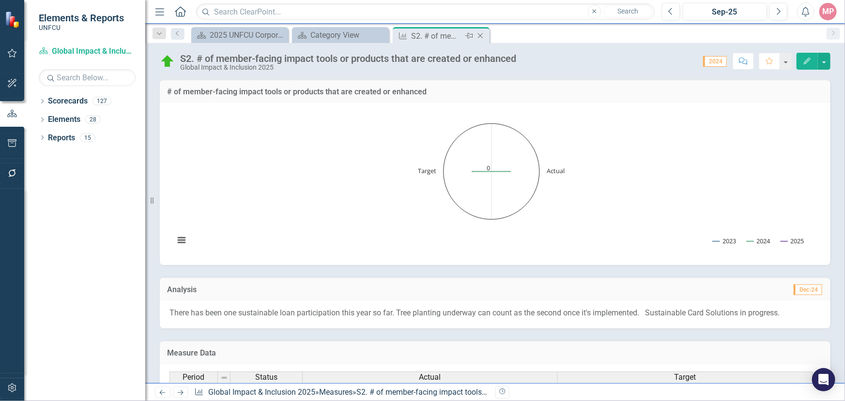
click at [480, 34] on icon "Close" at bounding box center [480, 36] width 10 height 8
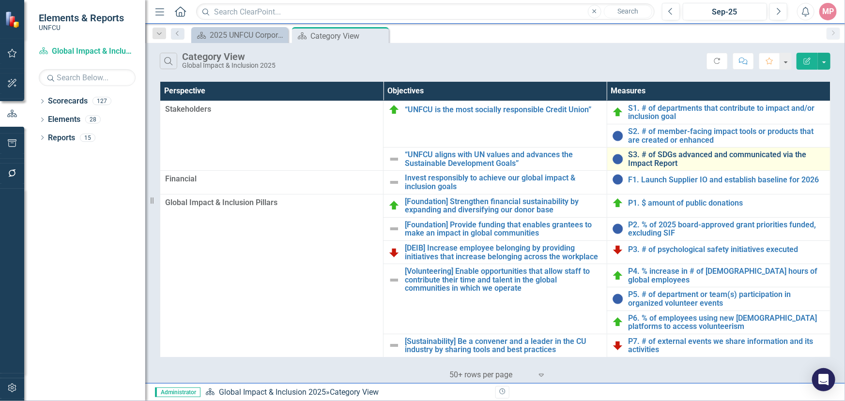
click at [658, 157] on link "S3. # of SDGs advanced and communicated via the Impact Report" at bounding box center [726, 159] width 197 height 17
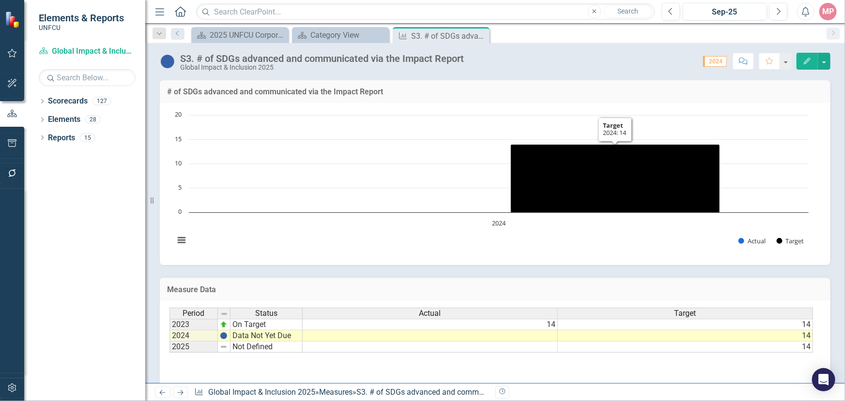
scroll to position [44, 0]
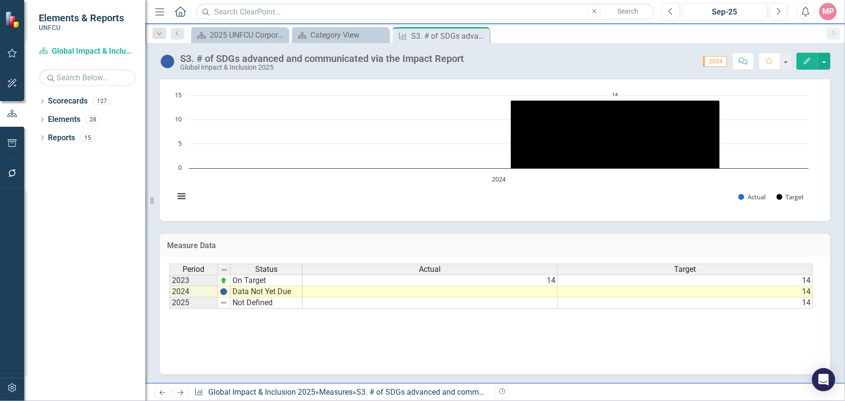
click at [535, 292] on td at bounding box center [430, 292] width 255 height 11
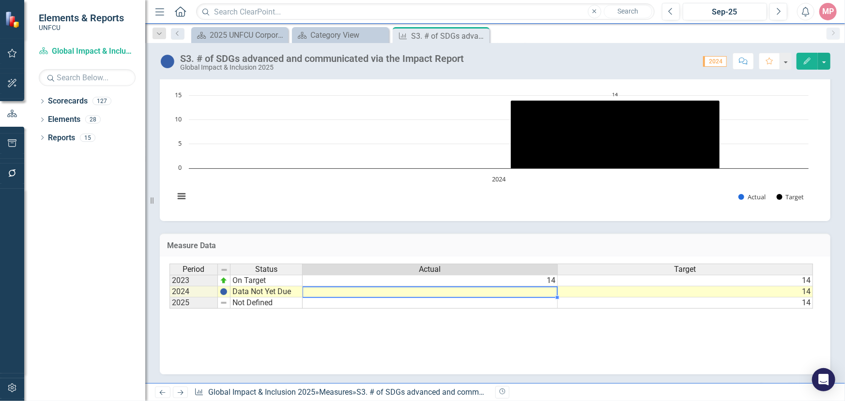
click at [535, 292] on td at bounding box center [430, 292] width 255 height 11
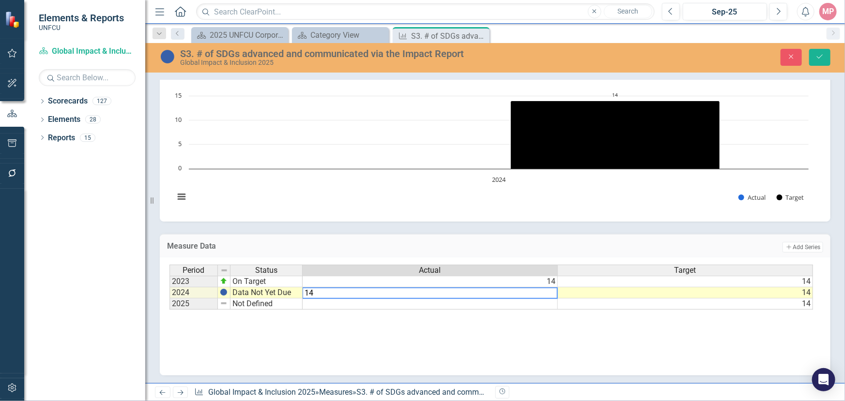
type textarea "14"
click at [278, 294] on td "Data Not Yet Due" at bounding box center [266, 293] width 72 height 11
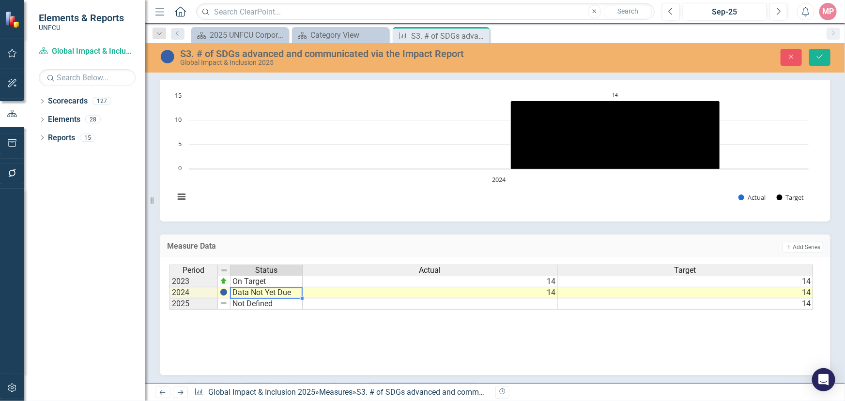
click at [278, 294] on td "Data Not Yet Due" at bounding box center [266, 293] width 72 height 11
type textarea "D"
click at [267, 290] on div "Period Status Actual Target 2023 On Target 14 14 2024 On Target 14 14 2025 Not …" at bounding box center [491, 288] width 644 height 46
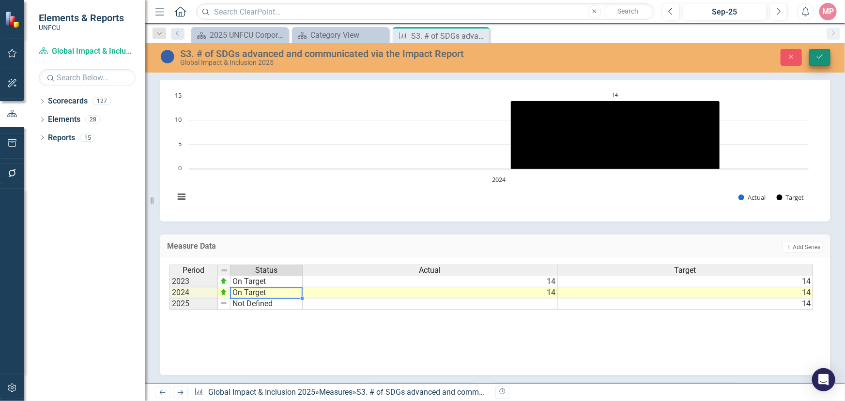
type textarea "On Target"
click at [816, 53] on icon "Save" at bounding box center [819, 56] width 9 height 7
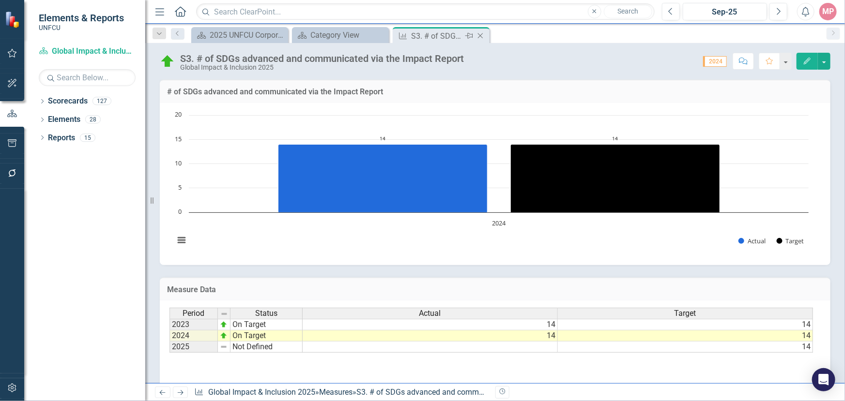
click at [479, 36] on icon at bounding box center [480, 35] width 5 height 5
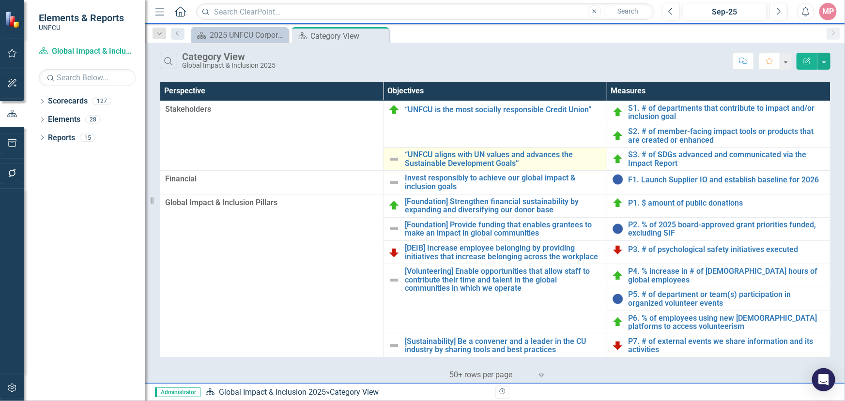
click at [390, 159] on img at bounding box center [394, 159] width 12 height 12
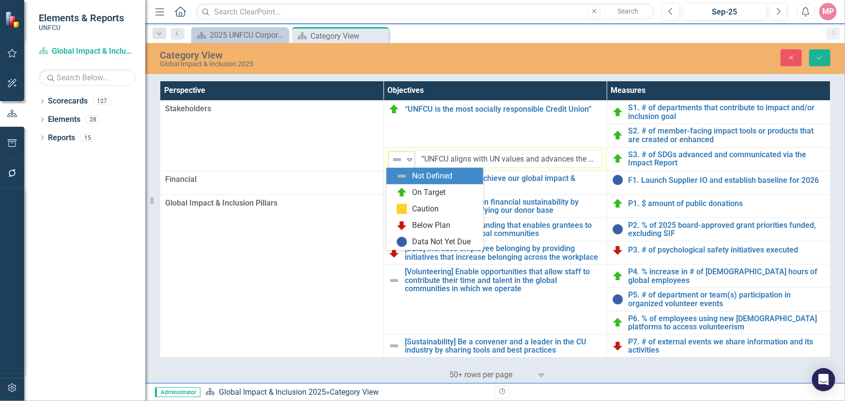
click at [405, 161] on icon "Expand" at bounding box center [410, 160] width 10 height 8
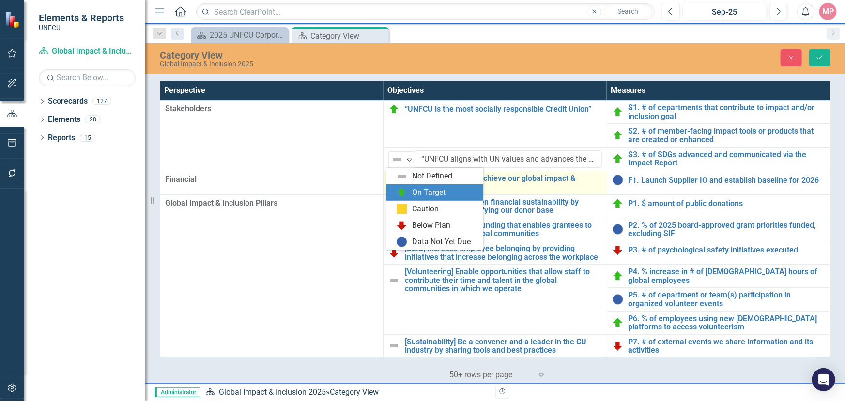
drag, startPoint x: 412, startPoint y: 188, endPoint x: 431, endPoint y: 191, distance: 19.6
click at [414, 189] on div "On Target" at bounding box center [429, 192] width 33 height 11
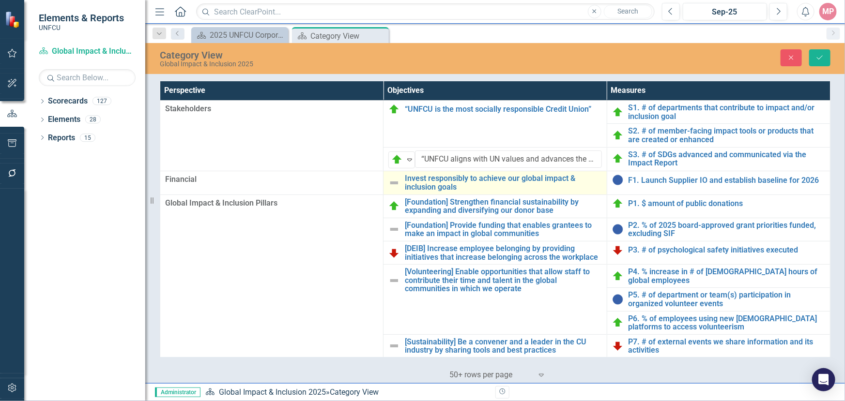
click at [394, 182] on img at bounding box center [394, 183] width 12 height 12
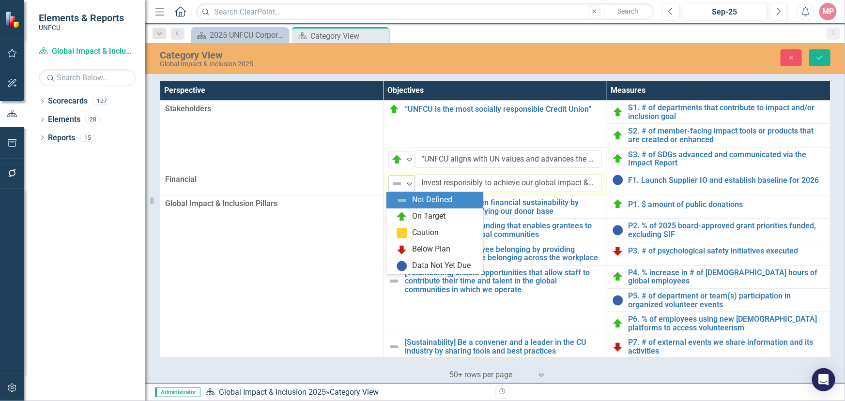
click at [405, 183] on icon "Expand" at bounding box center [410, 184] width 10 height 8
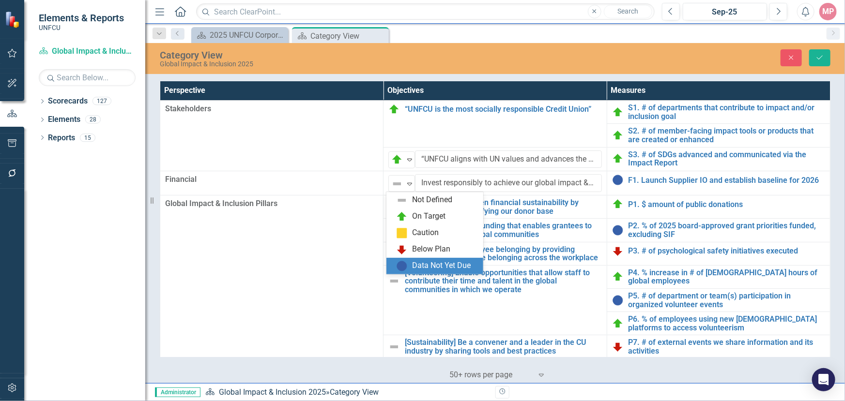
drag, startPoint x: 438, startPoint y: 263, endPoint x: 443, endPoint y: 265, distance: 5.2
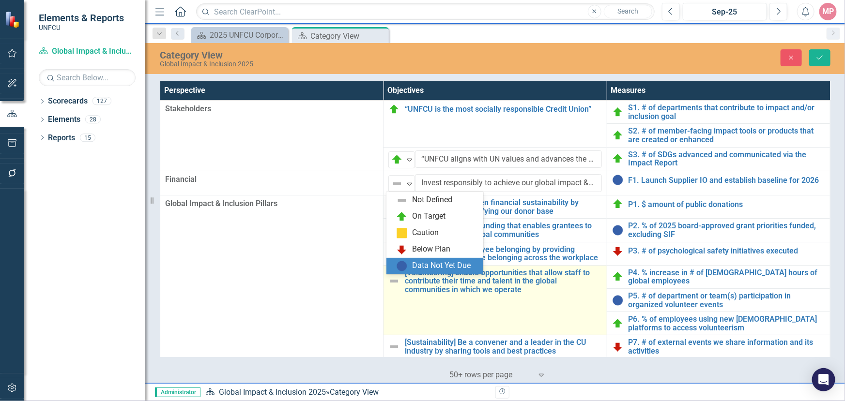
click at [438, 263] on div "Data Not Yet Due" at bounding box center [442, 265] width 59 height 11
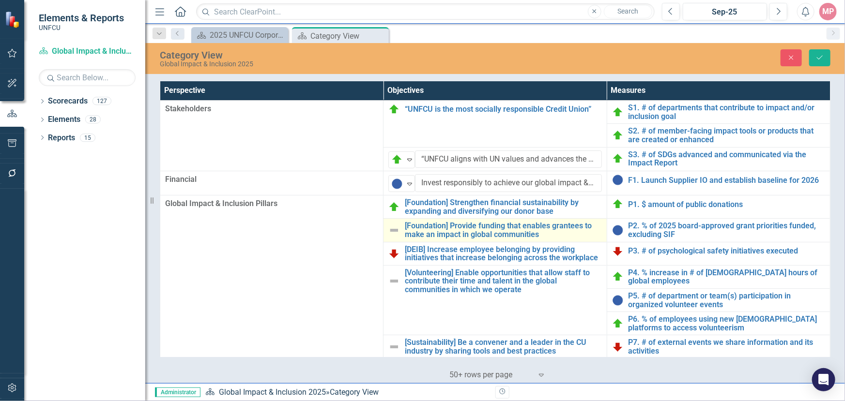
click at [390, 227] on img at bounding box center [394, 231] width 12 height 12
click at [390, 228] on img at bounding box center [394, 231] width 12 height 12
click at [393, 230] on img at bounding box center [394, 231] width 12 height 12
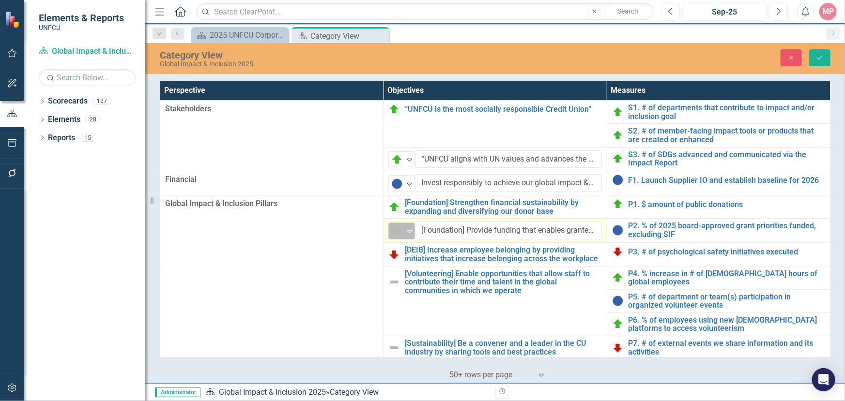
click at [407, 230] on icon "Expand" at bounding box center [410, 232] width 10 height 8
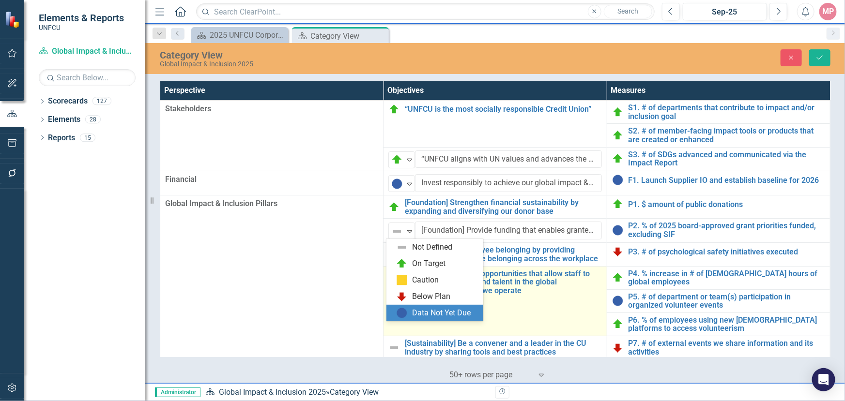
click at [431, 311] on div "Data Not Yet Due" at bounding box center [442, 313] width 59 height 11
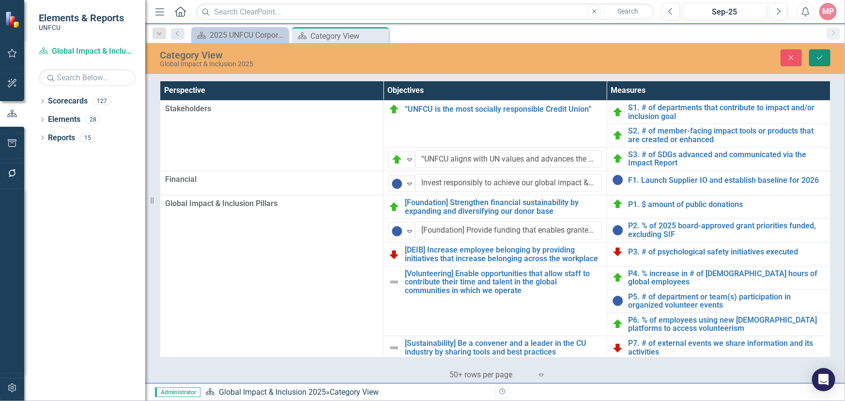
click at [822, 60] on icon "Save" at bounding box center [819, 57] width 9 height 7
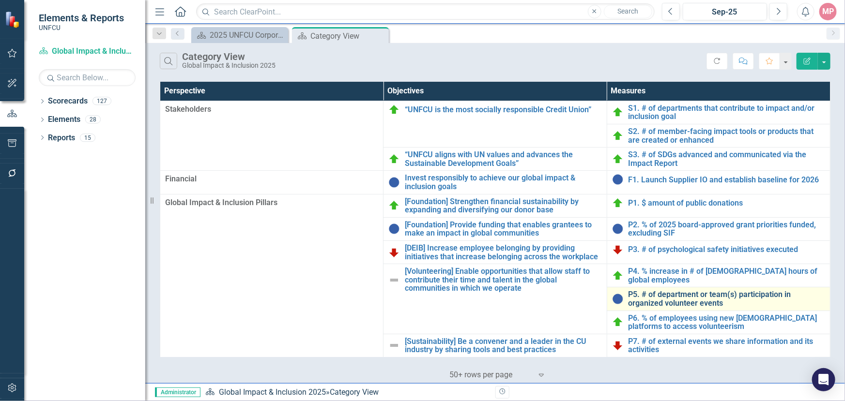
click at [678, 298] on link "P5. # of department or team(s) participation in organized volunteer events" at bounding box center [726, 298] width 197 height 17
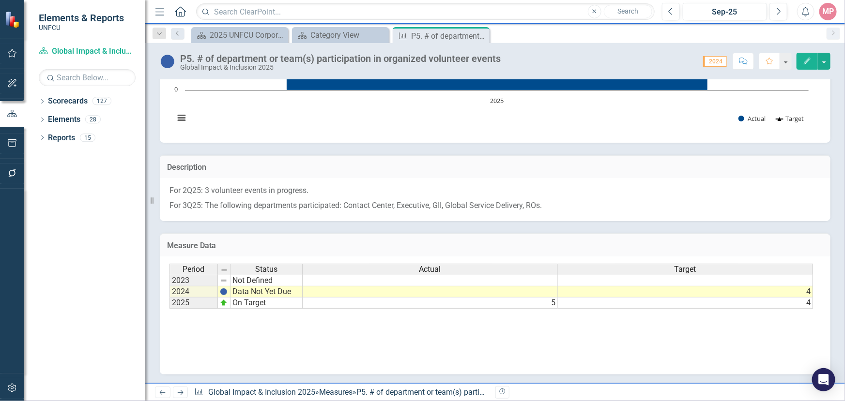
drag, startPoint x: 550, startPoint y: 311, endPoint x: 646, endPoint y: 304, distance: 96.6
click at [625, 298] on div "Period Status Actual Target 2023 Not Defined 2024 Data Not Yet Due 4 2025 On Ta…" at bounding box center [491, 287] width 644 height 46
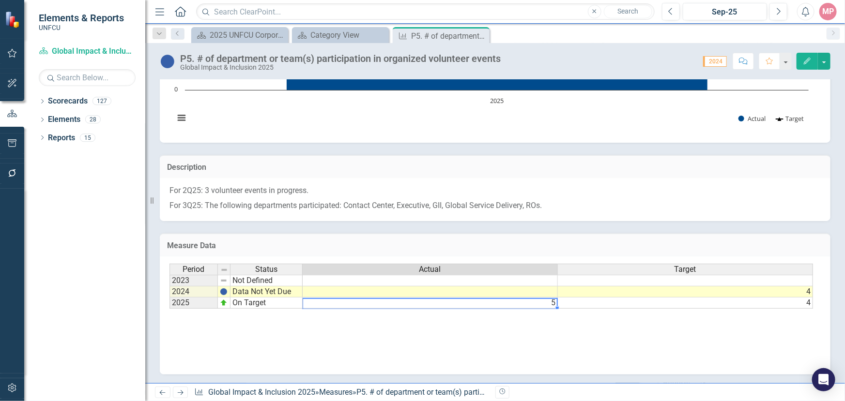
click at [552, 302] on td "5" at bounding box center [430, 303] width 255 height 11
type textarea "5"
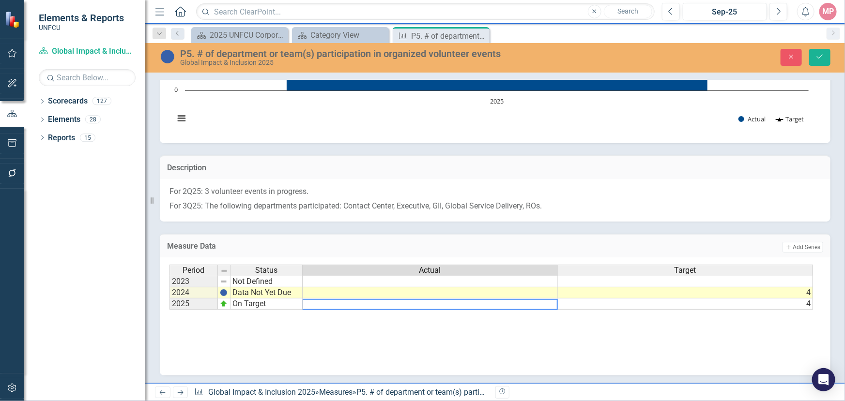
click at [270, 304] on td "On Target" at bounding box center [266, 304] width 72 height 11
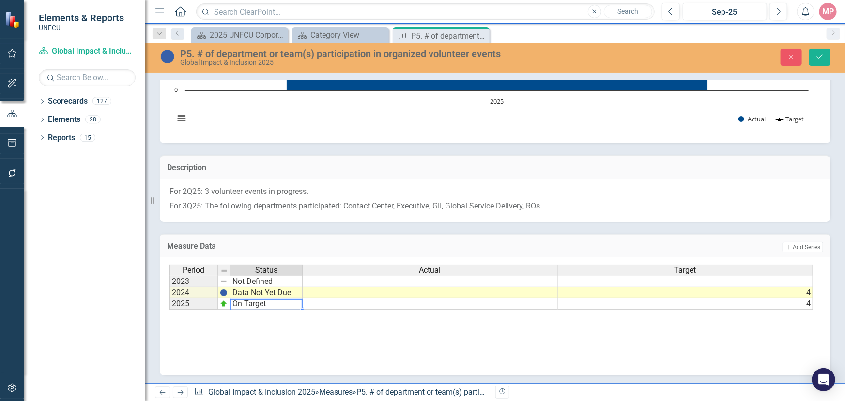
click at [270, 304] on td "On Target" at bounding box center [266, 304] width 72 height 11
click at [264, 284] on div "Period Status Actual Target 2023 Not Defined 2024 Data Not Yet Due 4 2025 Not D…" at bounding box center [491, 288] width 644 height 46
click at [279, 290] on td "Data Not Yet Due" at bounding box center [266, 293] width 72 height 11
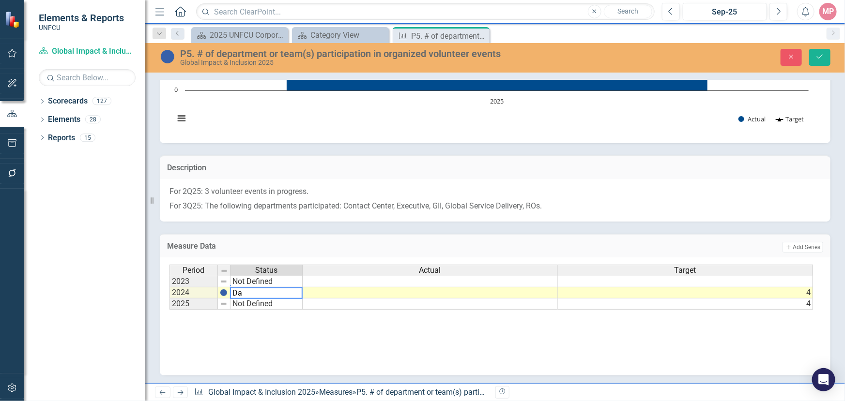
type textarea "D"
click at [292, 290] on div "Period Status Actual Target 2023 Not Defined 2024 Data Not Yet Due 4 2025 Not D…" at bounding box center [491, 288] width 644 height 46
type textarea "On Target"
click at [382, 293] on td at bounding box center [430, 293] width 255 height 11
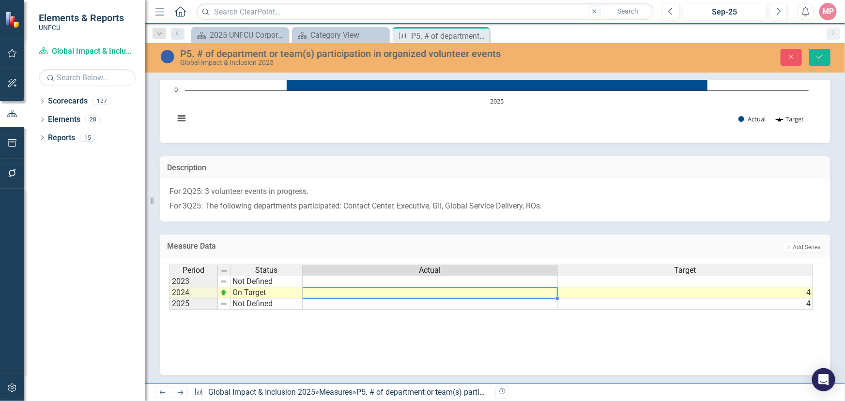
click at [382, 293] on td at bounding box center [430, 293] width 255 height 11
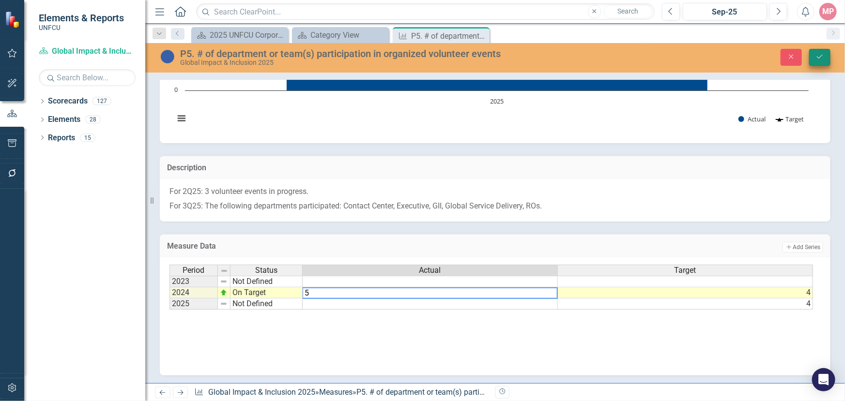
type textarea "5"
click at [823, 57] on icon "Save" at bounding box center [819, 56] width 9 height 7
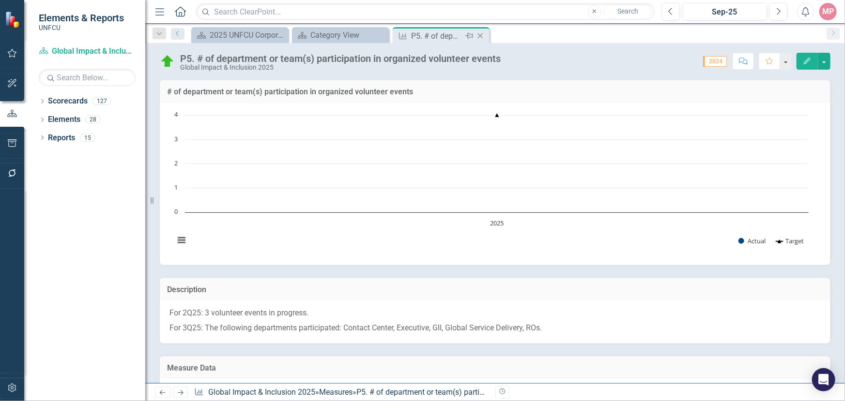
click at [482, 35] on icon "Close" at bounding box center [480, 36] width 10 height 8
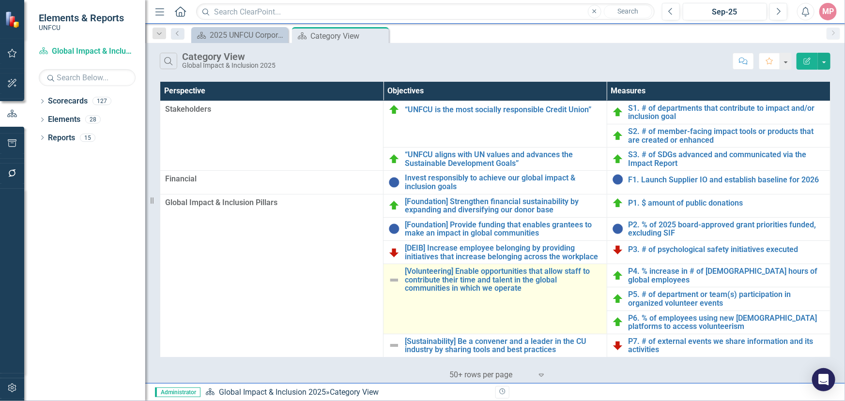
click at [391, 278] on img at bounding box center [394, 281] width 12 height 12
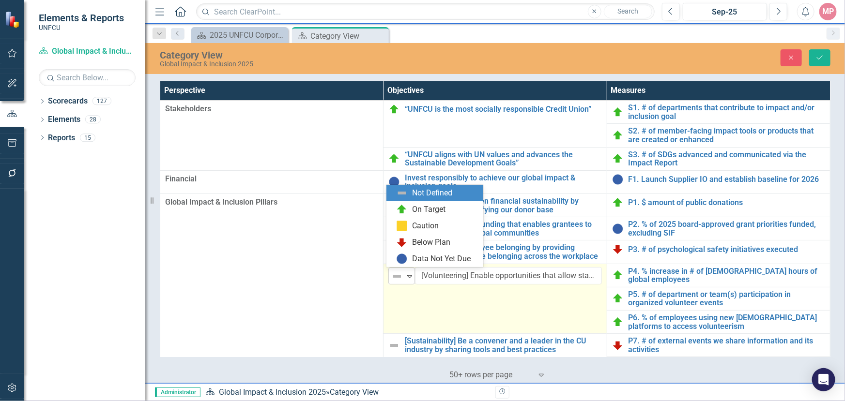
click at [392, 278] on img at bounding box center [397, 277] width 12 height 12
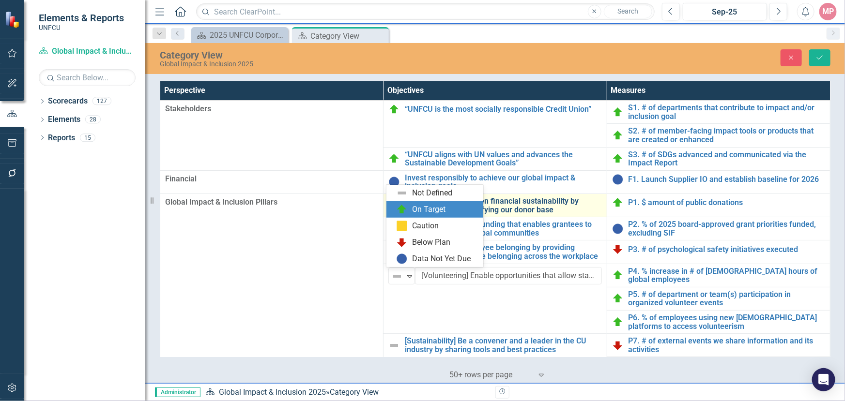
click at [420, 203] on div "On Target" at bounding box center [434, 209] width 97 height 16
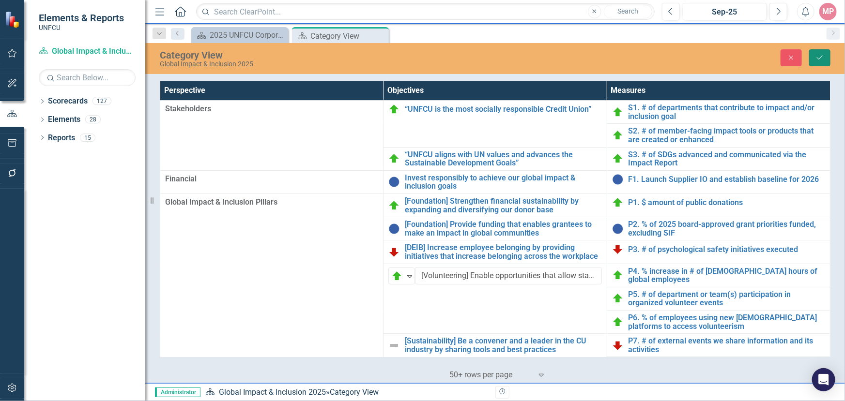
click at [818, 56] on icon "Save" at bounding box center [819, 57] width 9 height 7
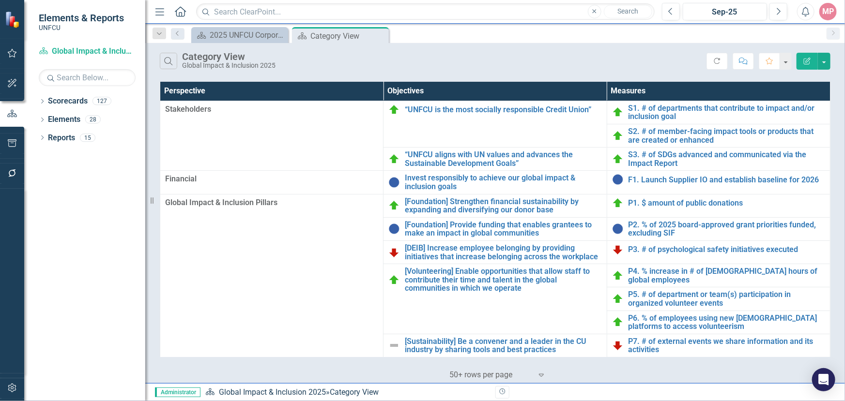
scroll to position [88, 0]
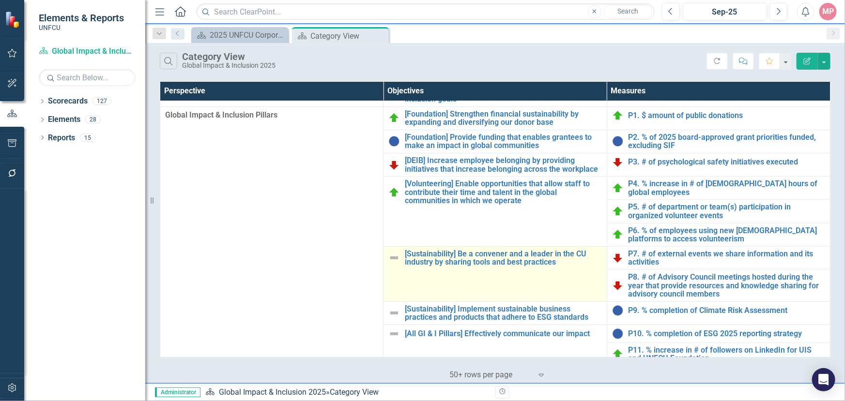
click at [389, 258] on img at bounding box center [394, 258] width 12 height 12
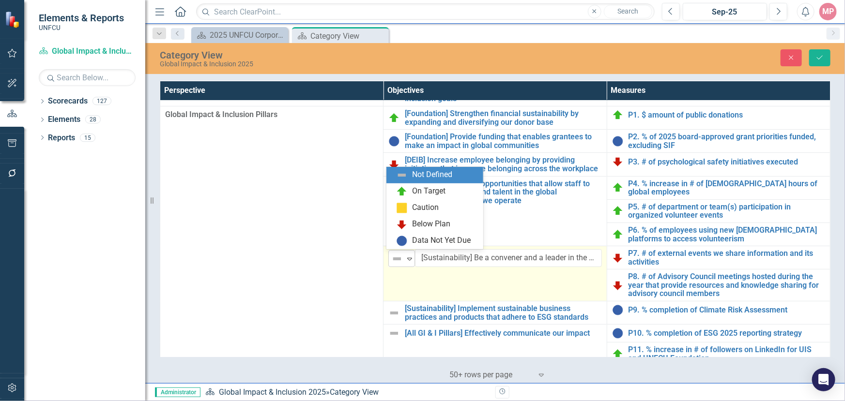
click at [402, 257] on div "Not Defined" at bounding box center [397, 259] width 15 height 14
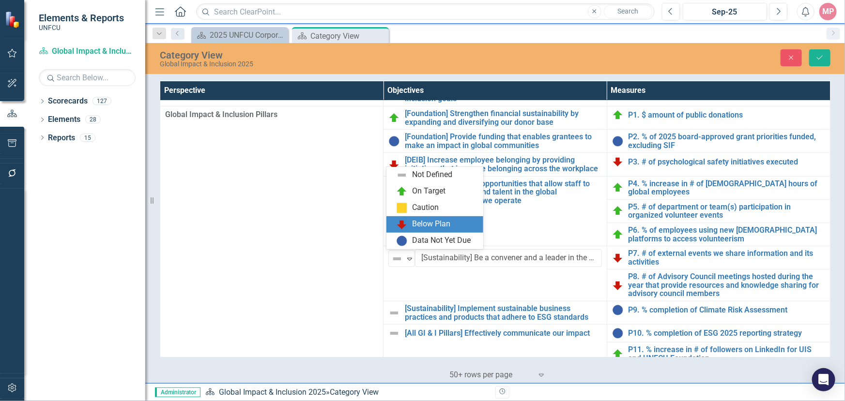
click at [414, 221] on div "Below Plan" at bounding box center [432, 224] width 38 height 11
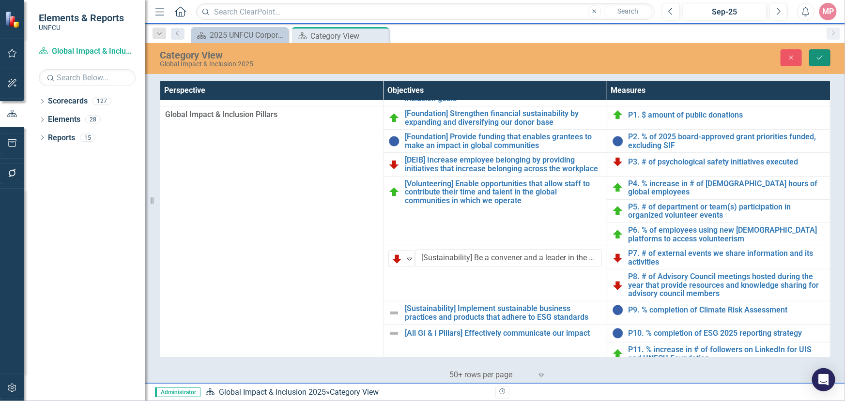
click at [818, 55] on icon "Save" at bounding box center [819, 57] width 9 height 7
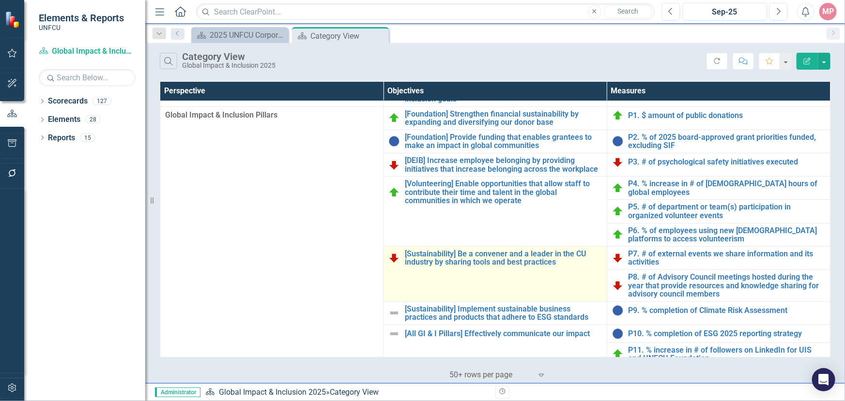
scroll to position [132, 0]
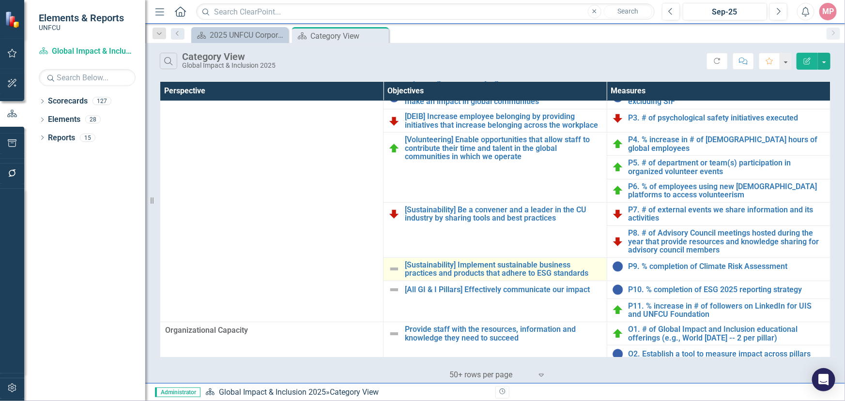
click at [392, 266] on img at bounding box center [394, 269] width 12 height 12
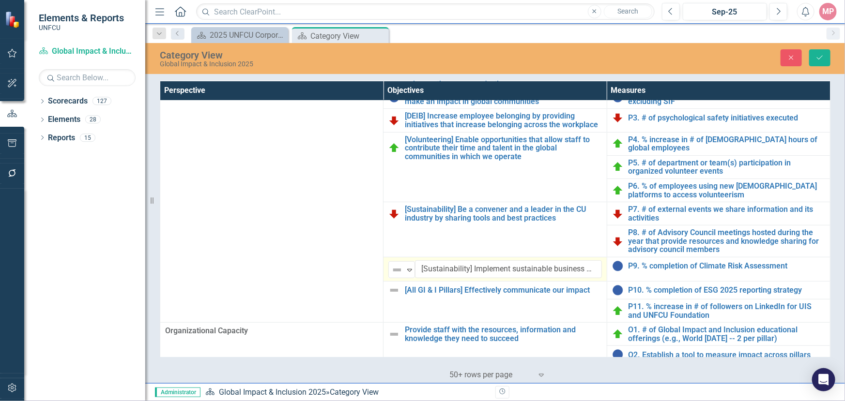
click at [392, 266] on img at bounding box center [397, 270] width 12 height 12
click at [400, 266] on img at bounding box center [397, 270] width 12 height 12
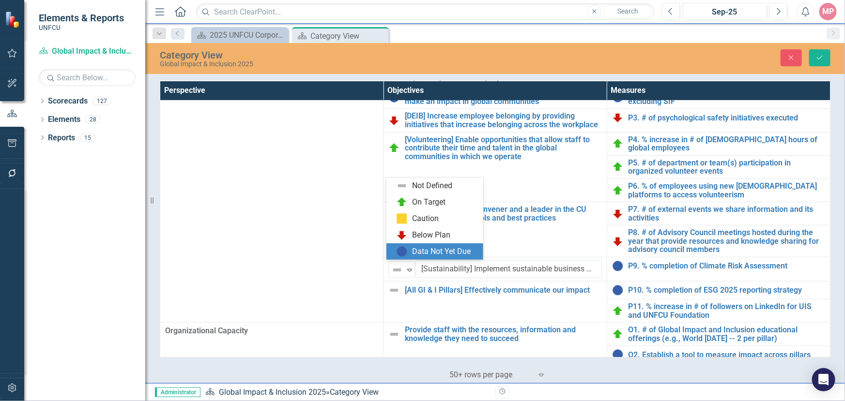
click at [413, 251] on div "Data Not Yet Due" at bounding box center [442, 251] width 59 height 11
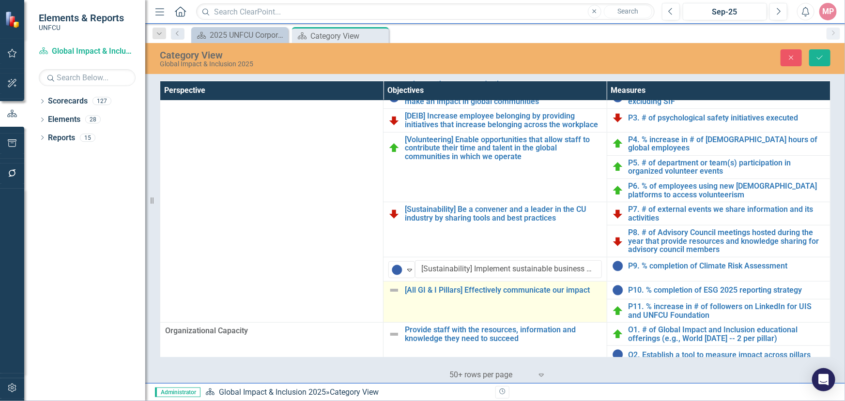
click at [392, 288] on img at bounding box center [394, 291] width 12 height 12
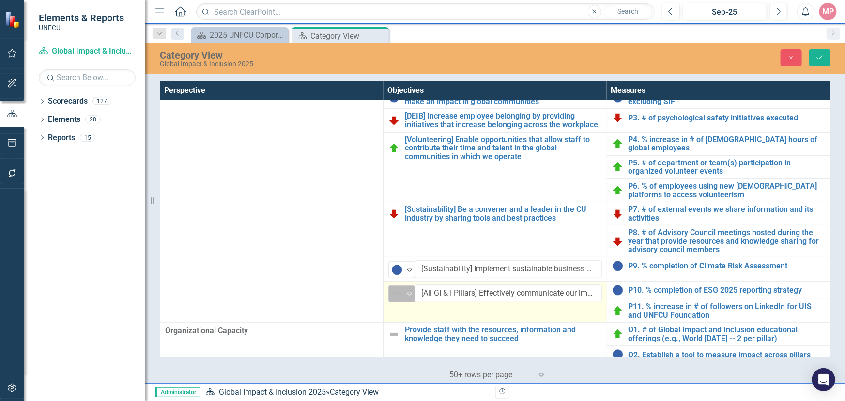
click at [407, 293] on icon at bounding box center [409, 294] width 5 height 3
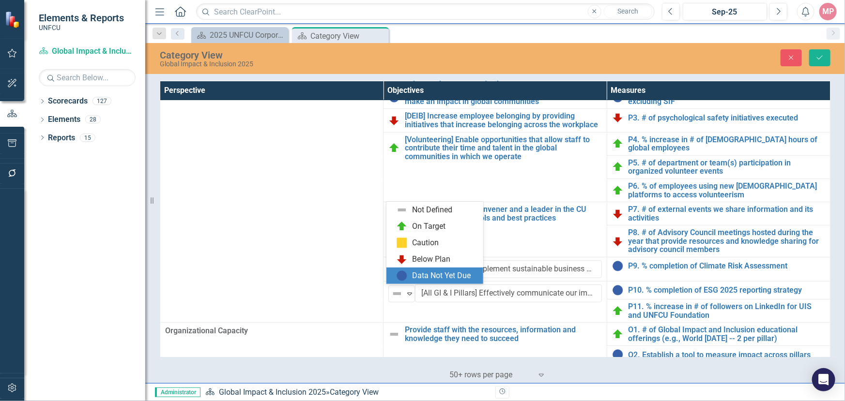
click at [416, 272] on div "Data Not Yet Due" at bounding box center [442, 276] width 59 height 11
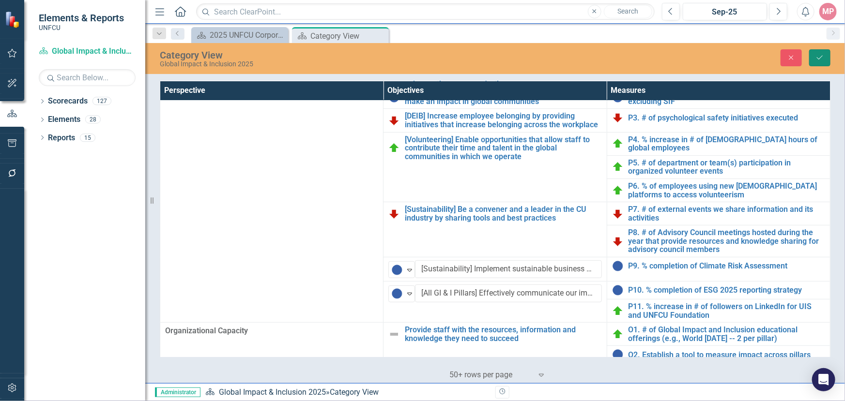
click at [813, 55] on button "Save" at bounding box center [819, 57] width 21 height 17
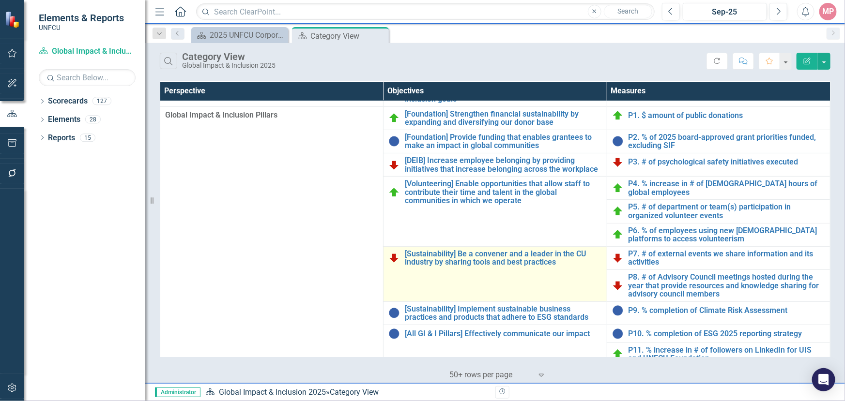
scroll to position [137, 0]
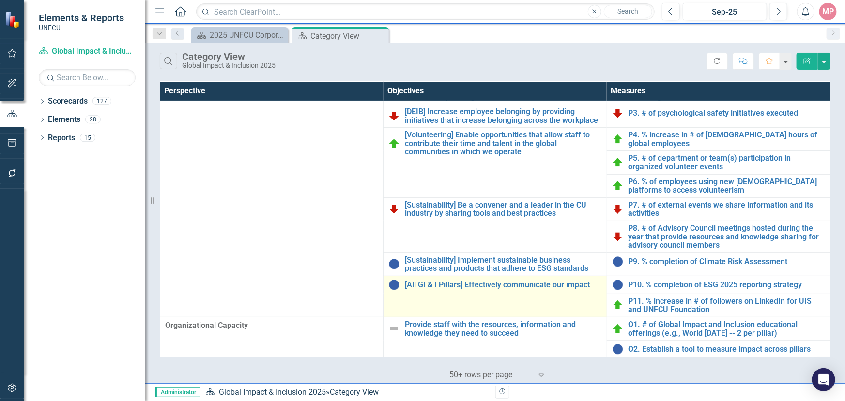
click at [392, 283] on img at bounding box center [394, 285] width 12 height 12
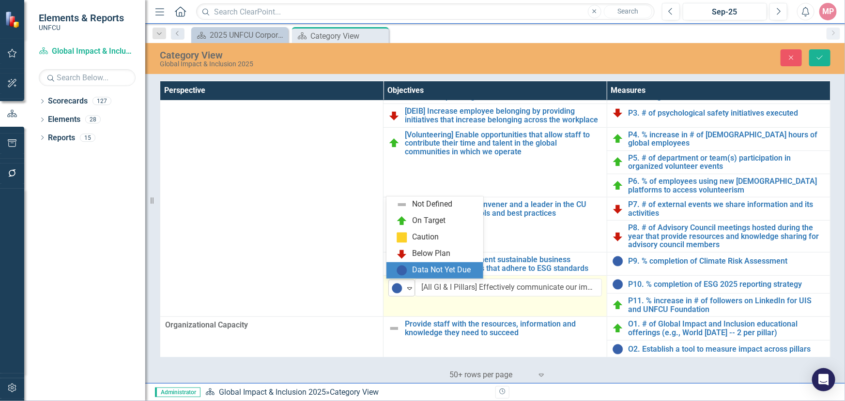
click at [405, 286] on icon "Expand" at bounding box center [410, 289] width 10 height 8
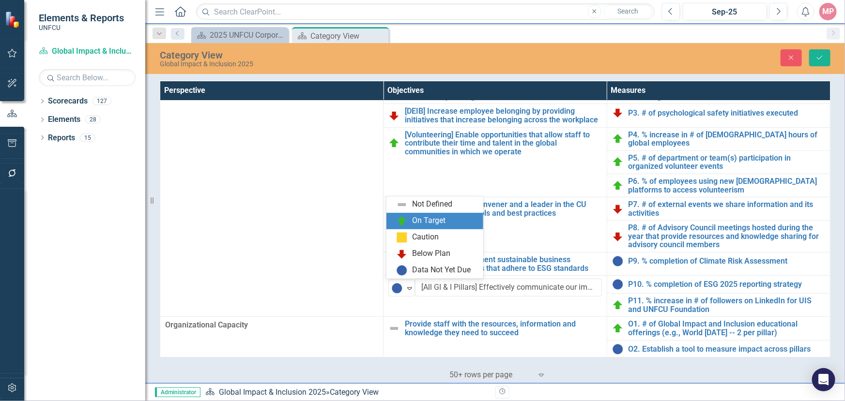
click at [436, 227] on div "On Target" at bounding box center [434, 221] width 97 height 16
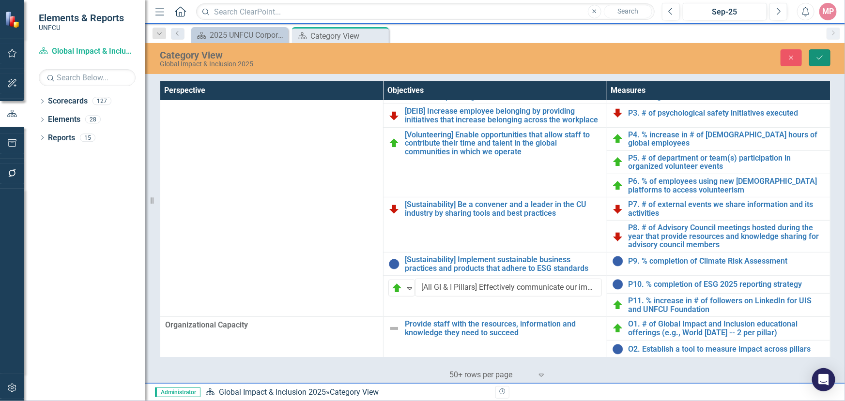
click at [824, 56] on button "Save" at bounding box center [819, 57] width 21 height 17
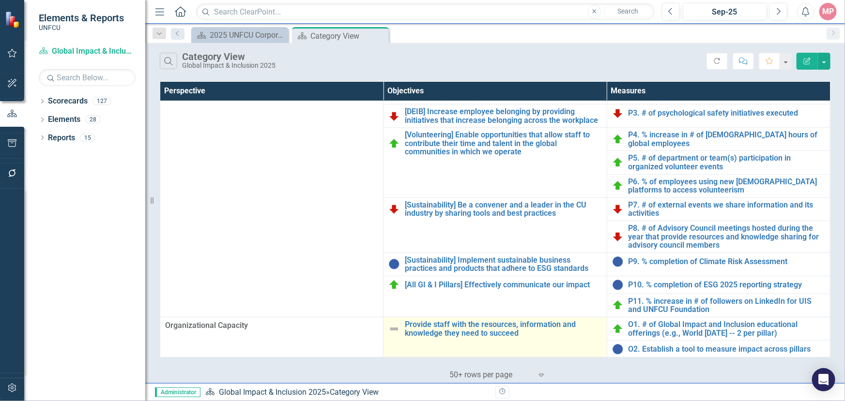
click at [390, 326] on img at bounding box center [394, 329] width 12 height 12
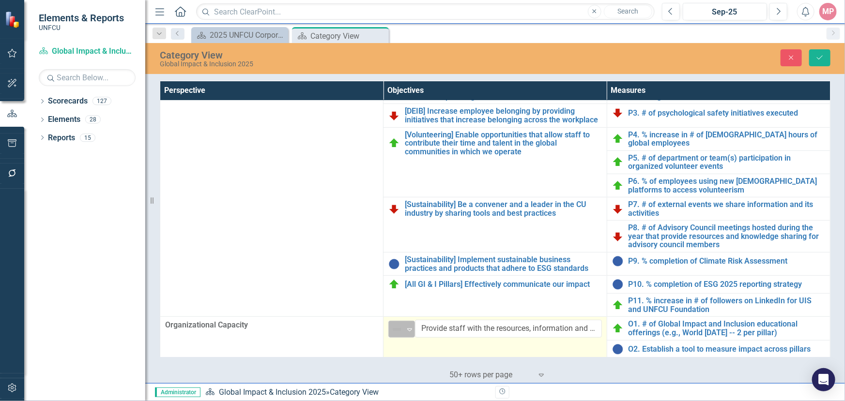
drag, startPoint x: 400, startPoint y: 326, endPoint x: 397, endPoint y: 322, distance: 5.1
click at [397, 324] on img at bounding box center [397, 330] width 12 height 12
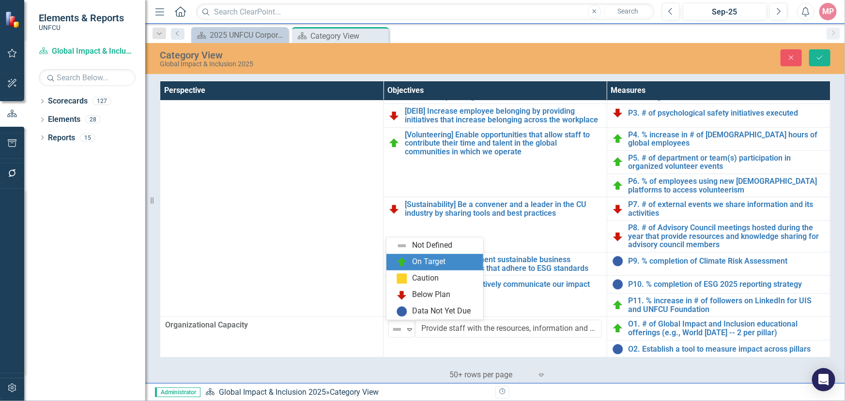
click at [435, 268] on div "On Target" at bounding box center [434, 262] width 97 height 16
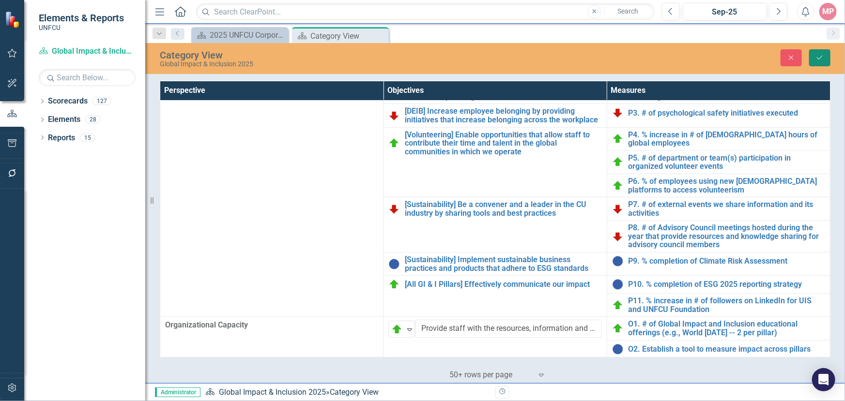
click at [821, 57] on icon "submit" at bounding box center [820, 58] width 6 height 4
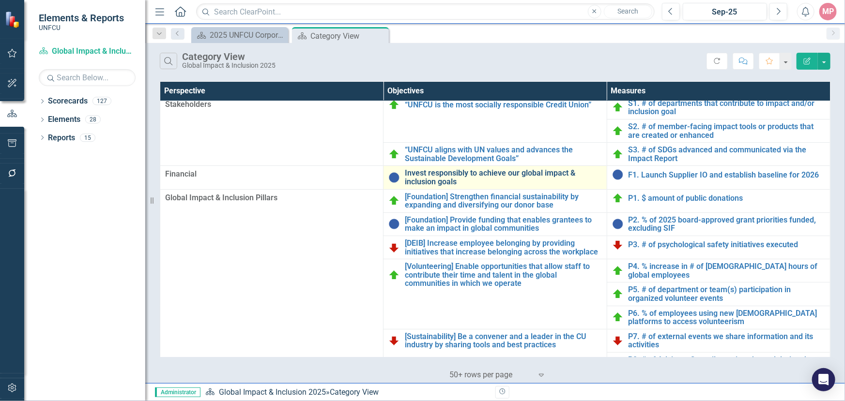
scroll to position [0, 0]
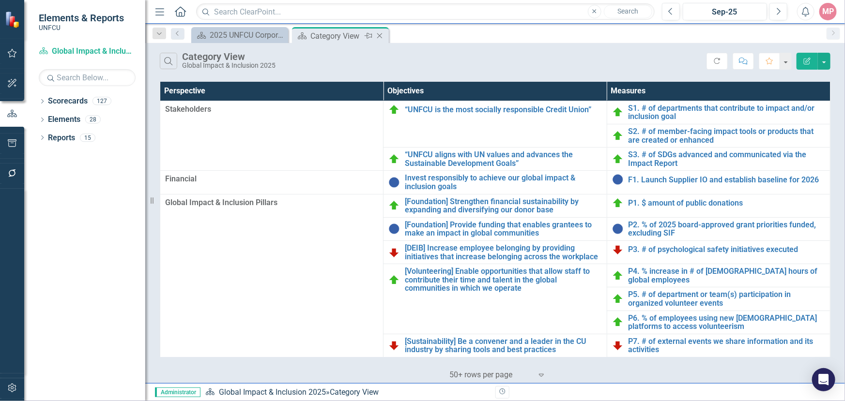
click at [379, 36] on icon "Close" at bounding box center [380, 36] width 10 height 8
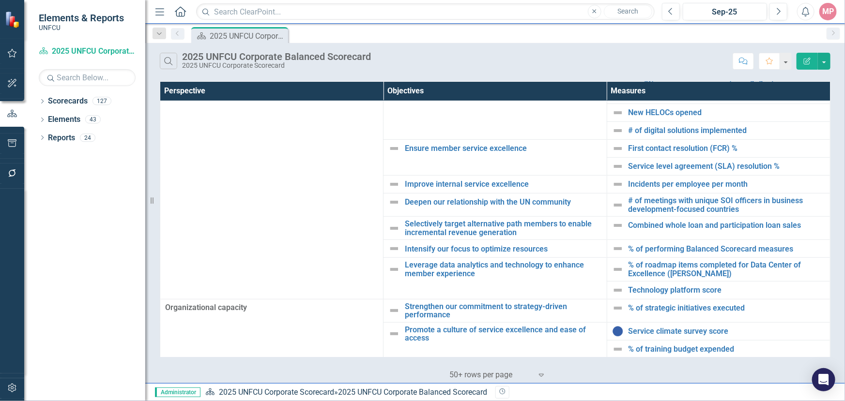
scroll to position [34, 0]
